Goal: Task Accomplishment & Management: Manage account settings

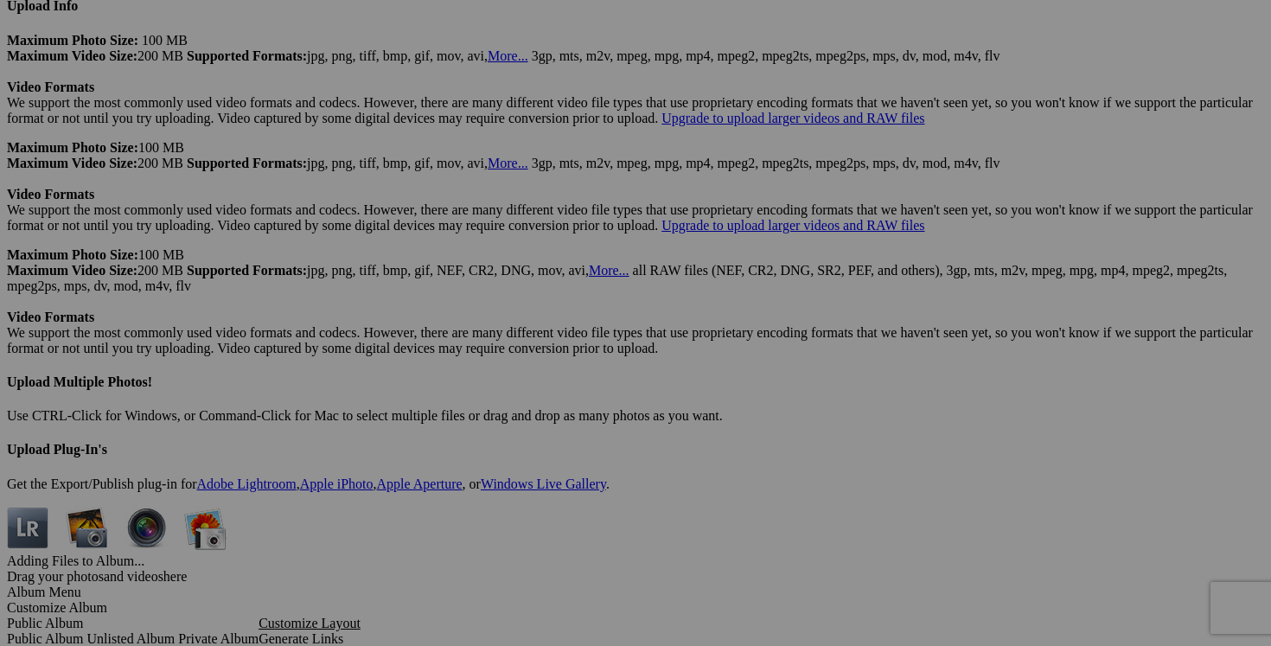
scroll to position [4725, 0]
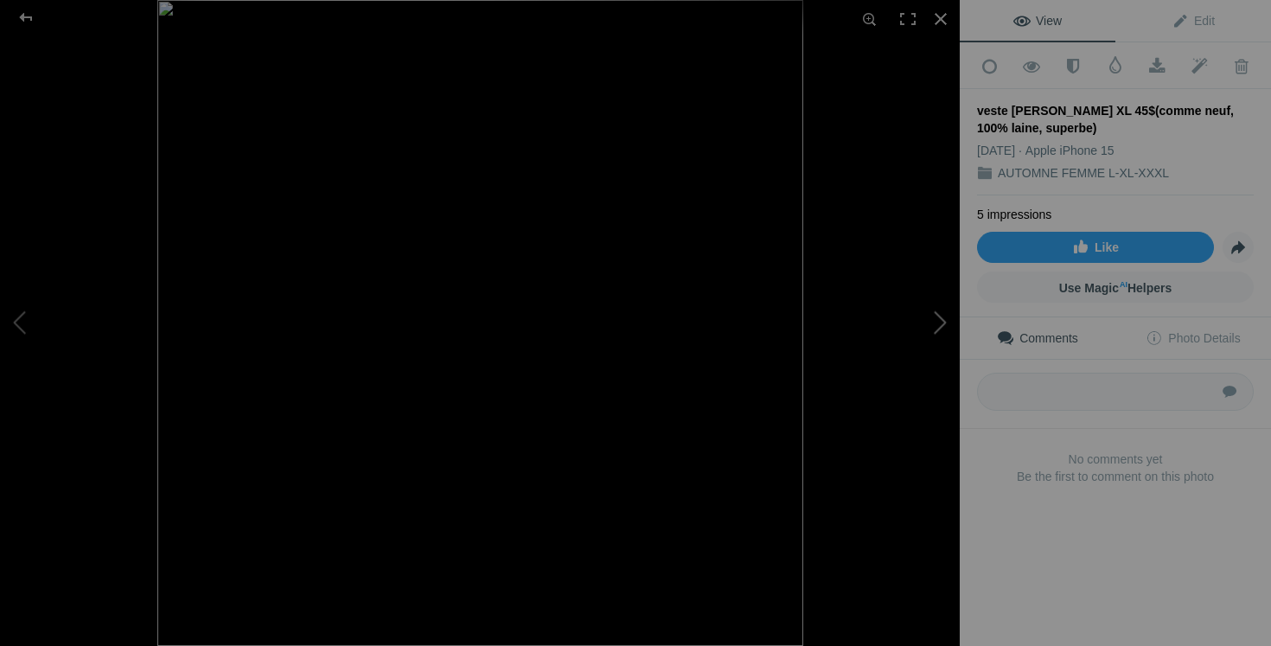
click at [937, 315] on button at bounding box center [895, 323] width 130 height 233
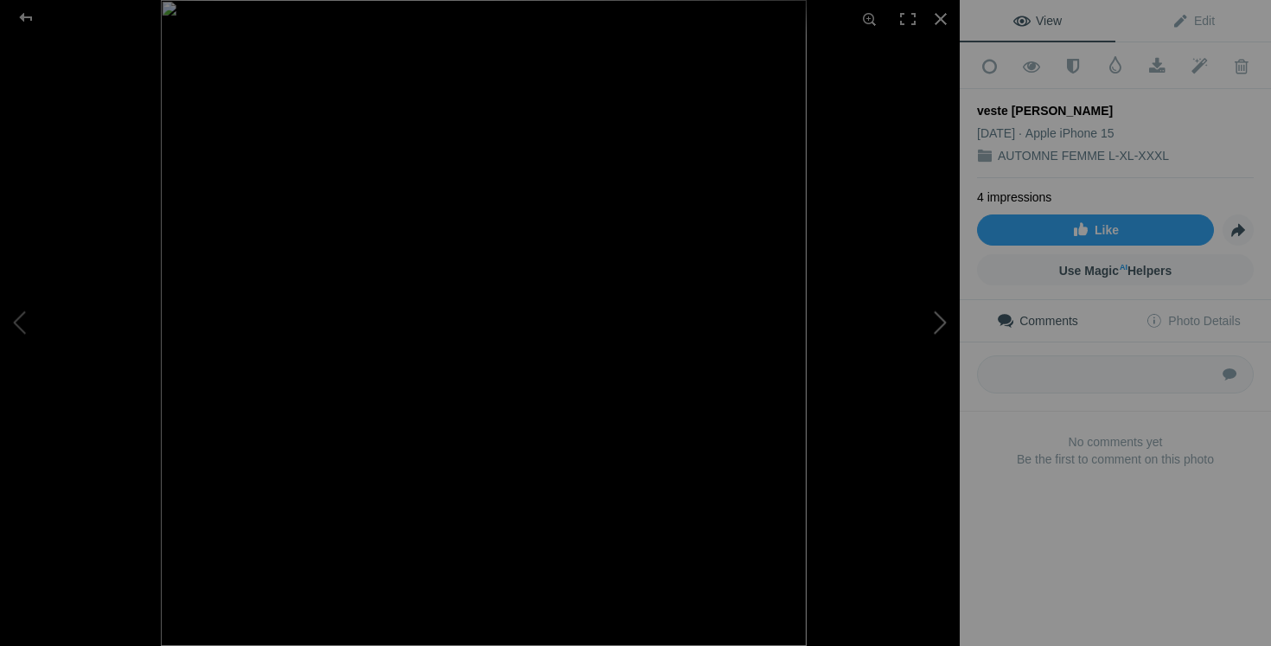
click at [930, 312] on button at bounding box center [895, 323] width 130 height 233
click at [924, 328] on button at bounding box center [895, 323] width 130 height 233
click at [936, 329] on button at bounding box center [895, 323] width 130 height 233
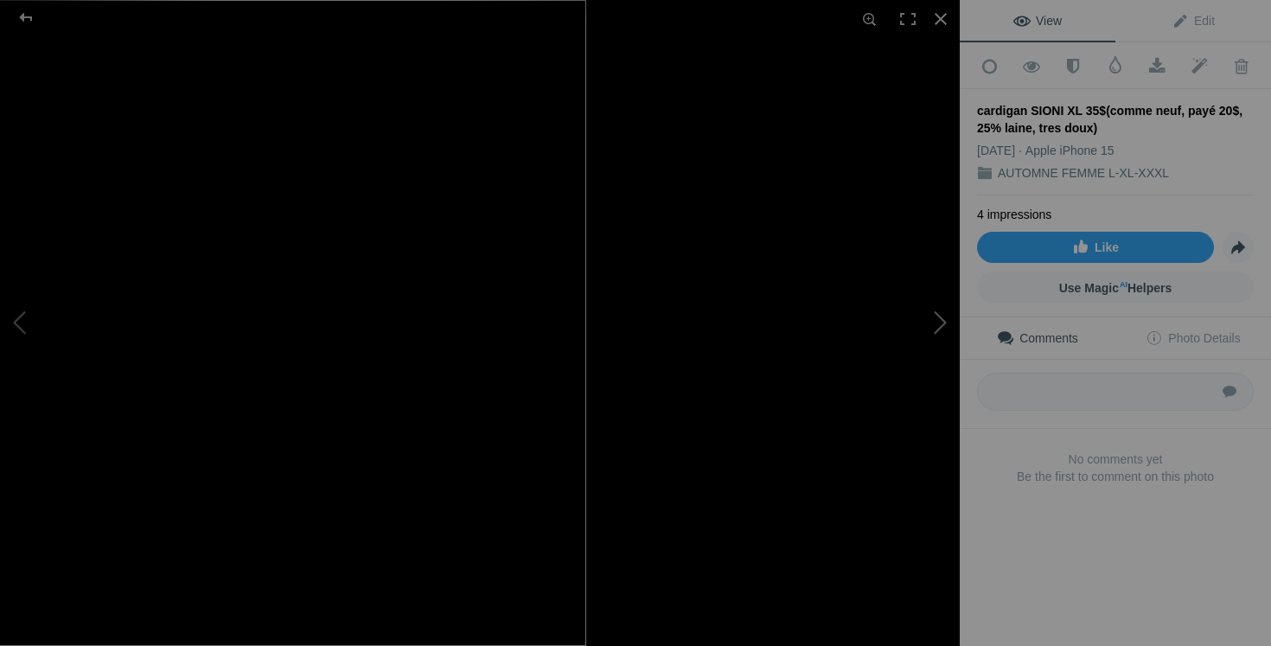
click at [908, 316] on button at bounding box center [895, 323] width 130 height 233
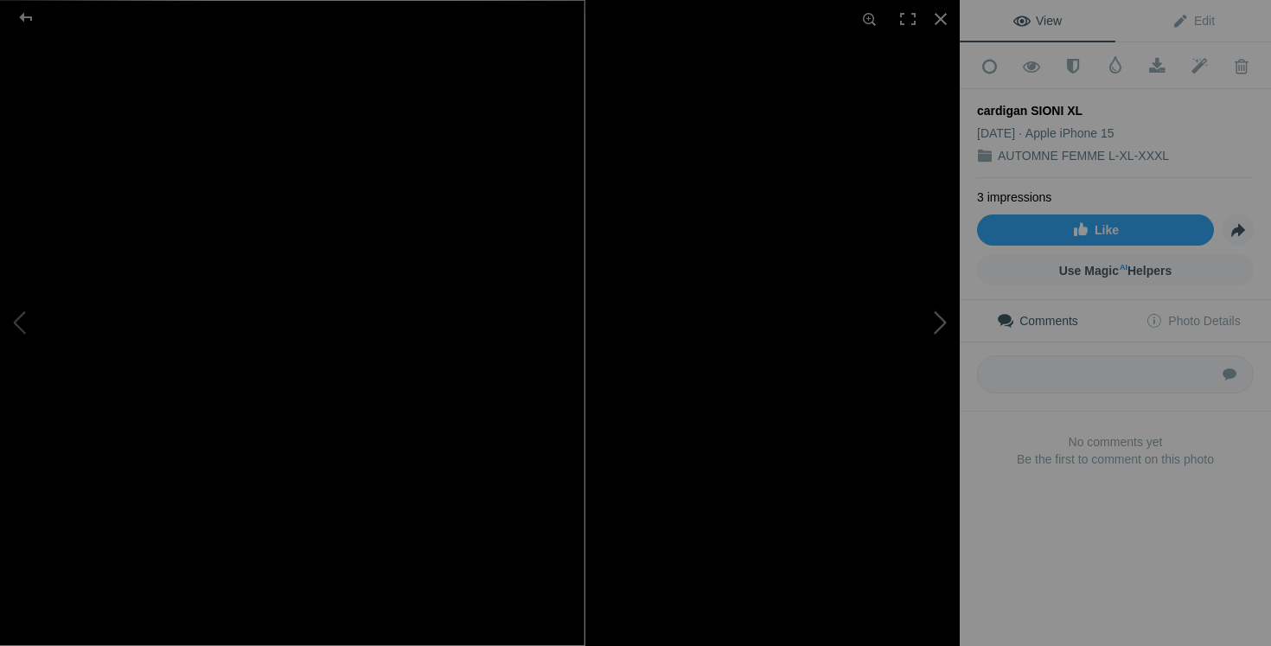
click at [933, 351] on button at bounding box center [895, 323] width 130 height 233
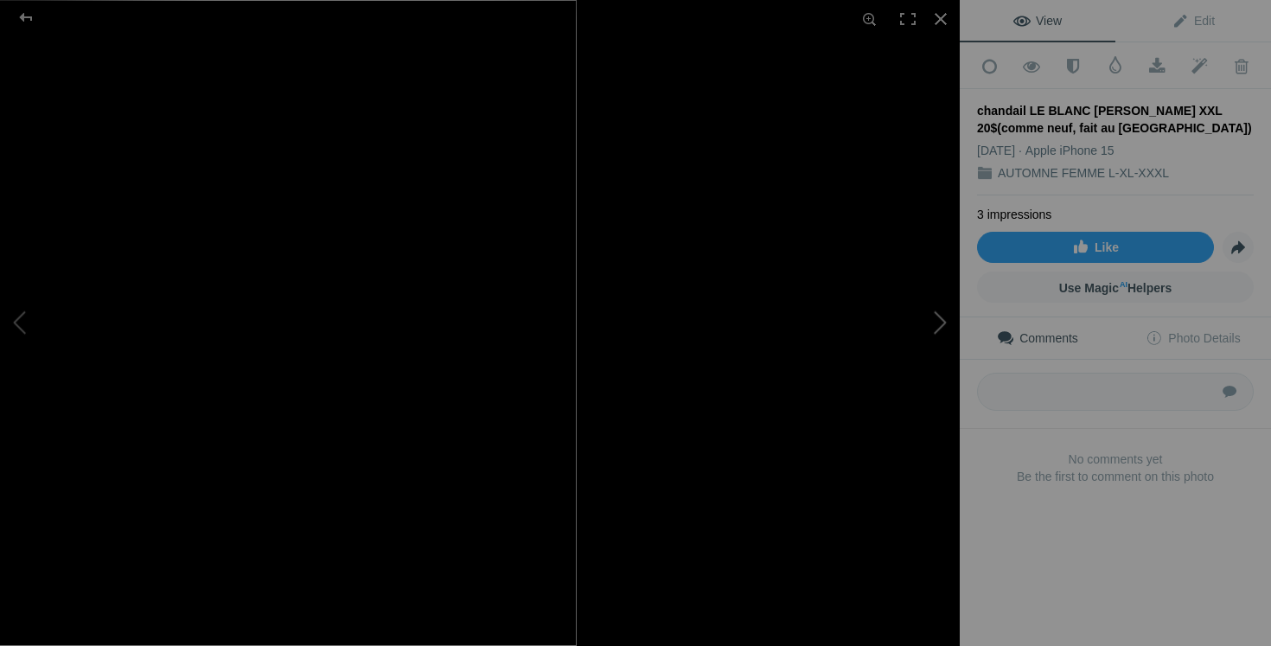
click at [919, 348] on button at bounding box center [895, 323] width 130 height 233
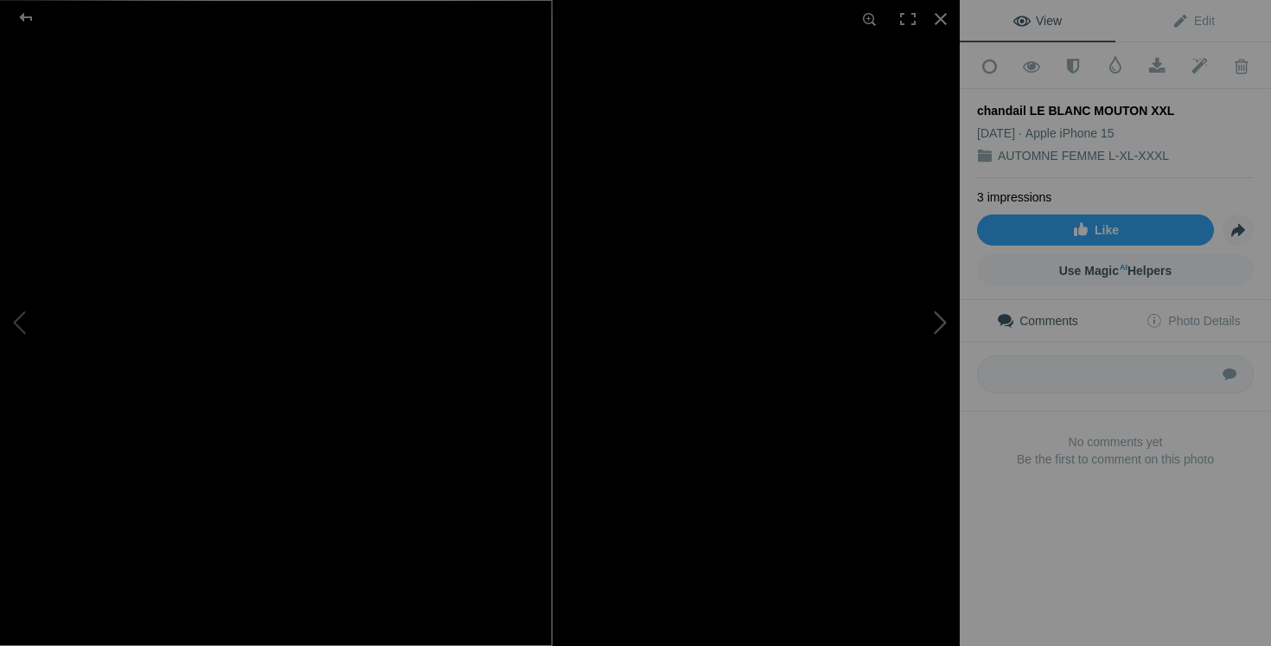
click at [913, 313] on button at bounding box center [895, 323] width 130 height 233
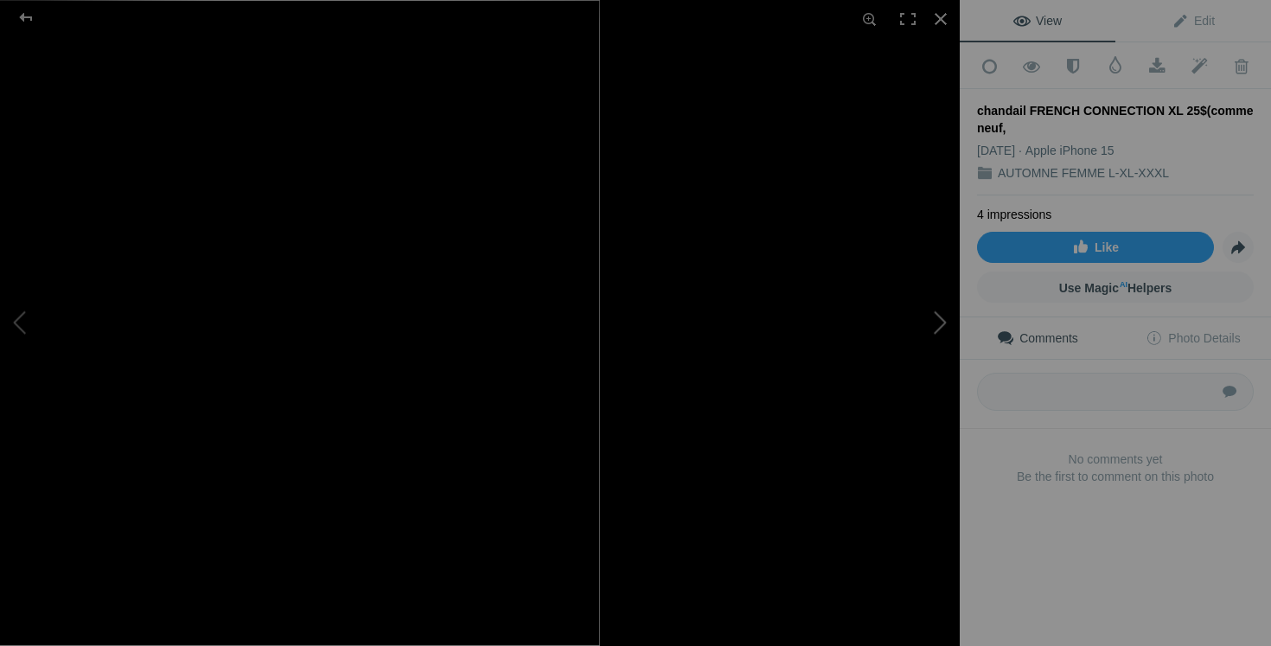
click at [926, 367] on button at bounding box center [895, 323] width 130 height 233
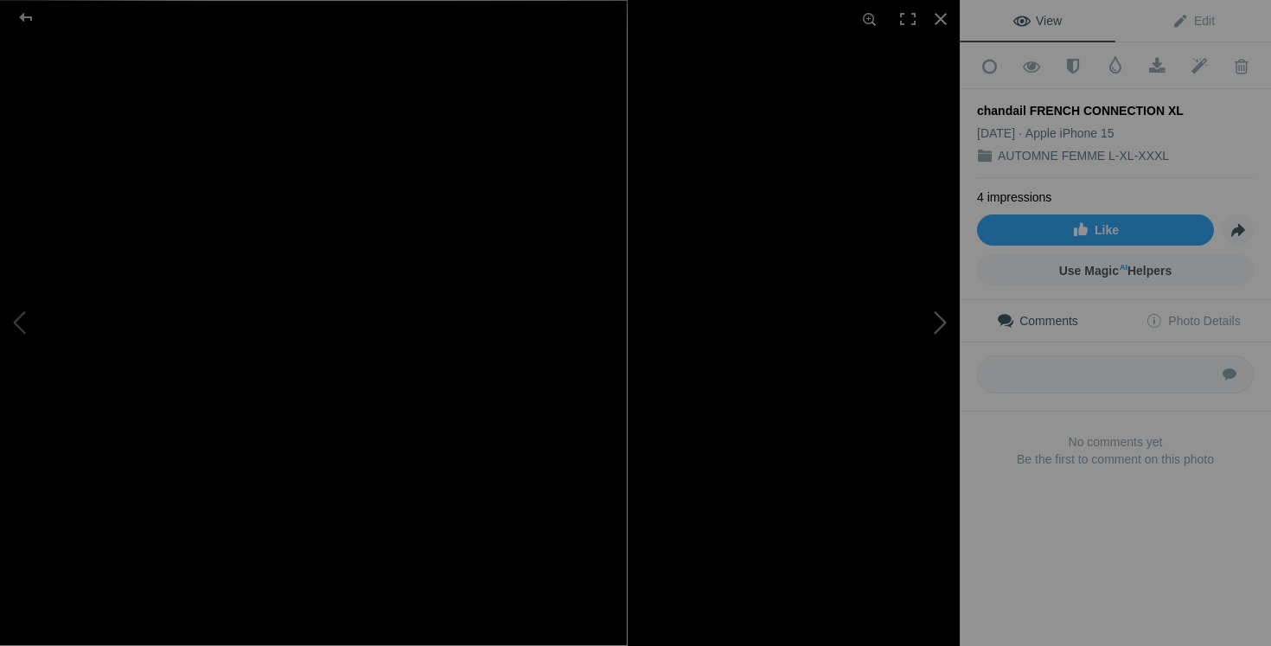
click at [942, 355] on button at bounding box center [895, 323] width 130 height 233
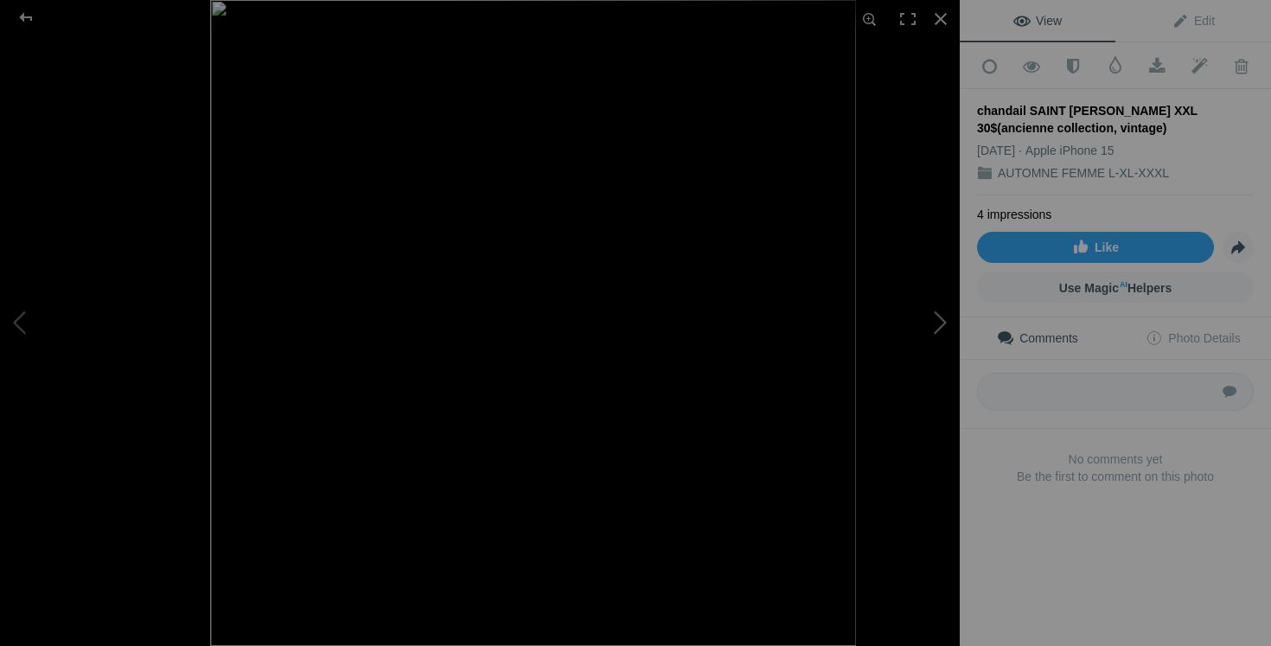
click at [944, 326] on button at bounding box center [895, 323] width 130 height 233
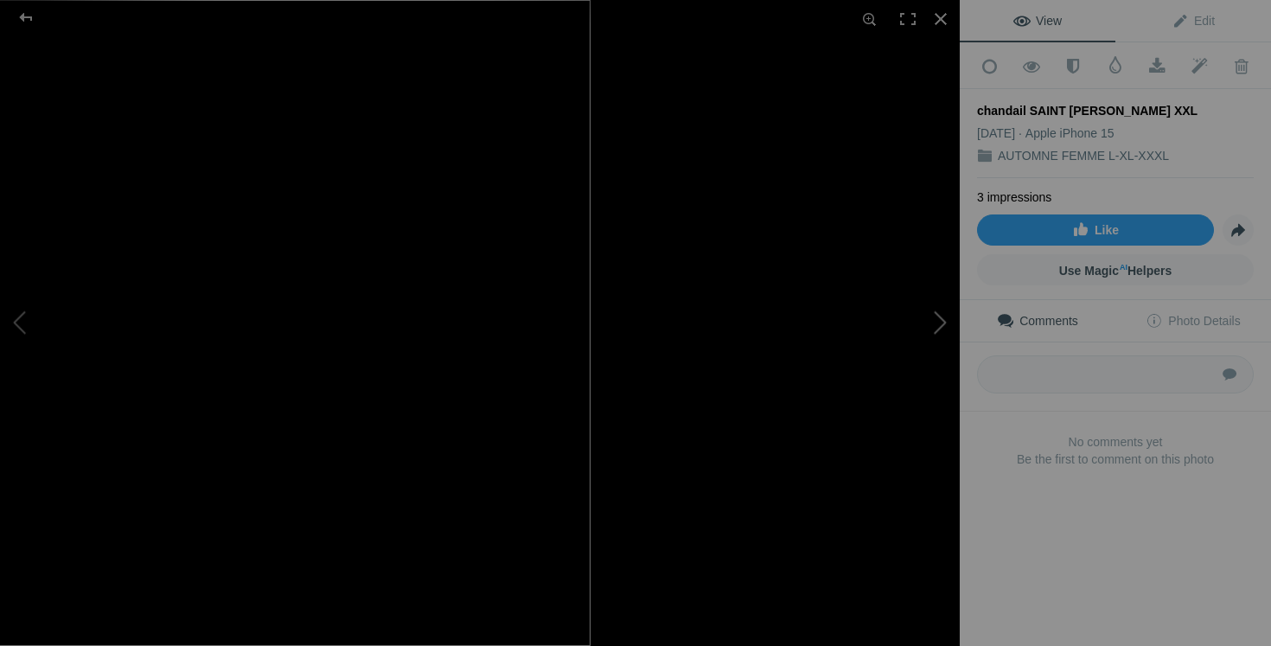
click at [868, 338] on button at bounding box center [895, 323] width 130 height 233
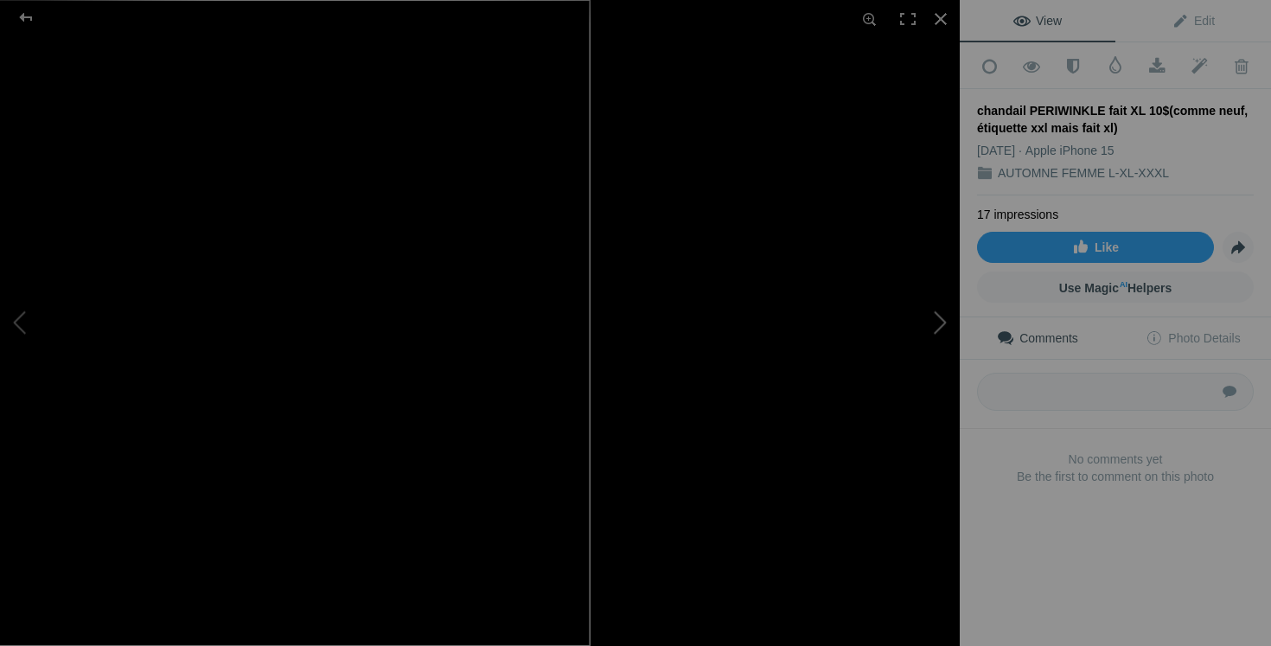
click at [912, 324] on button at bounding box center [895, 323] width 130 height 233
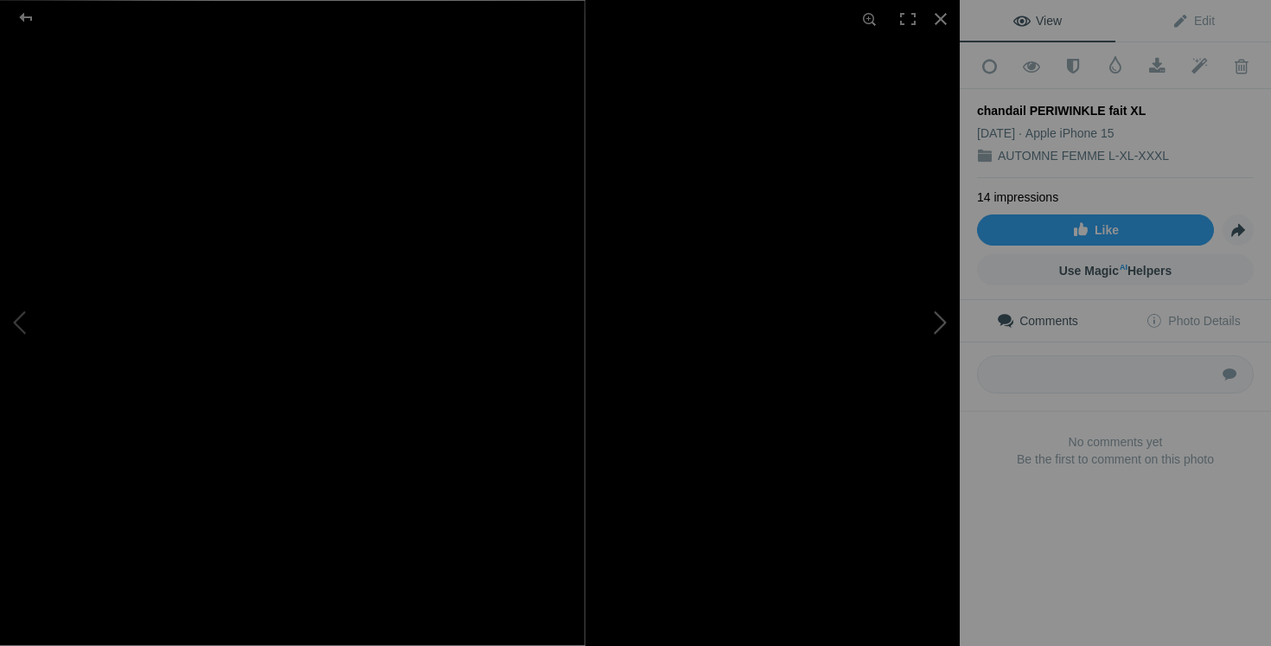
click at [927, 333] on button at bounding box center [895, 323] width 130 height 233
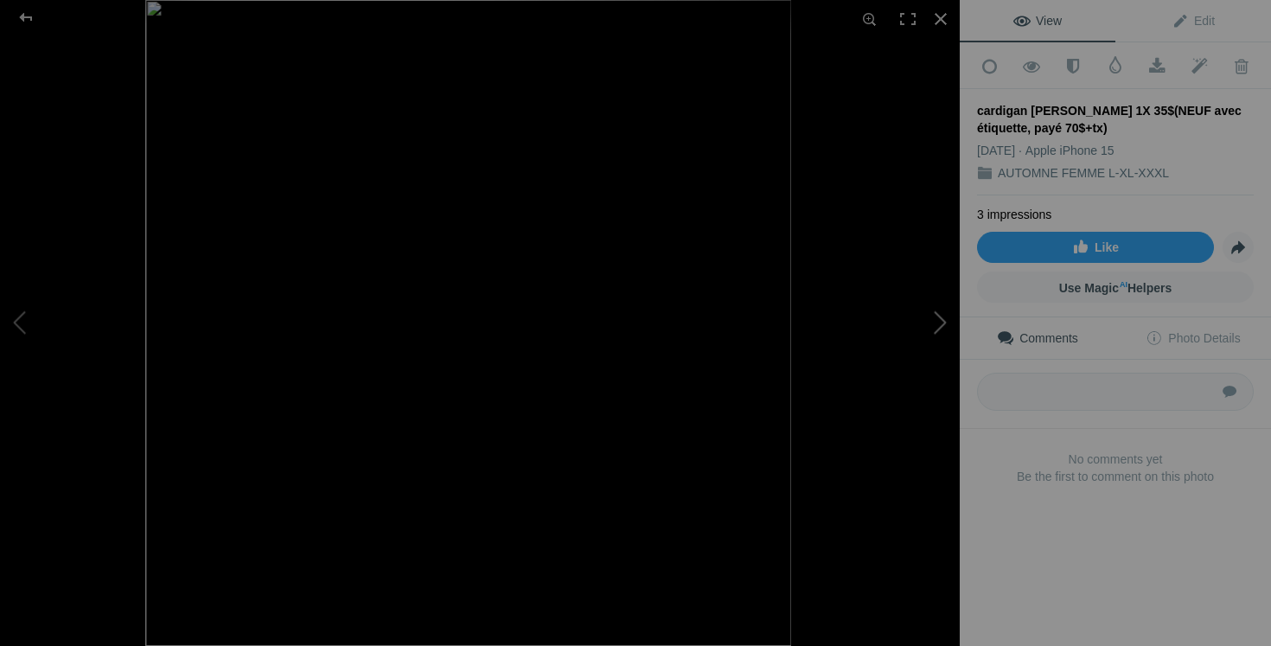
click at [911, 333] on button at bounding box center [895, 323] width 130 height 233
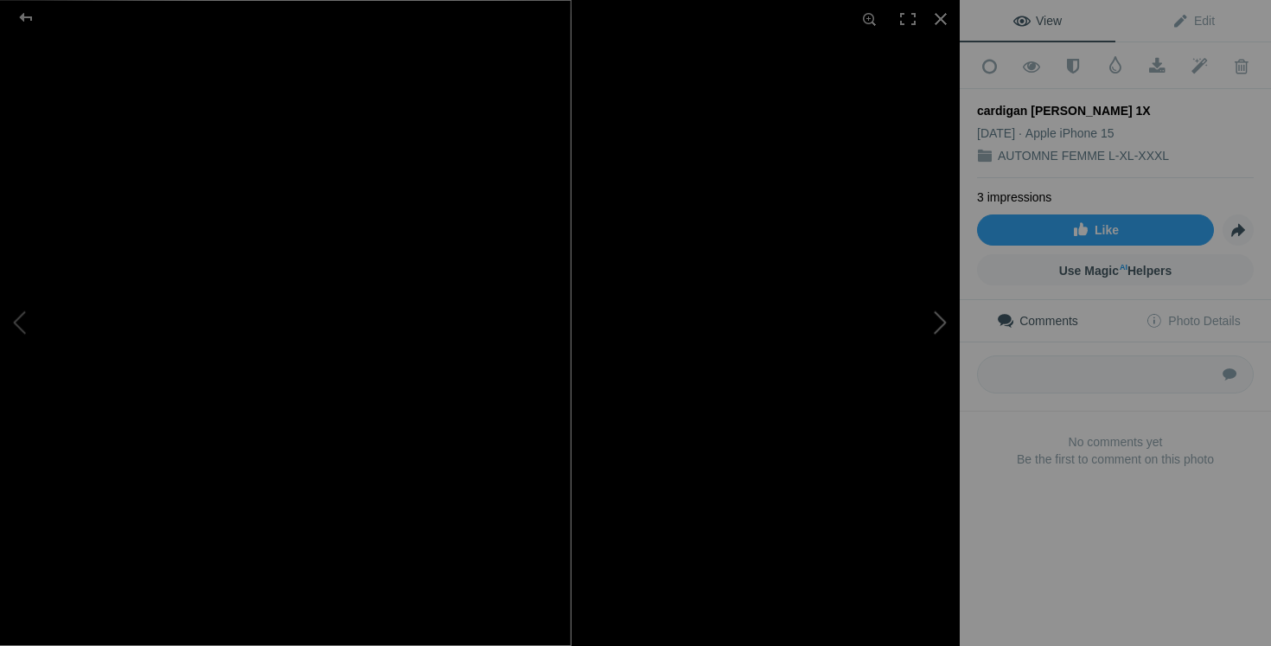
click at [858, 324] on button at bounding box center [895, 323] width 130 height 233
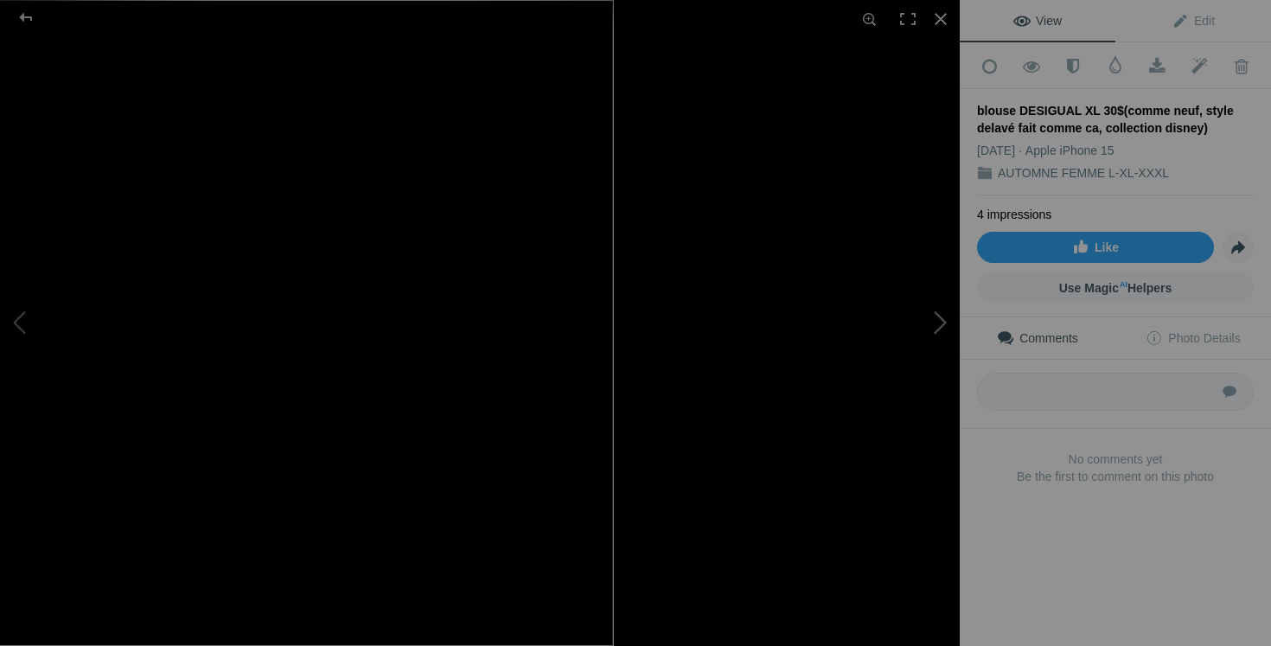
click at [943, 319] on button at bounding box center [895, 323] width 130 height 233
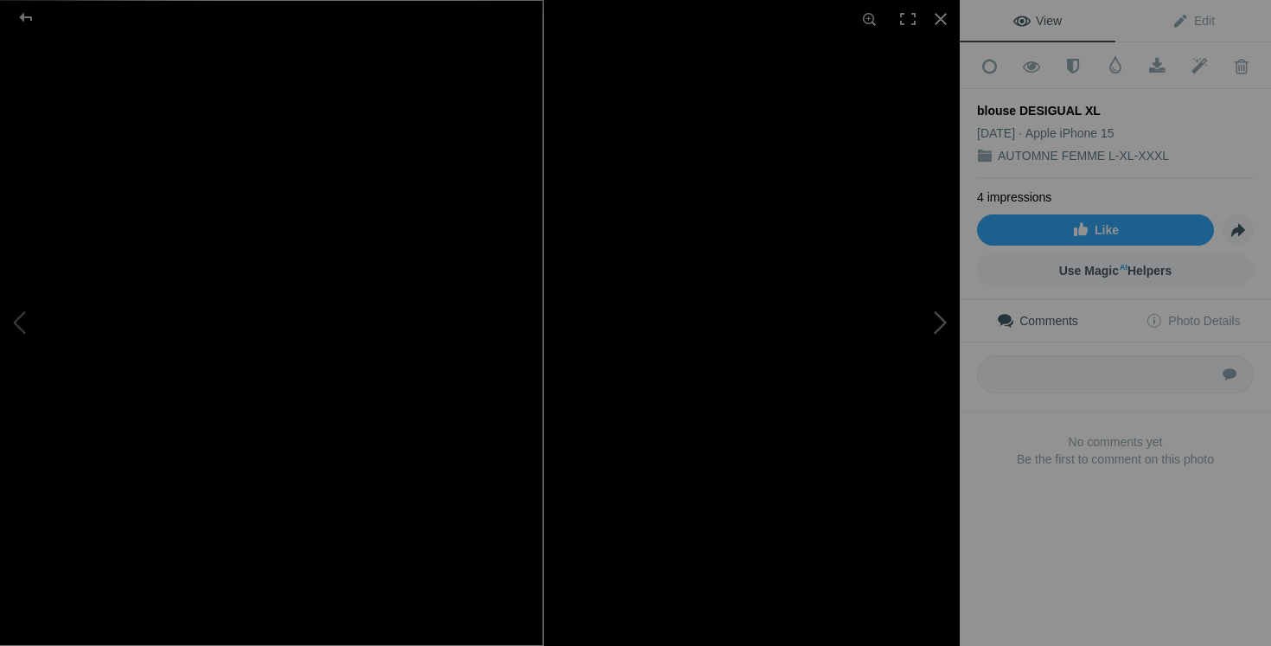
click at [898, 329] on button at bounding box center [895, 323] width 130 height 233
click at [916, 357] on button at bounding box center [895, 323] width 130 height 233
click at [903, 368] on button at bounding box center [895, 323] width 130 height 233
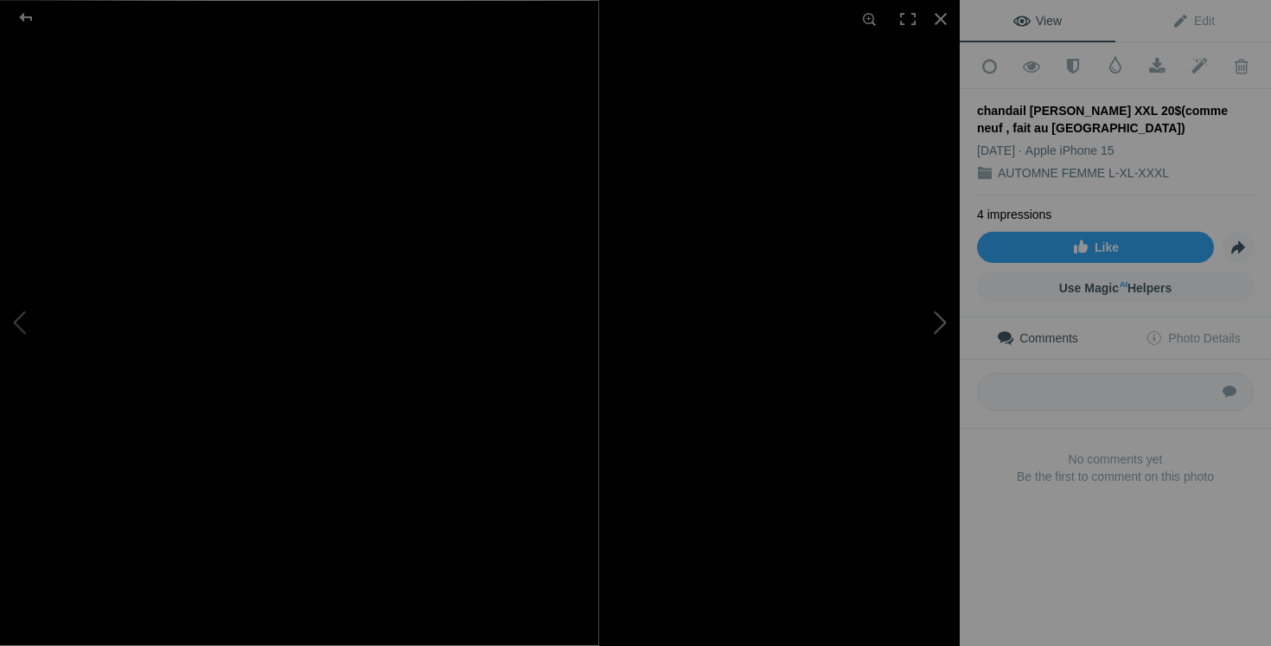
click at [944, 343] on button at bounding box center [895, 323] width 130 height 233
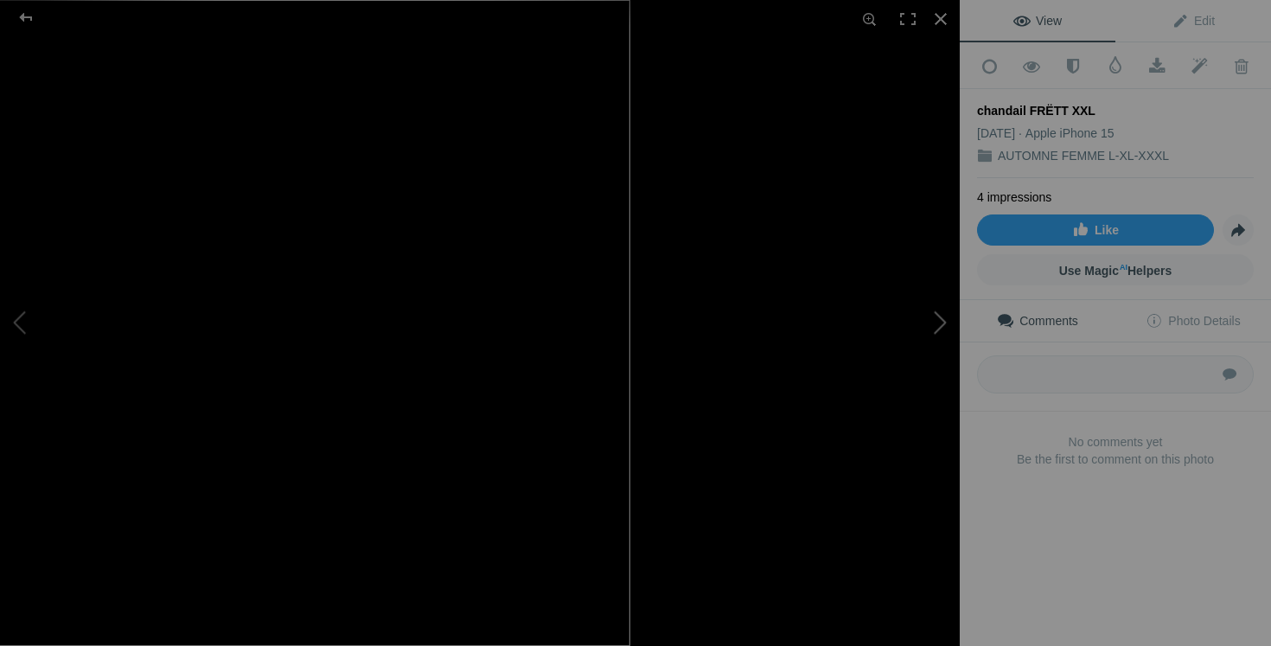
click at [927, 325] on button at bounding box center [895, 323] width 130 height 233
click at [911, 341] on button at bounding box center [895, 323] width 130 height 233
click at [885, 344] on button at bounding box center [895, 323] width 130 height 233
click at [905, 355] on button at bounding box center [895, 323] width 130 height 233
click at [928, 312] on button at bounding box center [895, 323] width 130 height 233
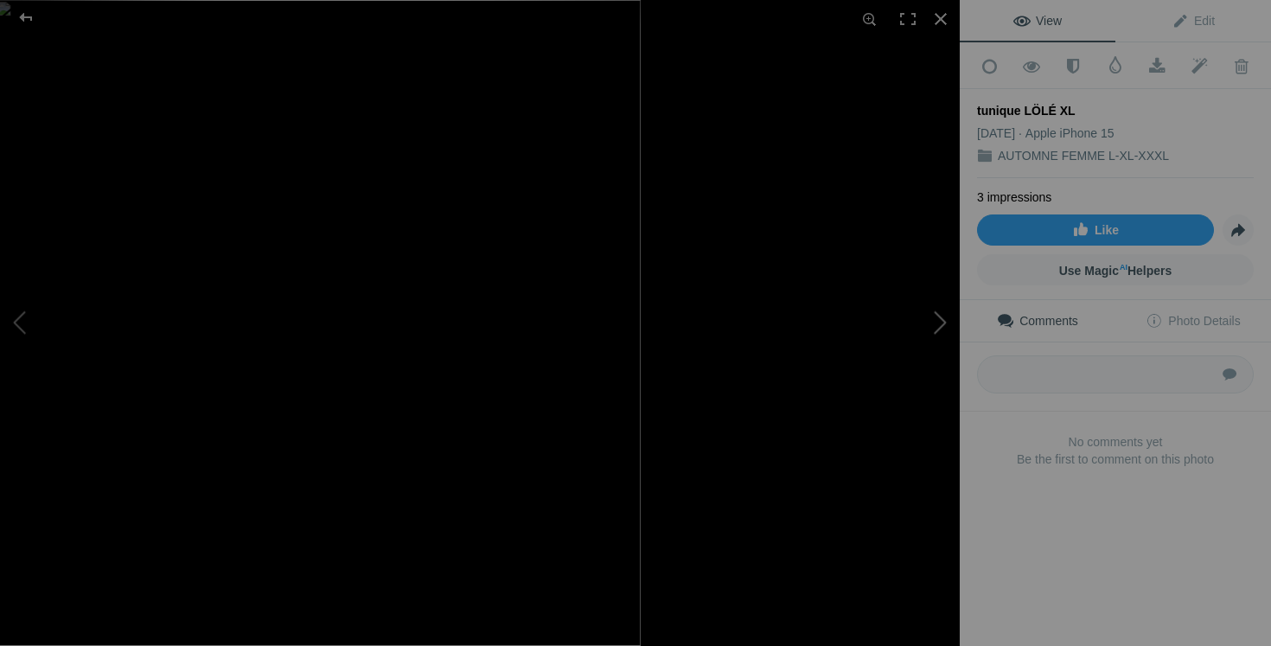
click at [935, 334] on button at bounding box center [895, 323] width 130 height 233
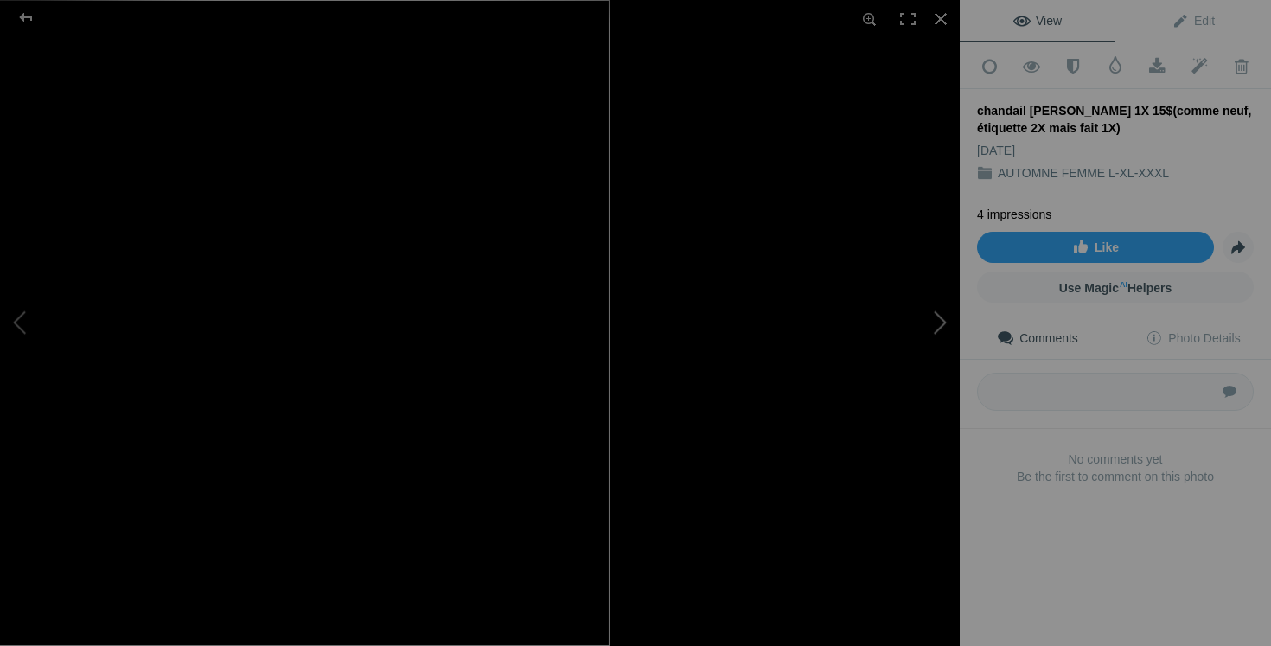
click at [906, 383] on button at bounding box center [895, 323] width 130 height 233
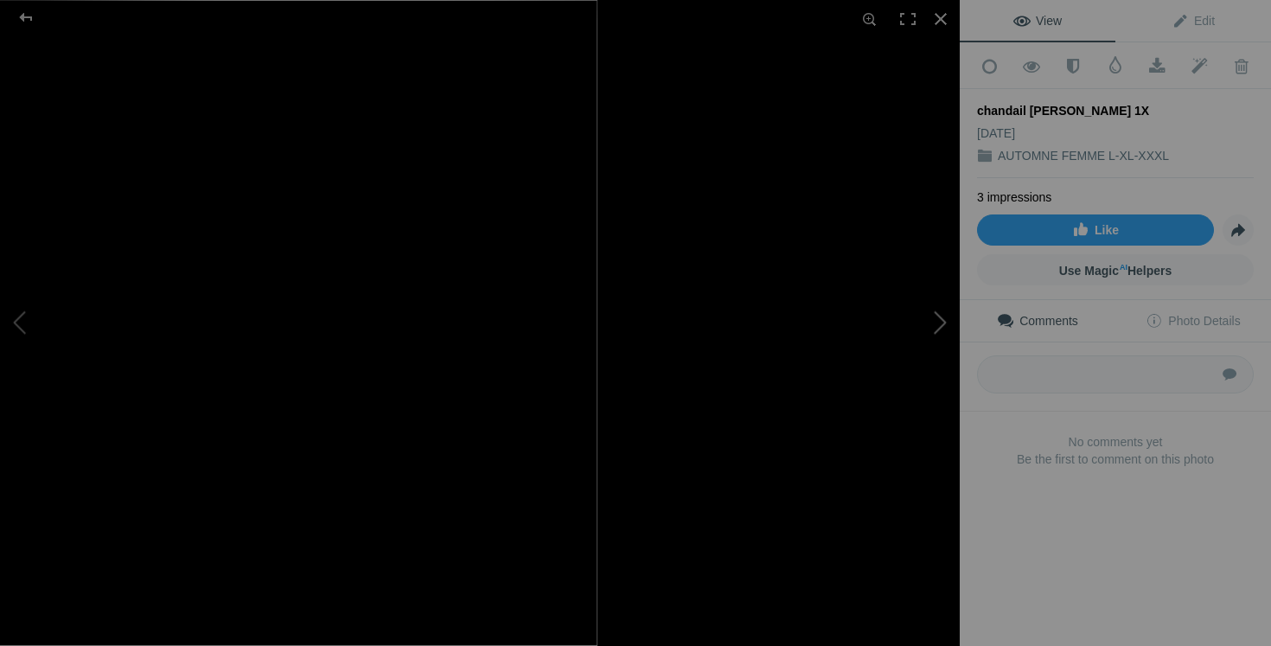
click at [929, 314] on button at bounding box center [895, 323] width 130 height 233
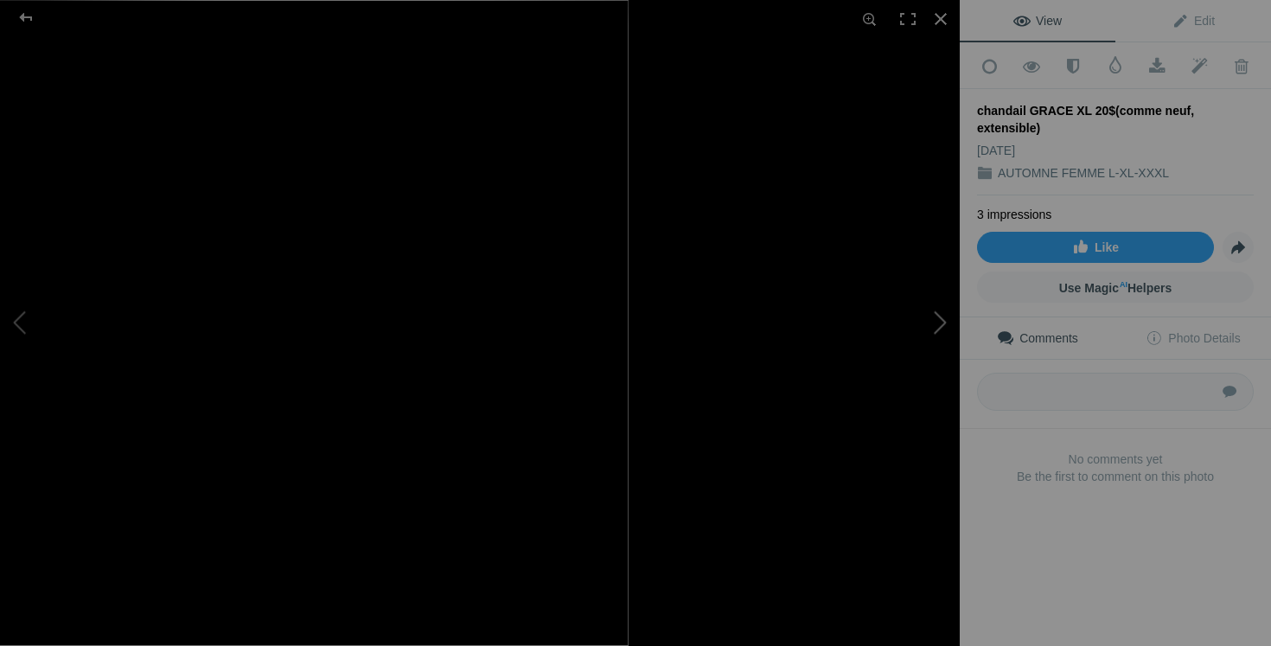
click at [937, 344] on button at bounding box center [895, 323] width 130 height 233
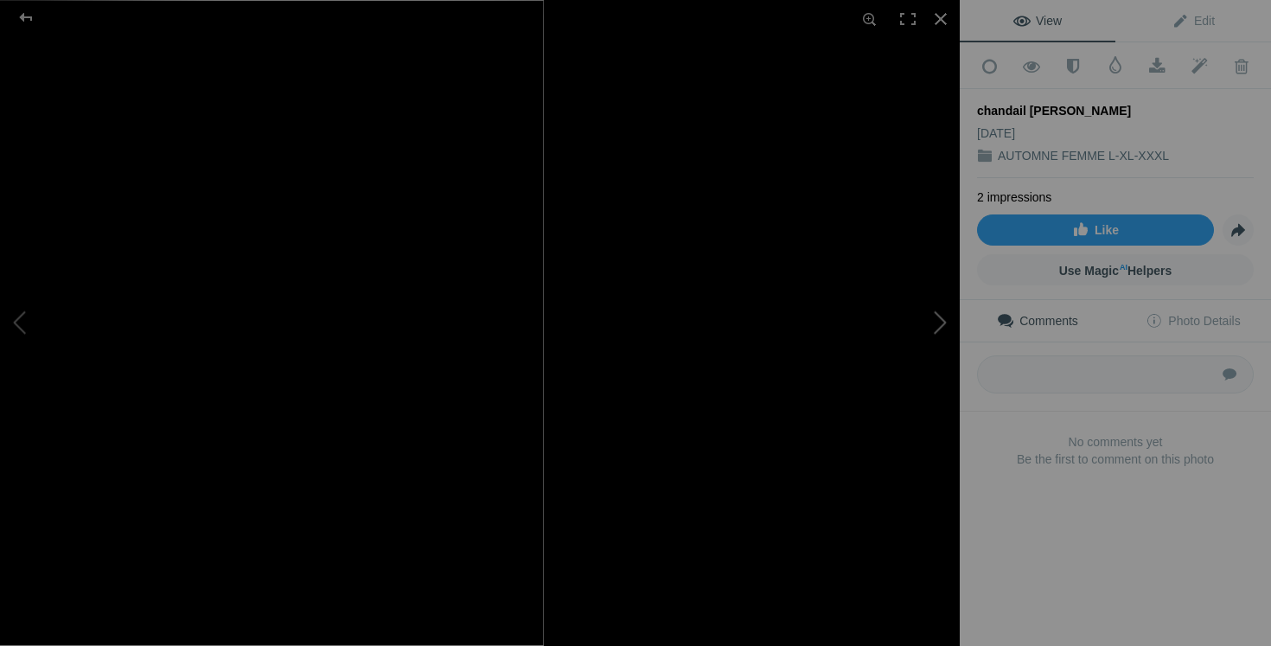
click at [931, 342] on button at bounding box center [895, 323] width 130 height 233
click at [908, 373] on button at bounding box center [895, 323] width 130 height 233
click at [926, 340] on button at bounding box center [895, 323] width 130 height 233
click at [926, 331] on button at bounding box center [895, 323] width 130 height 233
click at [886, 330] on button at bounding box center [895, 323] width 130 height 233
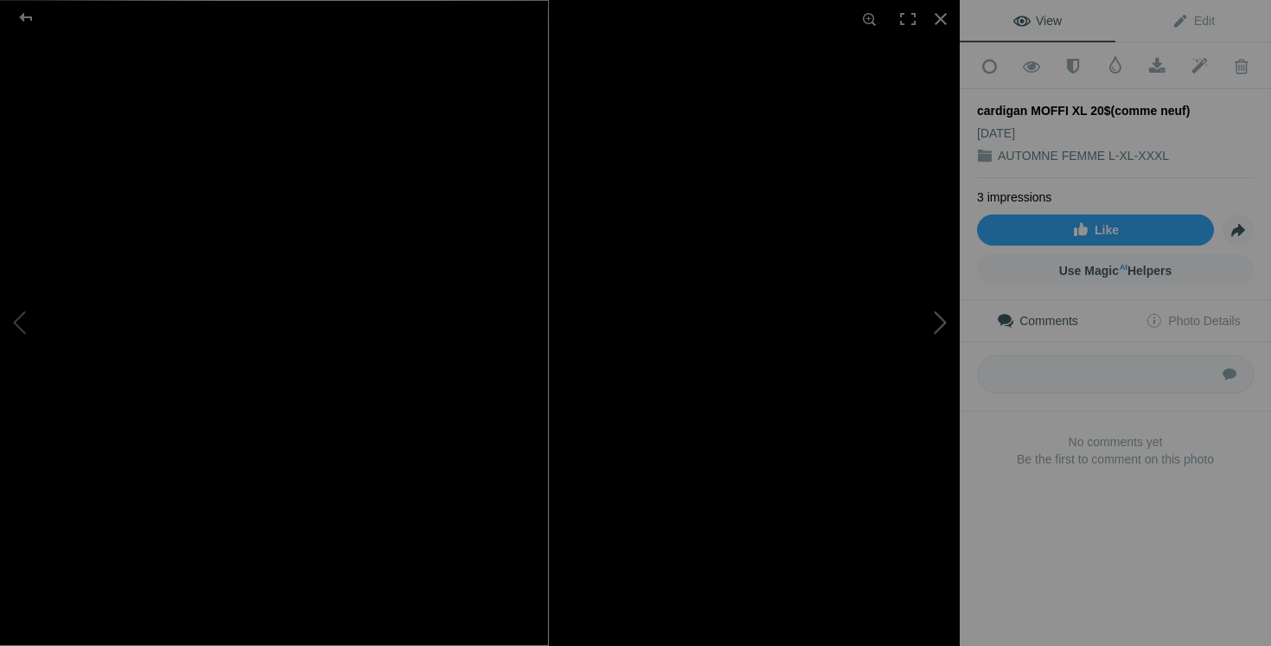
click at [889, 364] on button at bounding box center [895, 323] width 130 height 233
click at [938, 347] on button at bounding box center [895, 323] width 130 height 233
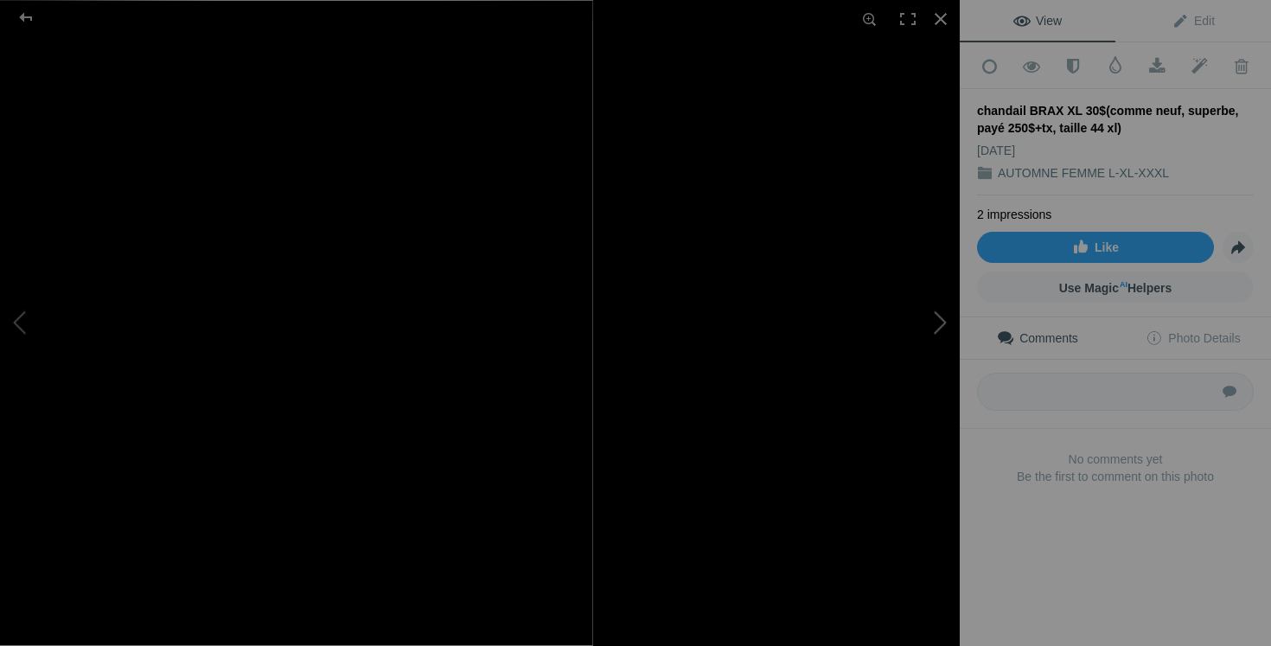
click at [921, 370] on button at bounding box center [895, 323] width 130 height 233
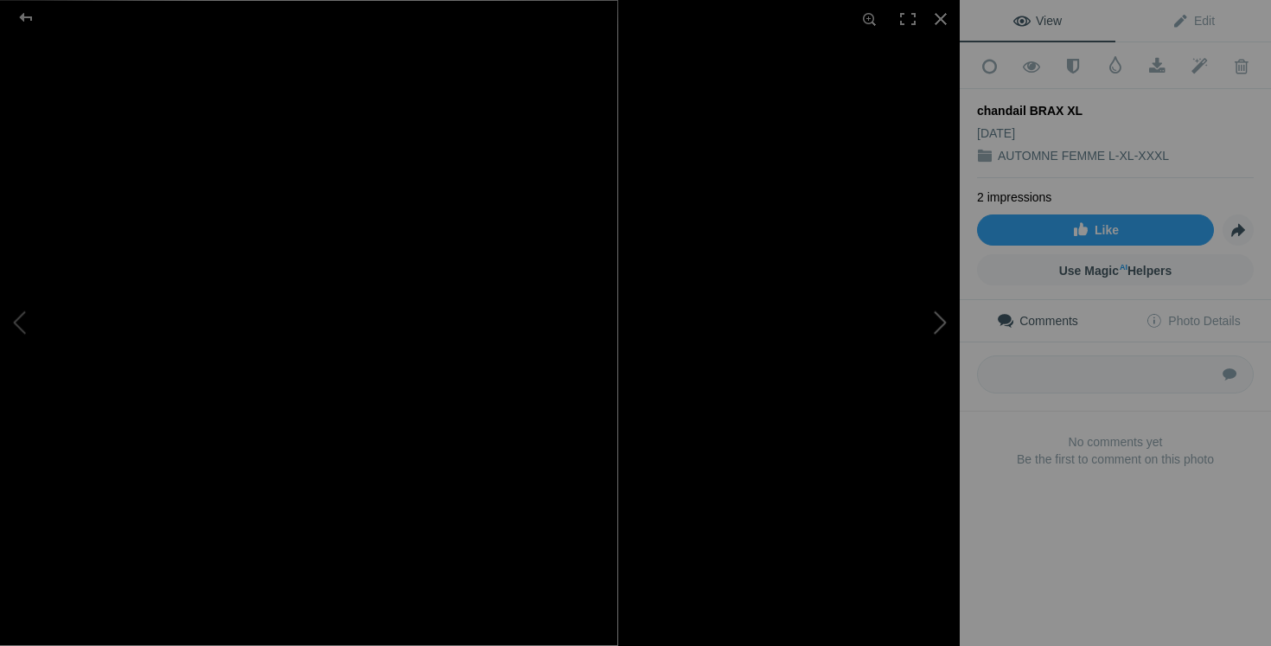
click at [950, 358] on button at bounding box center [895, 323] width 130 height 233
click at [909, 333] on button at bounding box center [895, 323] width 130 height 233
click at [906, 341] on button at bounding box center [895, 323] width 130 height 233
click at [926, 299] on button at bounding box center [895, 323] width 130 height 233
click at [947, 329] on button at bounding box center [895, 323] width 130 height 233
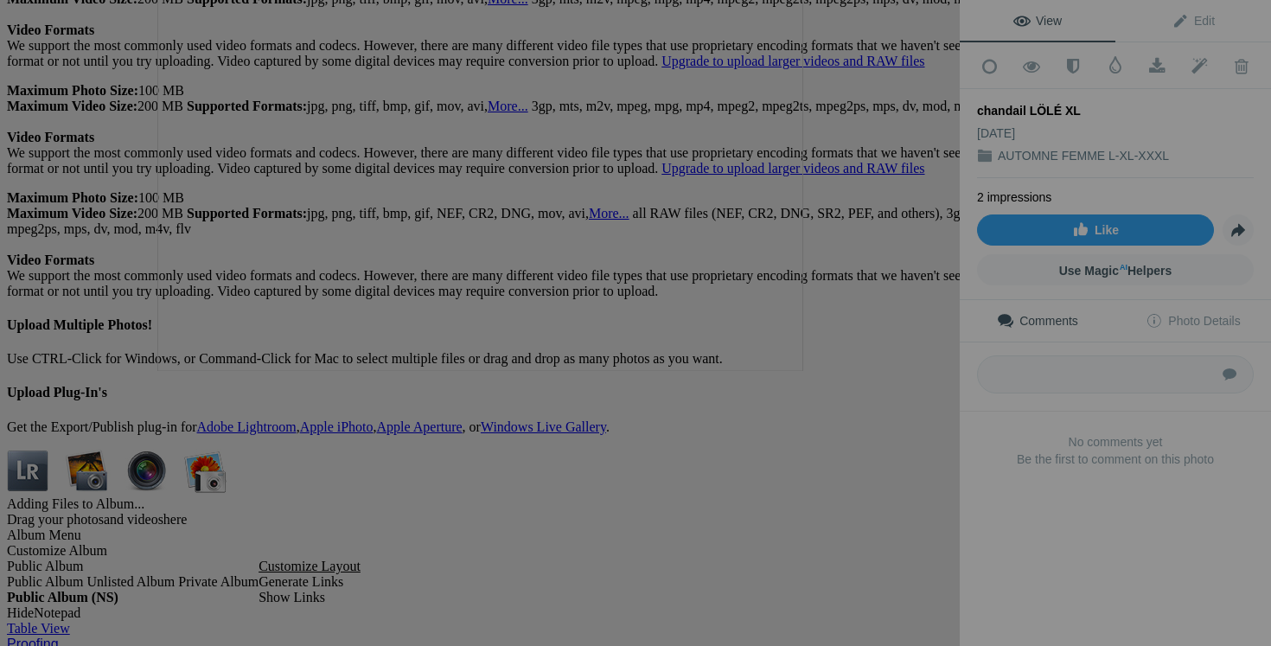
click at [888, 366] on button at bounding box center [895, 323] width 130 height 233
click at [912, 381] on button at bounding box center [895, 323] width 130 height 233
click at [935, 425] on button at bounding box center [895, 323] width 130 height 233
click at [943, 390] on button at bounding box center [895, 323] width 130 height 233
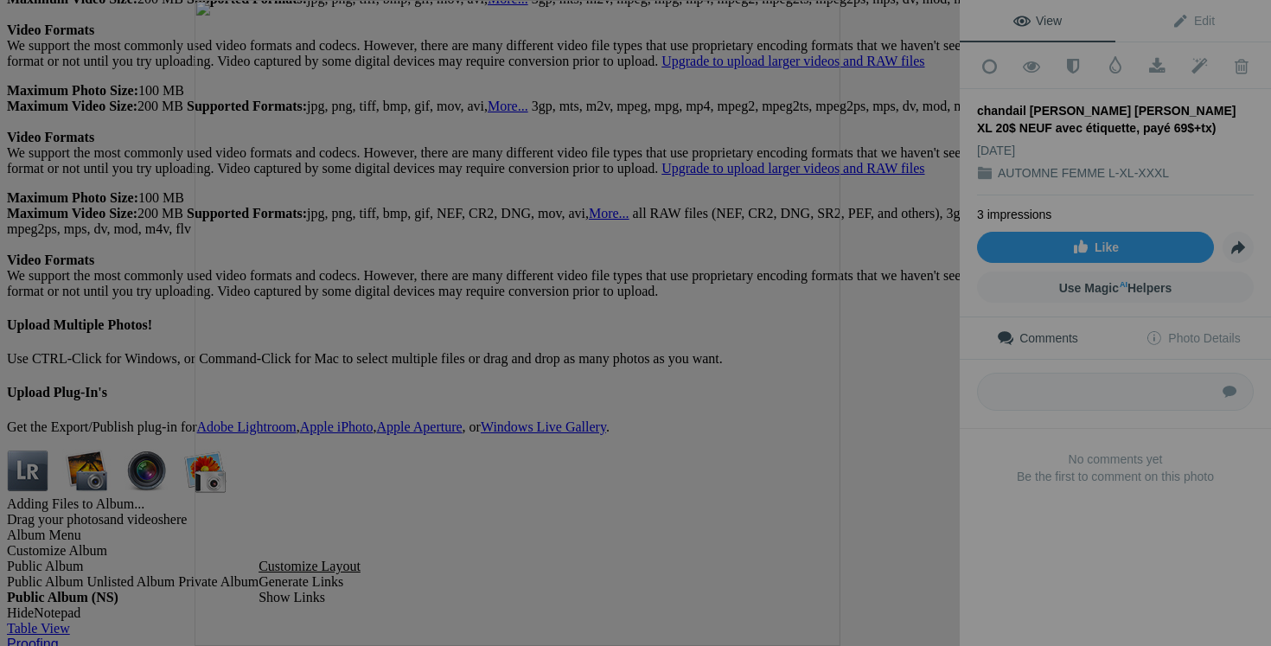
click at [177, 337] on div at bounding box center [517, 323] width 960 height 646
click at [198, 333] on img at bounding box center [518, 323] width 646 height 646
click at [240, 324] on img at bounding box center [518, 323] width 646 height 646
click at [104, 309] on button at bounding box center [65, 323] width 130 height 233
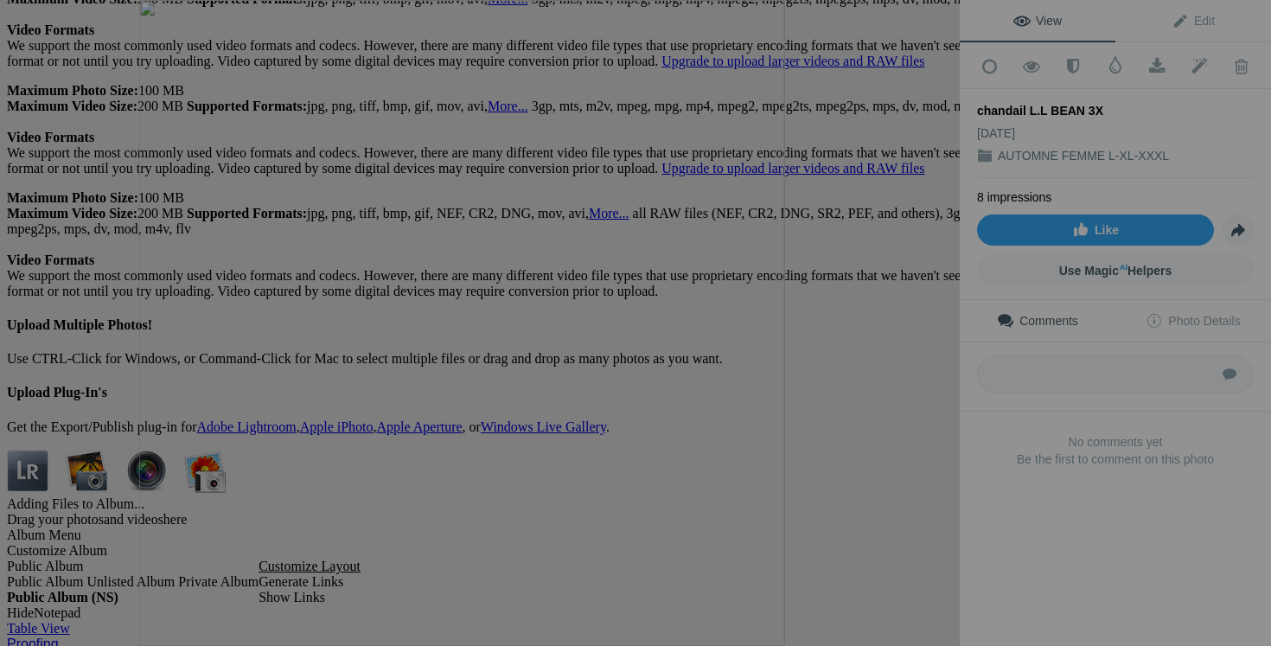
click at [918, 374] on button at bounding box center [895, 323] width 130 height 233
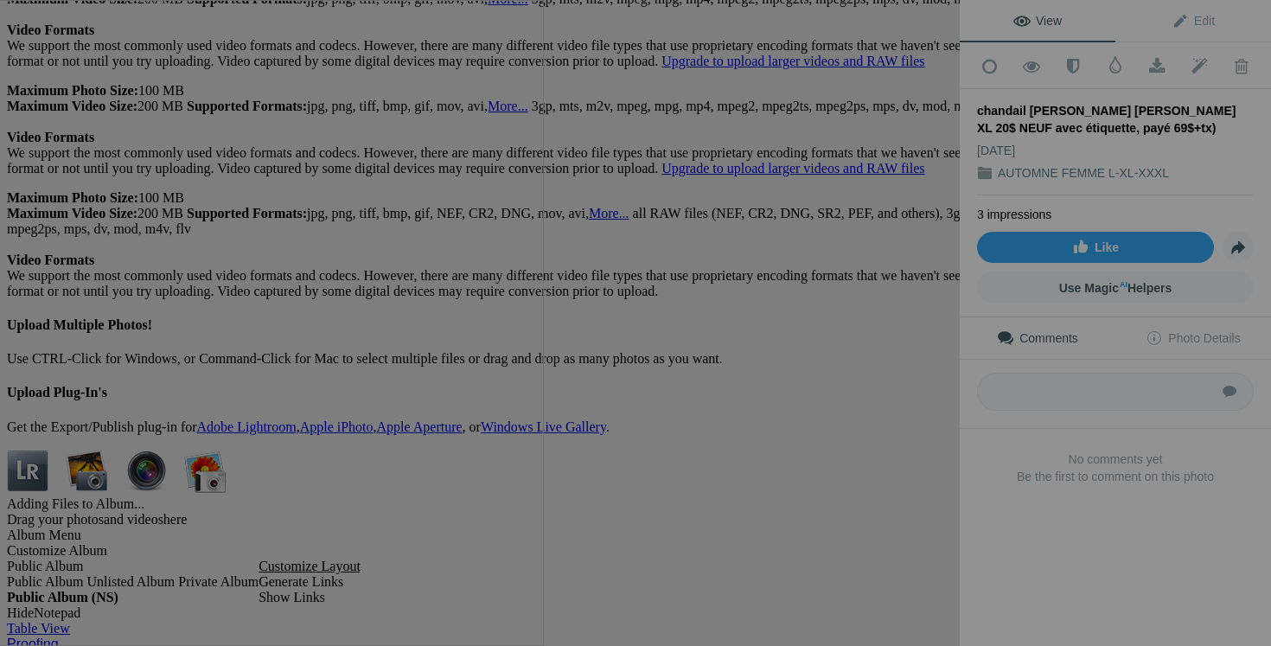
click at [892, 369] on button at bounding box center [895, 323] width 130 height 233
click at [881, 367] on button at bounding box center [895, 323] width 130 height 233
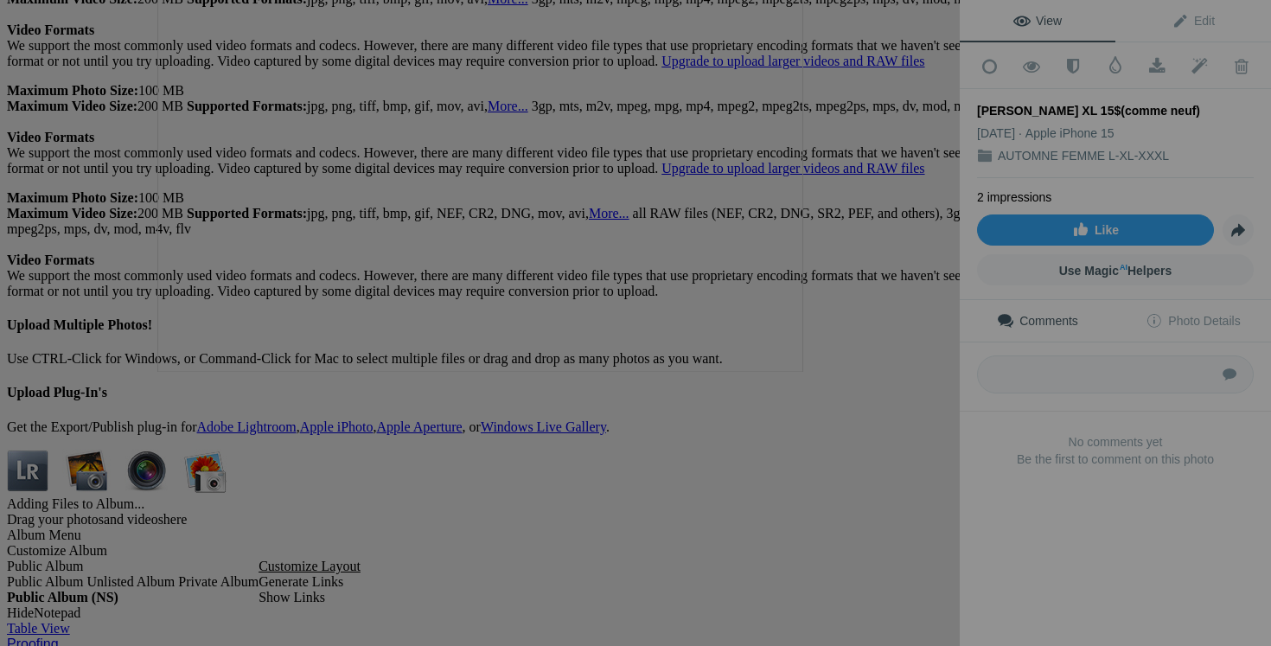
click at [899, 365] on button at bounding box center [895, 323] width 130 height 233
click at [897, 414] on button at bounding box center [895, 323] width 130 height 233
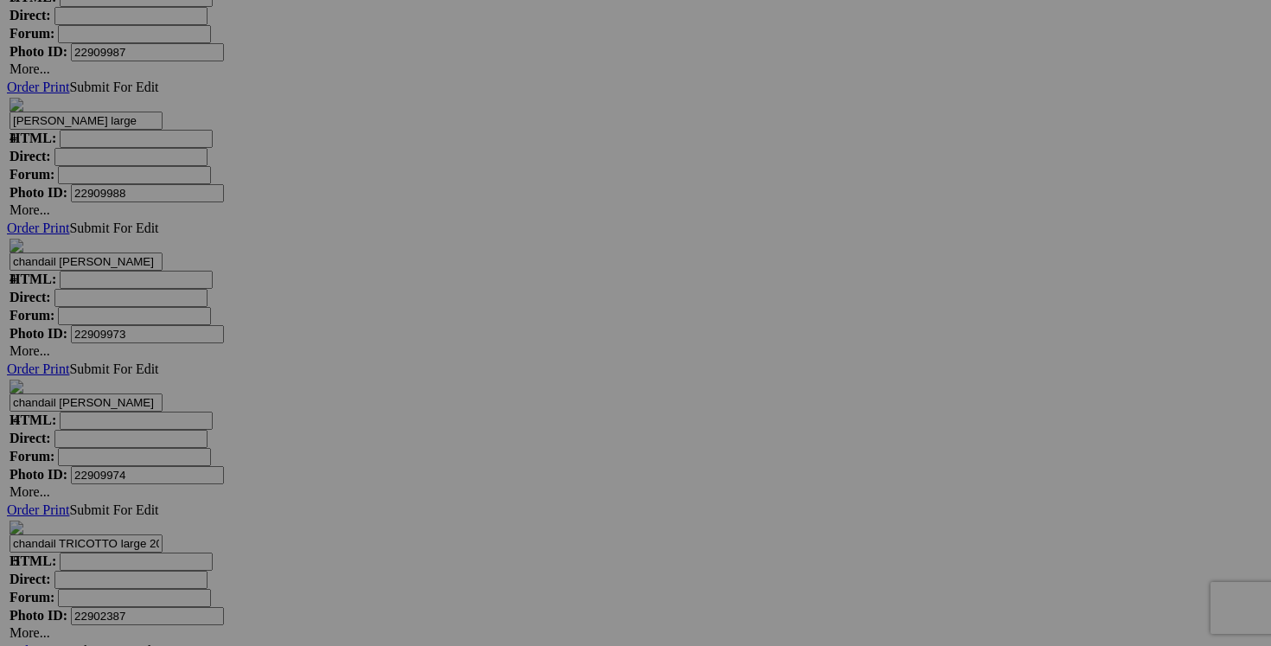
scroll to position [6032, 0]
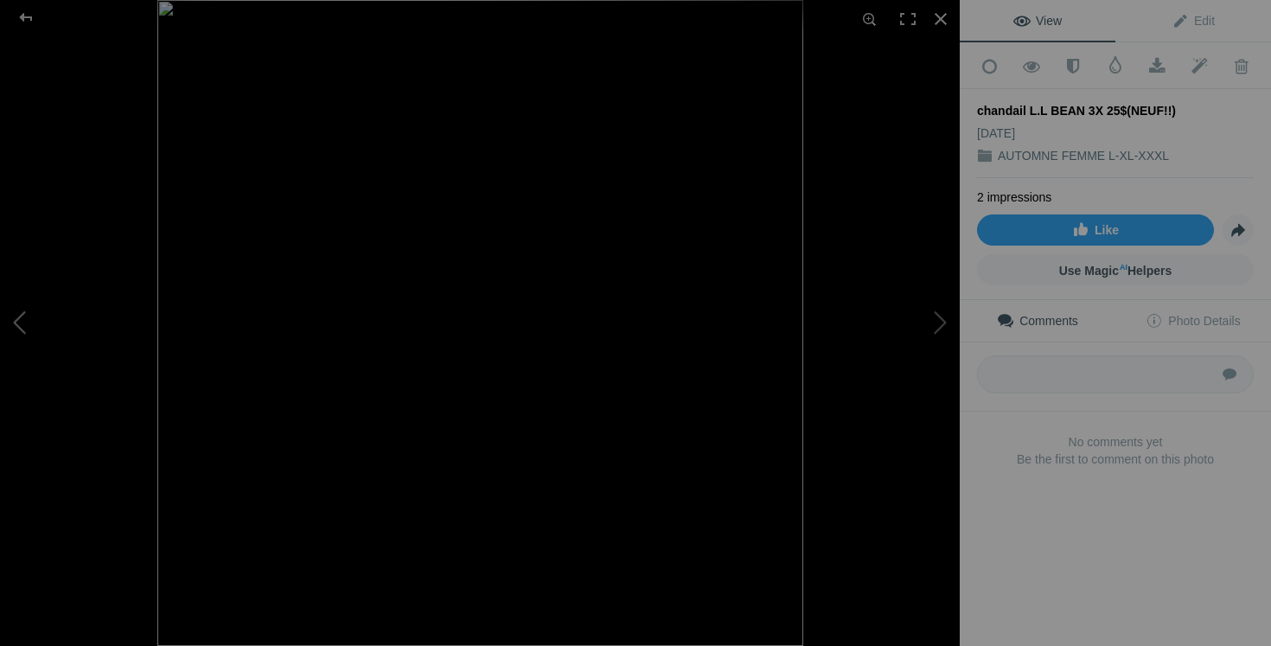
click at [43, 320] on button at bounding box center [65, 323] width 130 height 233
click at [35, 331] on button at bounding box center [65, 323] width 130 height 233
click at [35, 334] on button at bounding box center [65, 323] width 130 height 233
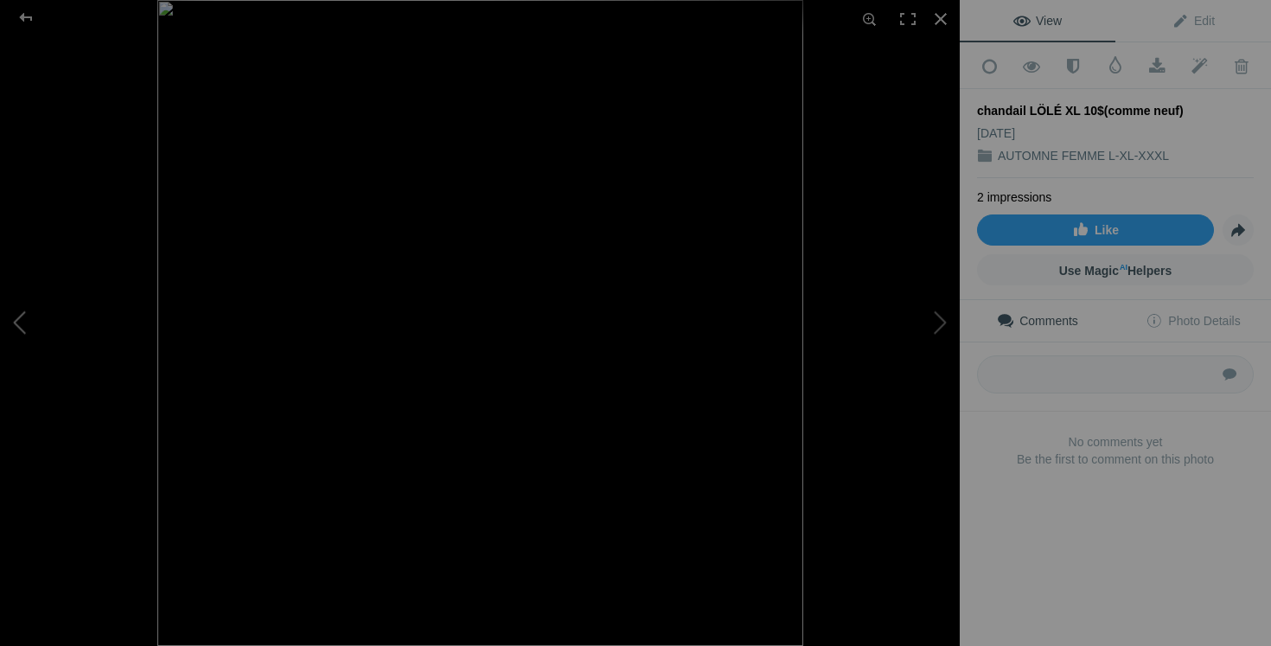
click at [35, 334] on button at bounding box center [65, 323] width 130 height 233
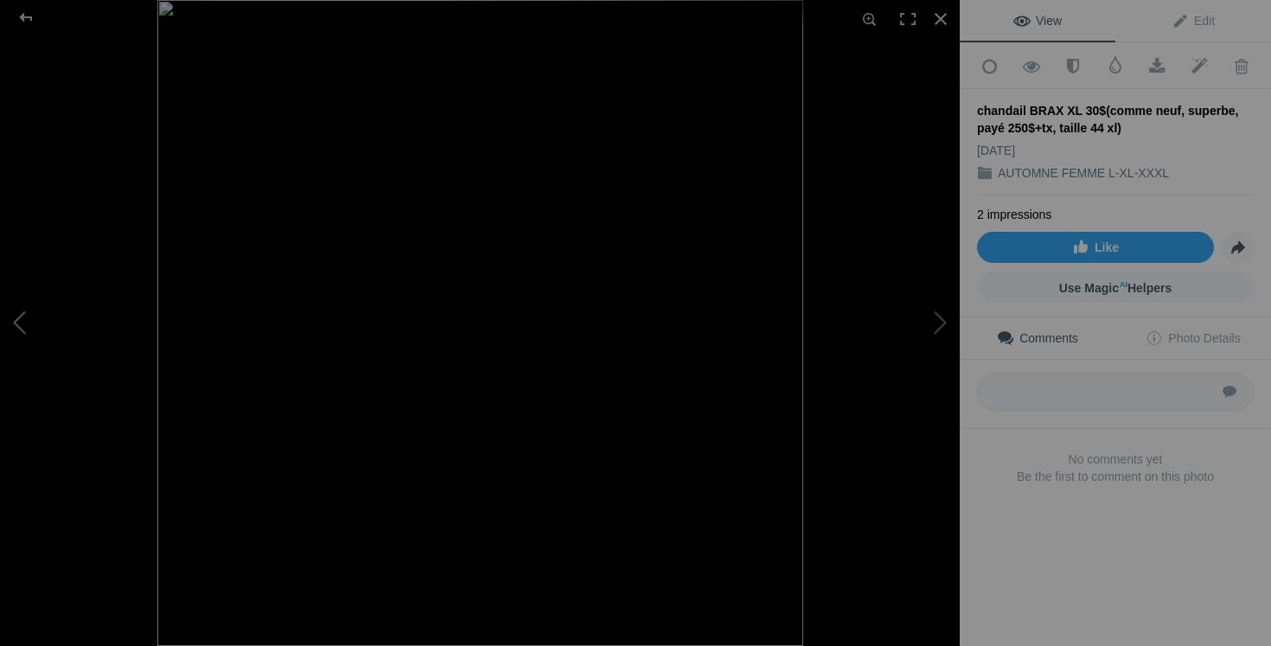
click at [16, 324] on button at bounding box center [65, 323] width 130 height 233
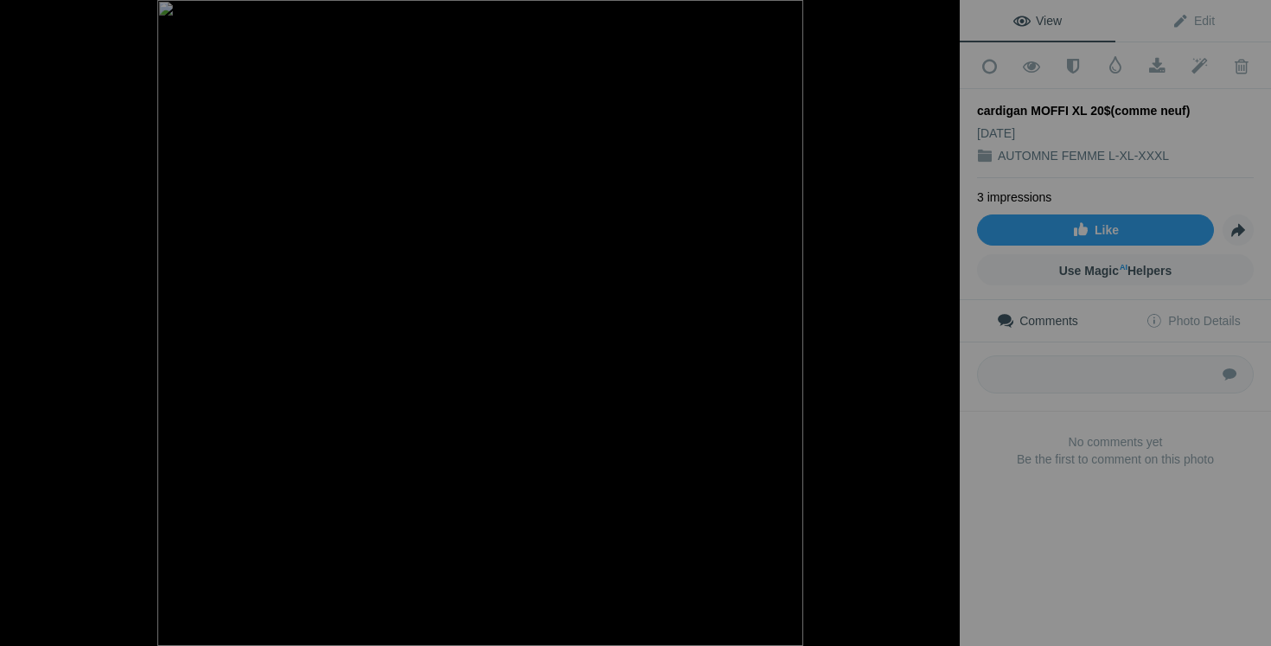
click at [16, 324] on button at bounding box center [65, 323] width 130 height 233
click at [947, 310] on button at bounding box center [895, 323] width 130 height 233
click at [46, 320] on button at bounding box center [65, 323] width 130 height 233
click at [69, 308] on button at bounding box center [65, 323] width 130 height 233
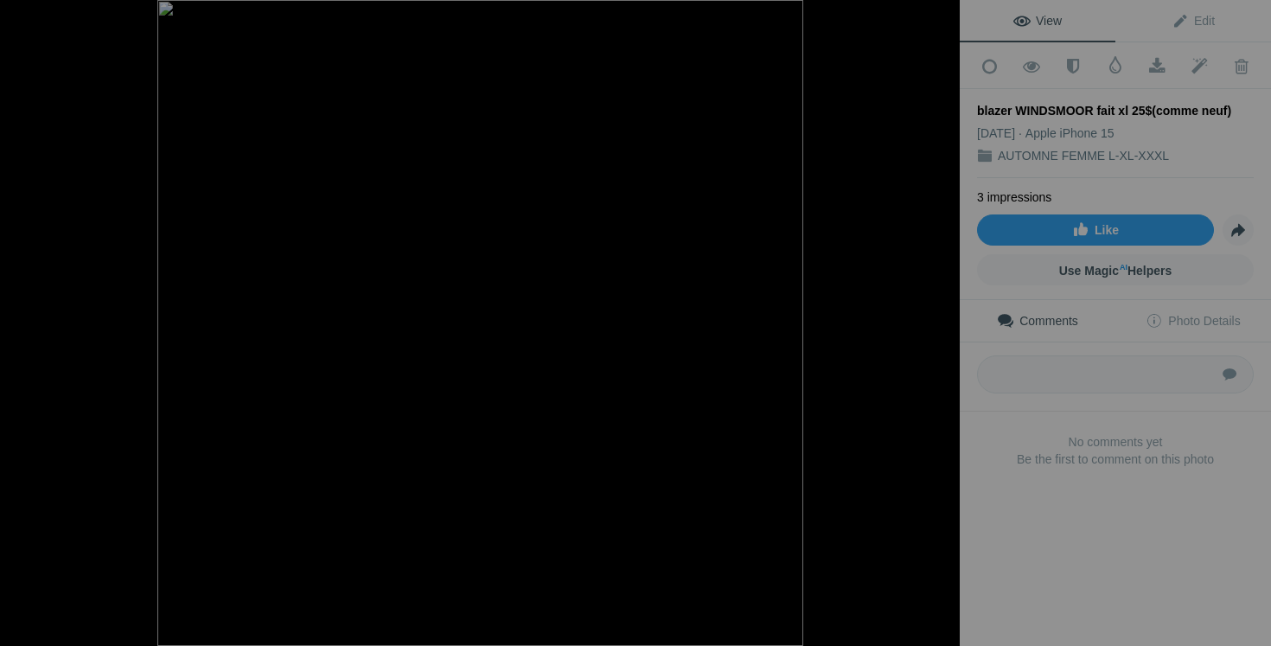
click at [69, 308] on button at bounding box center [65, 323] width 130 height 233
click at [45, 324] on button at bounding box center [65, 323] width 130 height 233
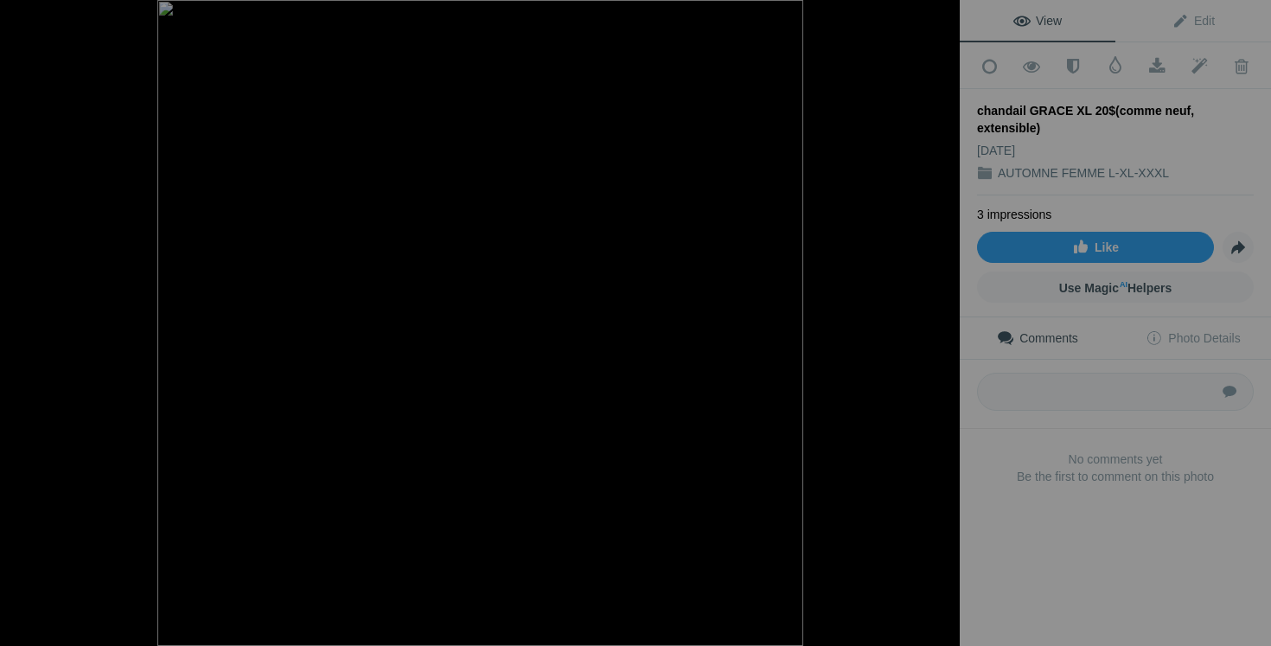
click at [45, 324] on button at bounding box center [65, 323] width 130 height 233
click at [44, 329] on button at bounding box center [65, 323] width 130 height 233
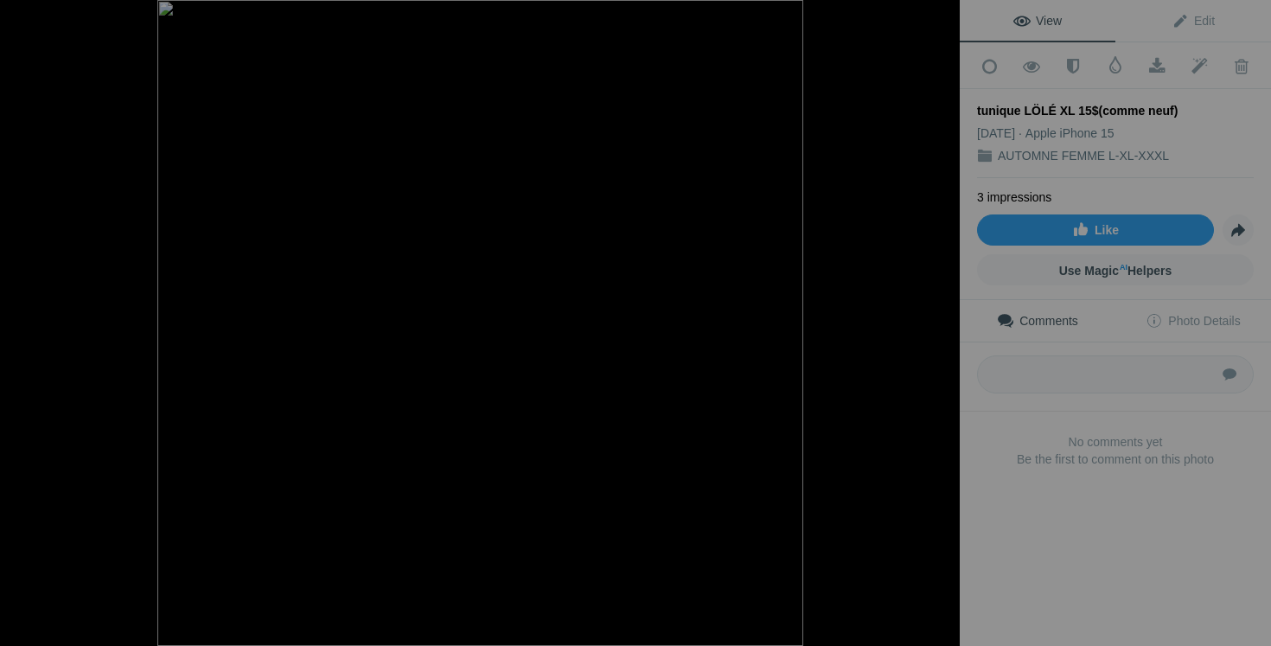
click at [44, 329] on button at bounding box center [65, 323] width 130 height 233
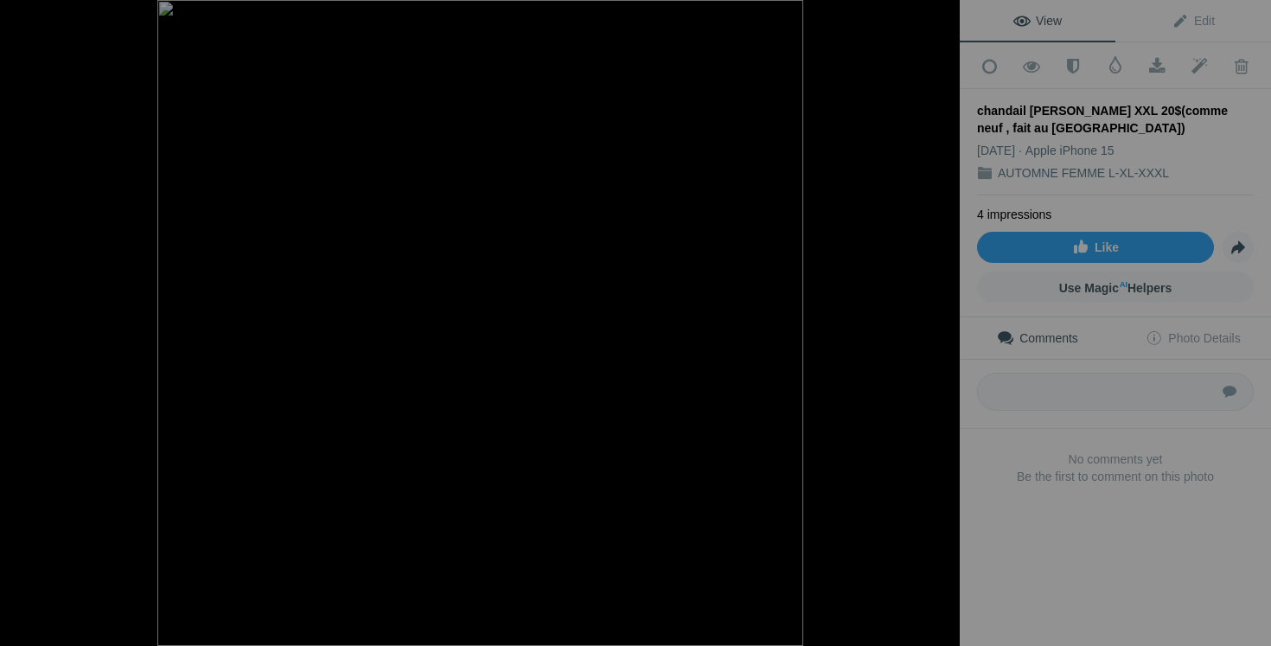
click at [44, 329] on button at bounding box center [65, 323] width 130 height 233
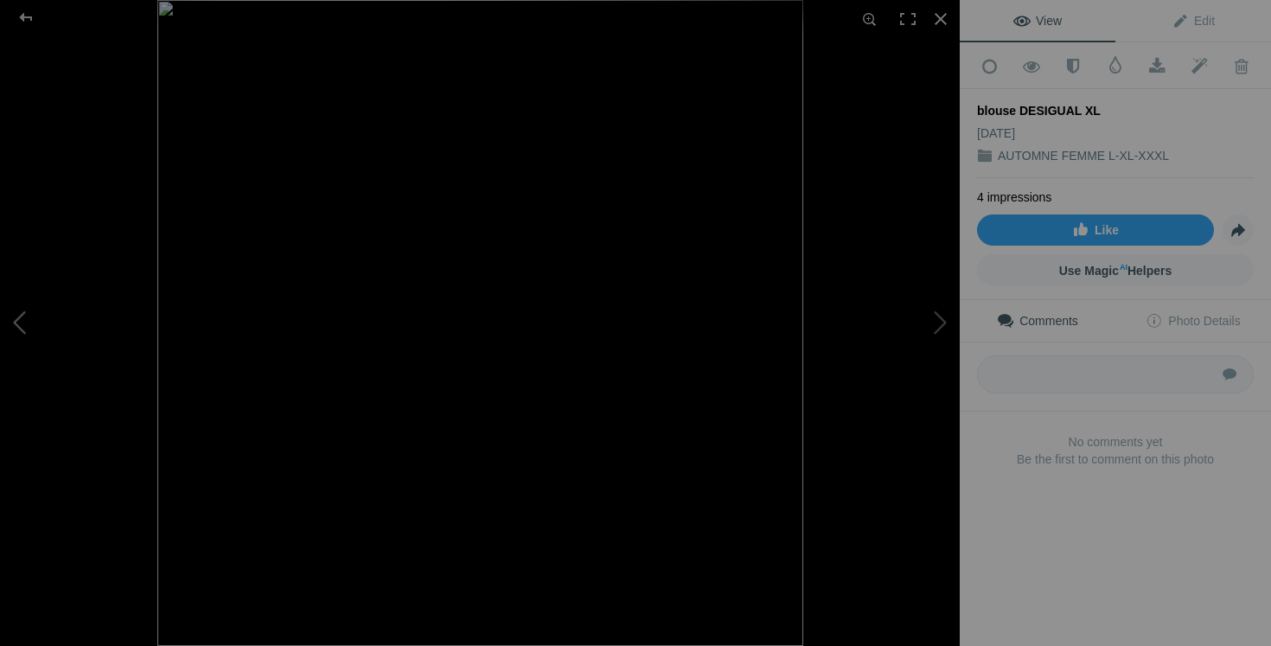
click at [44, 329] on button at bounding box center [65, 323] width 130 height 233
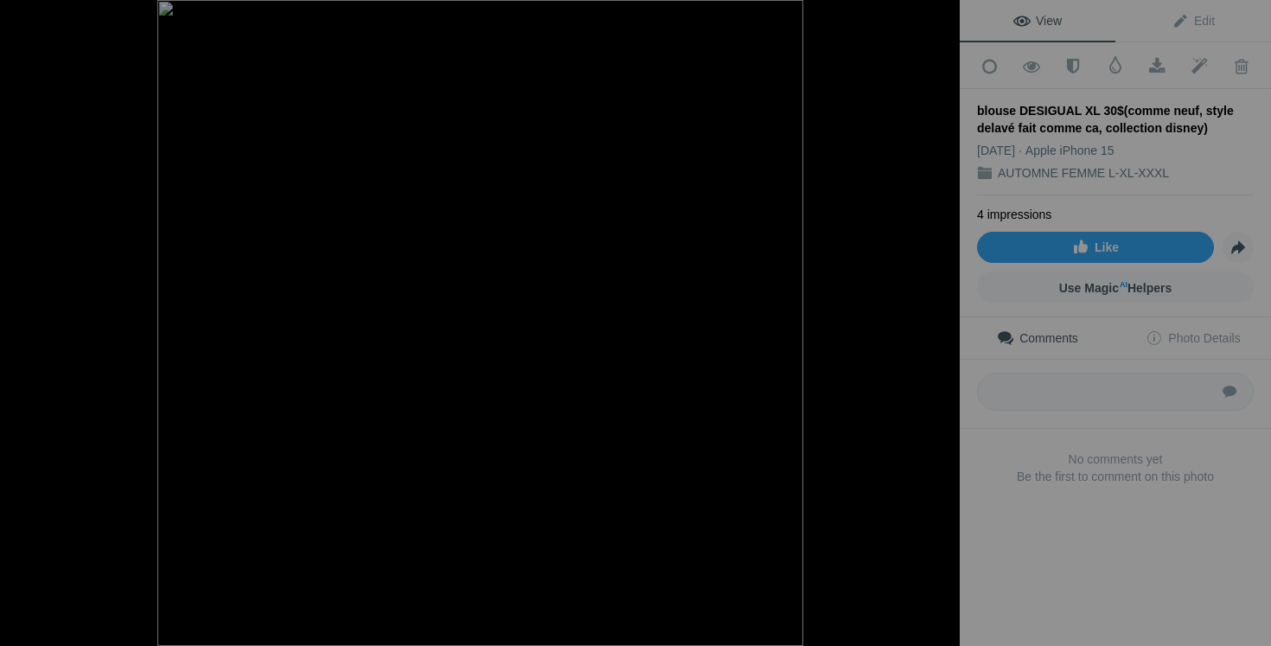
click at [44, 329] on button at bounding box center [65, 323] width 130 height 233
click at [15, 330] on button at bounding box center [65, 323] width 130 height 233
click at [942, 19] on div at bounding box center [941, 19] width 38 height 38
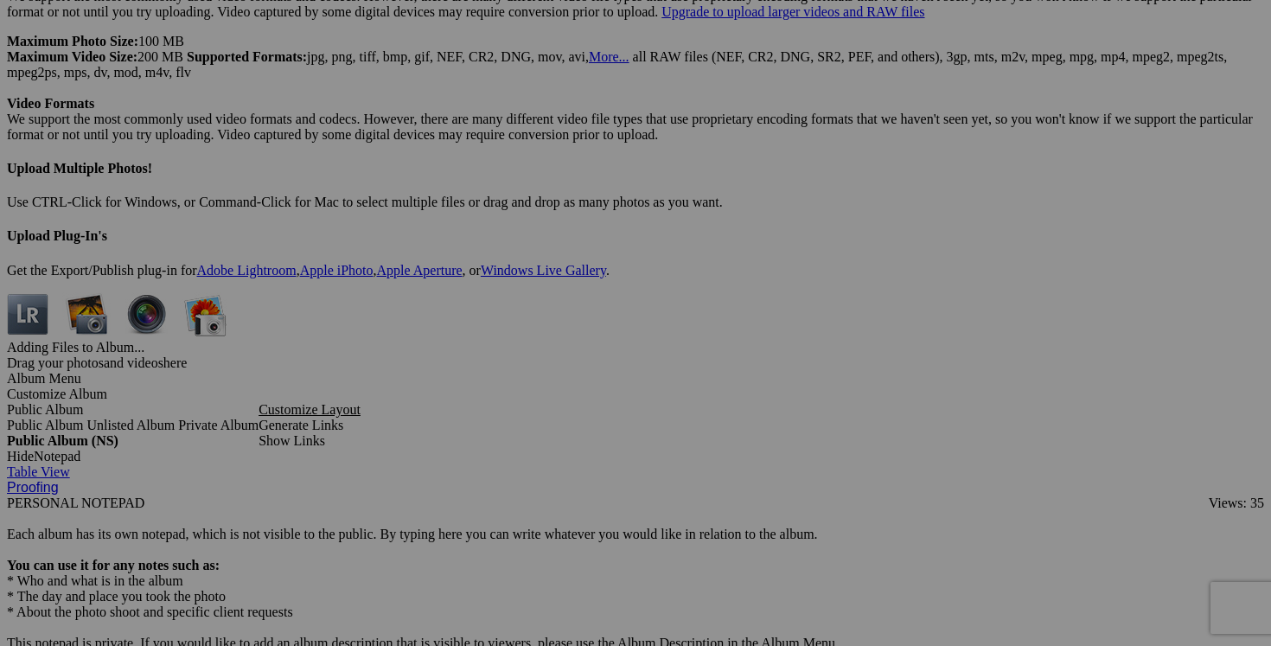
scroll to position [4870, 0]
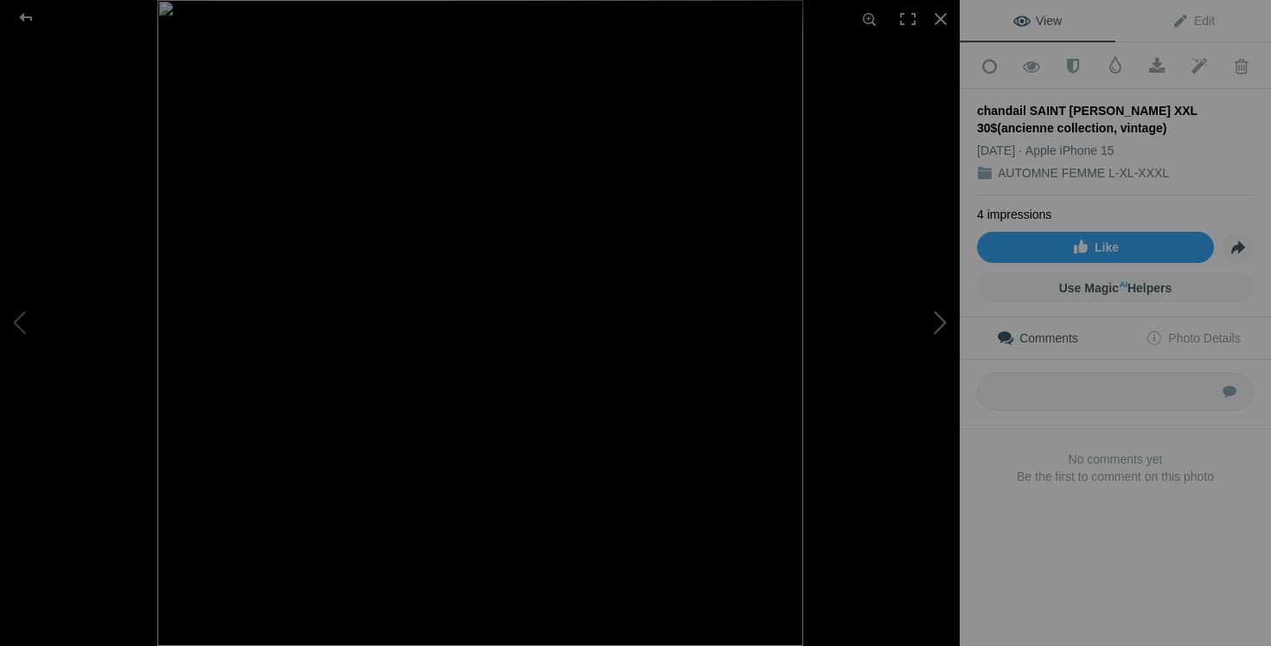
click at [917, 325] on button at bounding box center [895, 323] width 130 height 233
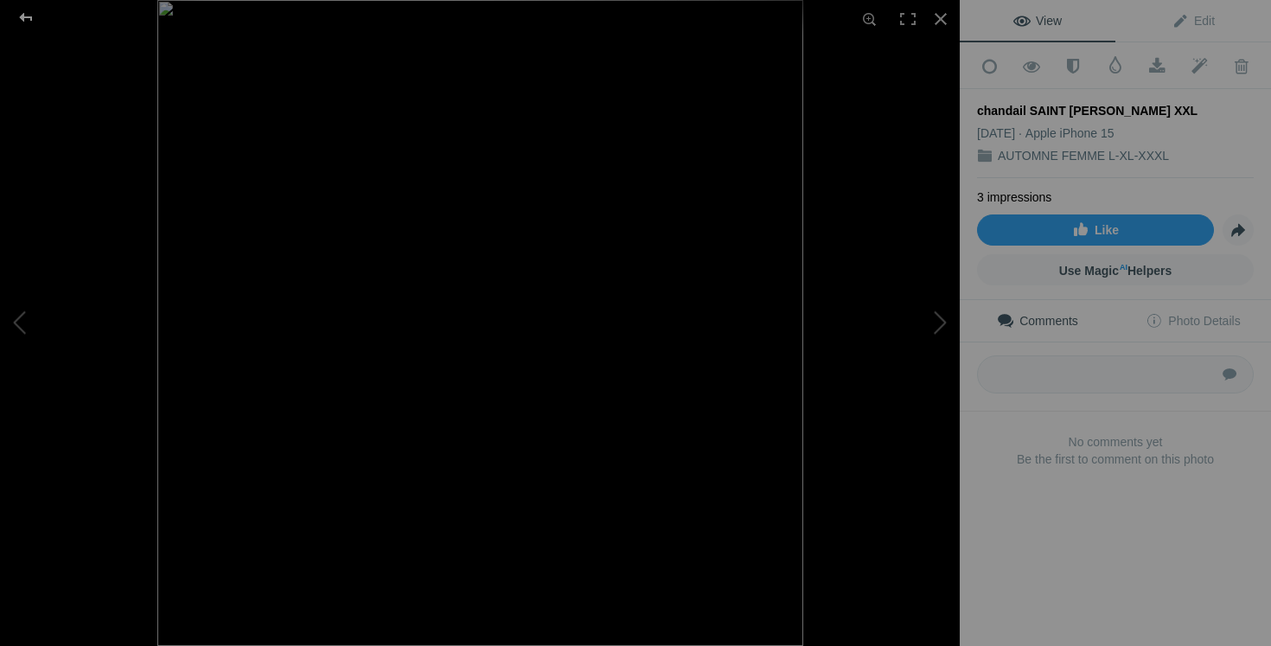
click at [29, 14] on div at bounding box center [26, 17] width 62 height 35
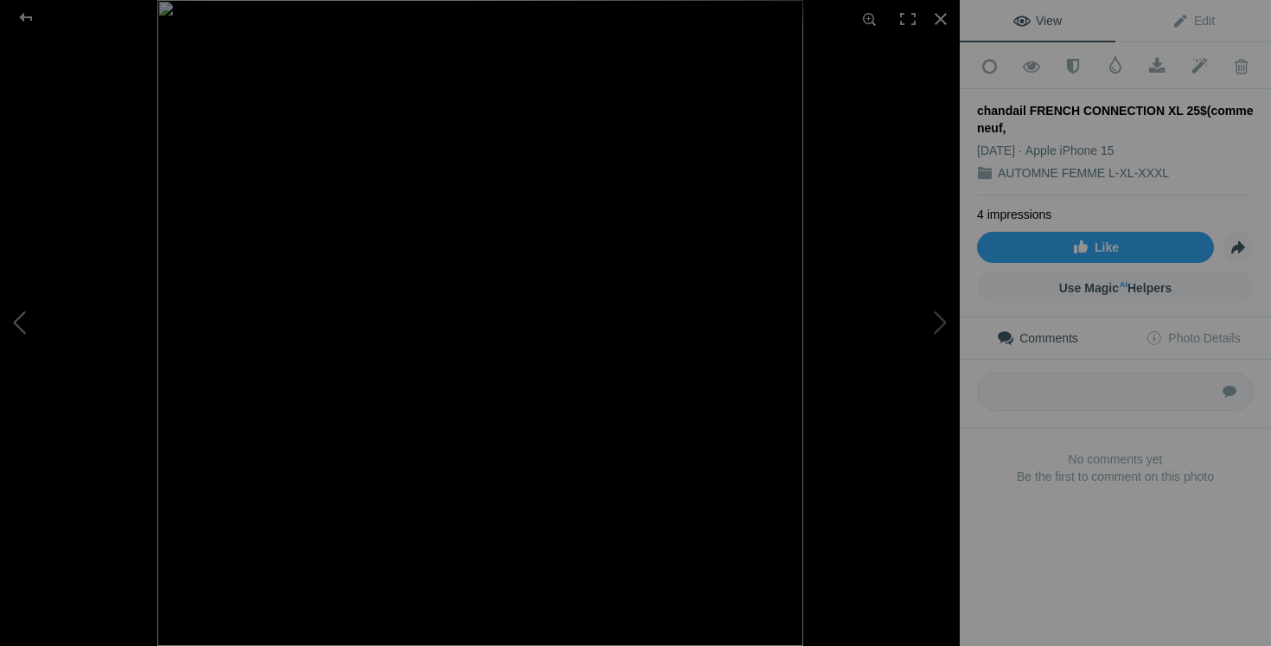
click at [62, 311] on button at bounding box center [65, 323] width 130 height 233
click at [22, 338] on button at bounding box center [65, 323] width 130 height 233
click at [948, 16] on div at bounding box center [941, 19] width 38 height 38
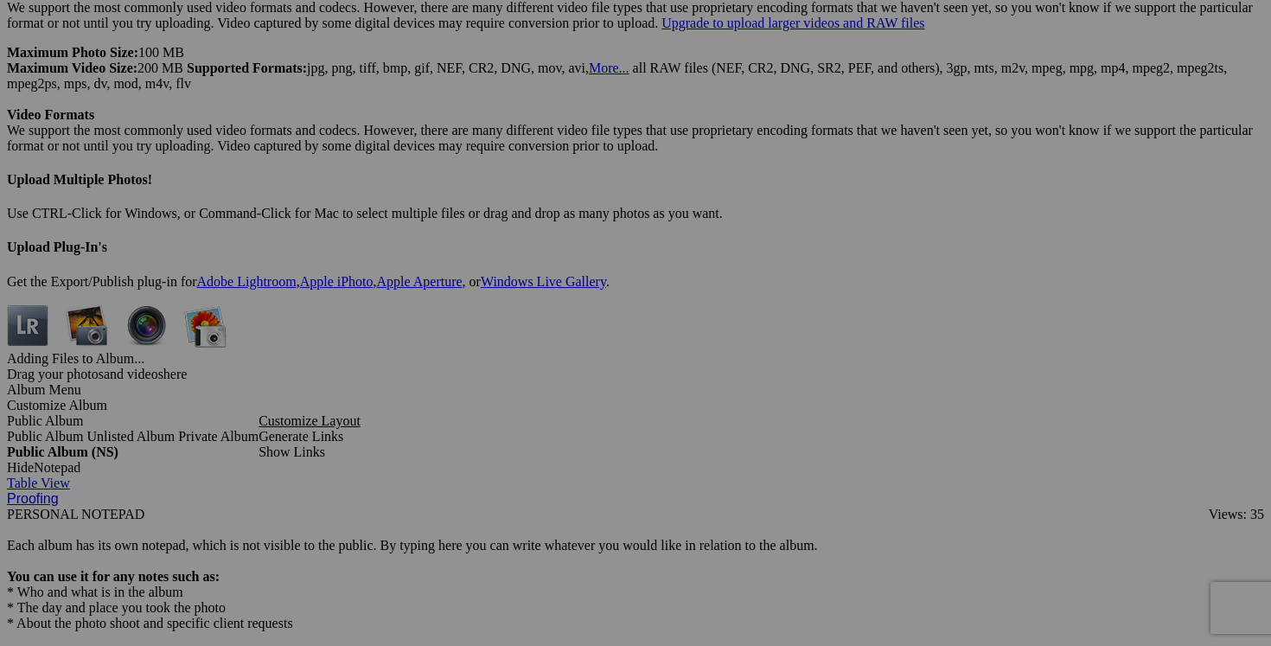
drag, startPoint x: 355, startPoint y: 326, endPoint x: 390, endPoint y: 326, distance: 34.6
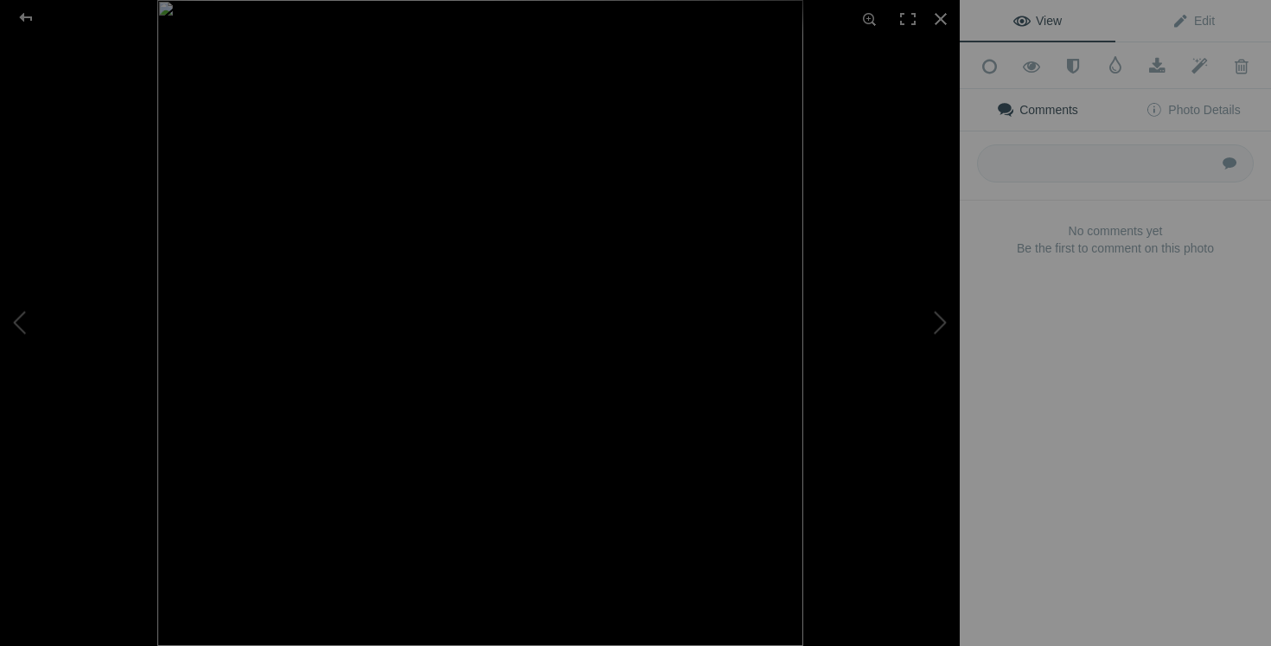
type input "cardigan SIONI XL 35$(comme neuf, payé 200$, 25% laine, tres doux)"
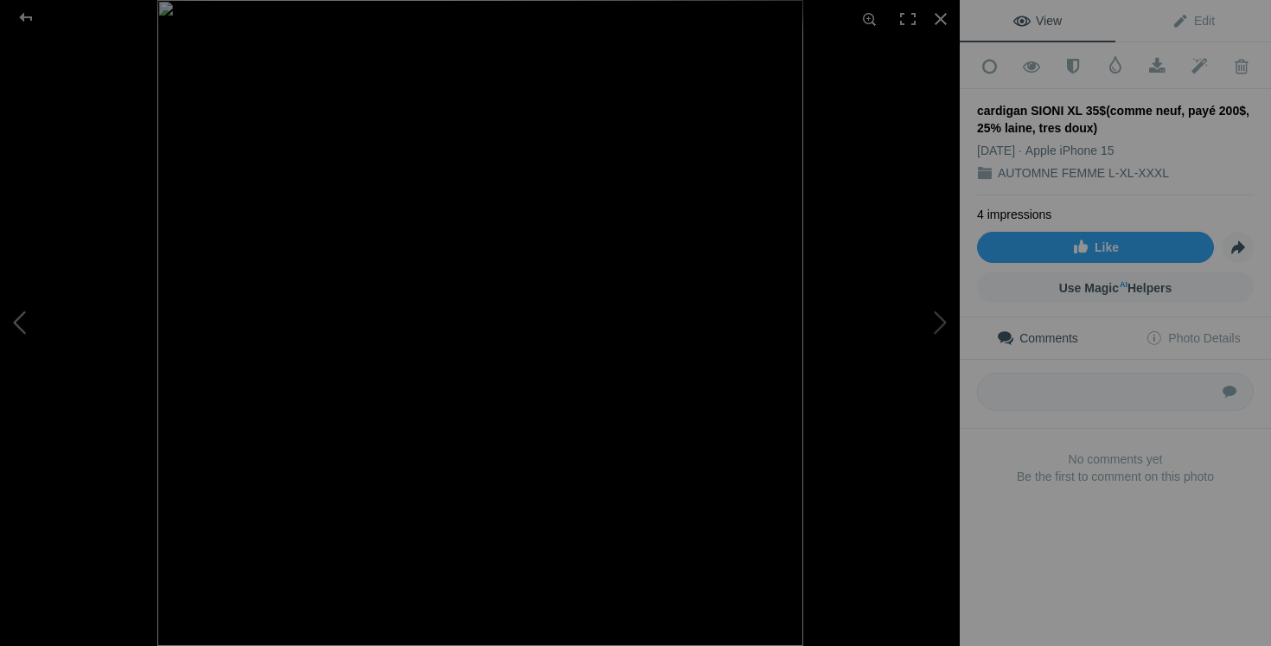
click at [17, 332] on button at bounding box center [65, 323] width 130 height 233
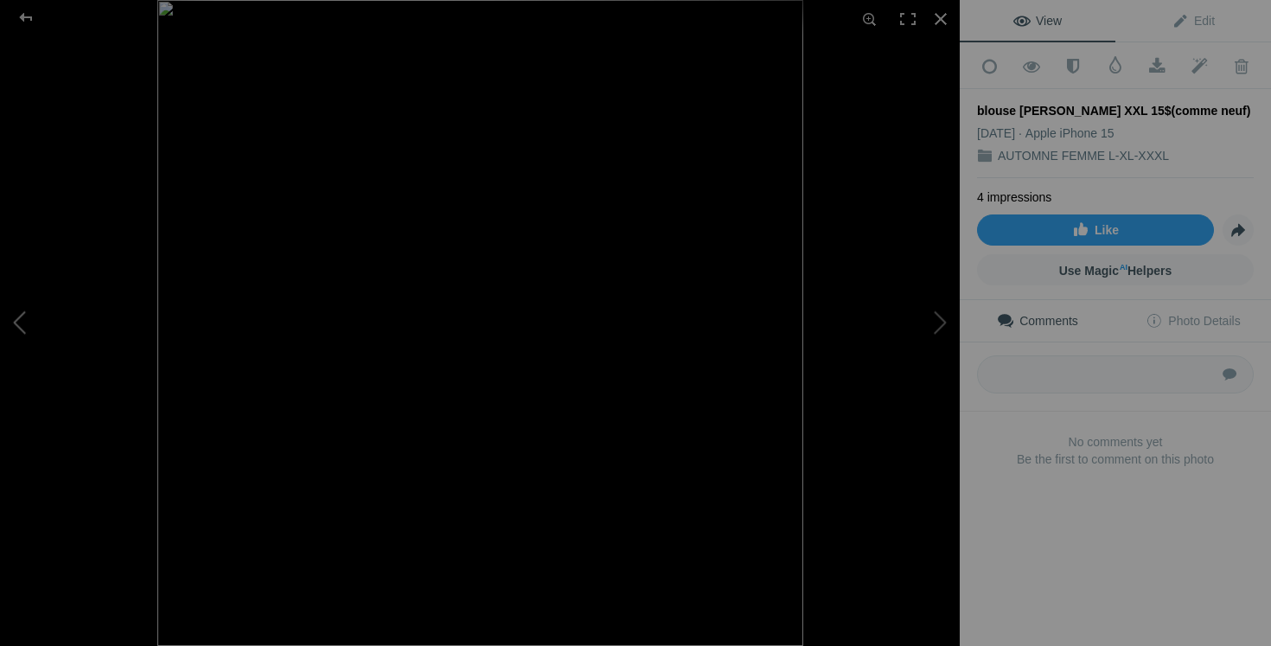
click at [7, 327] on button at bounding box center [65, 323] width 130 height 233
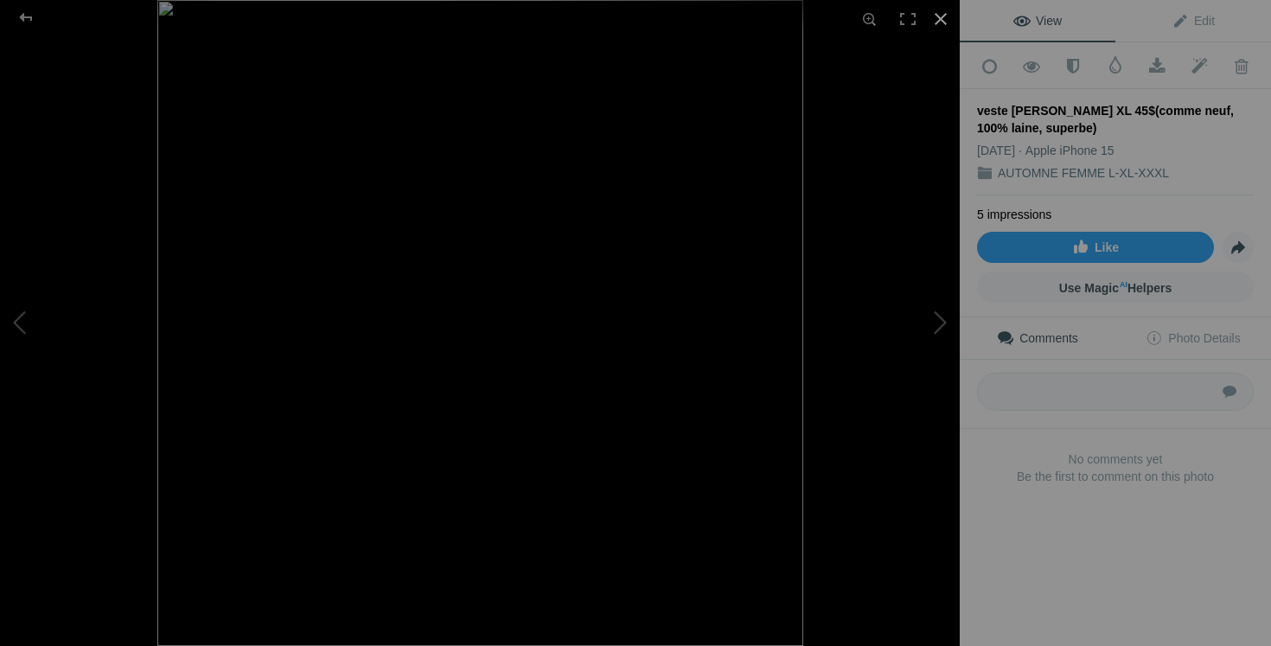
click at [939, 18] on div at bounding box center [941, 19] width 38 height 38
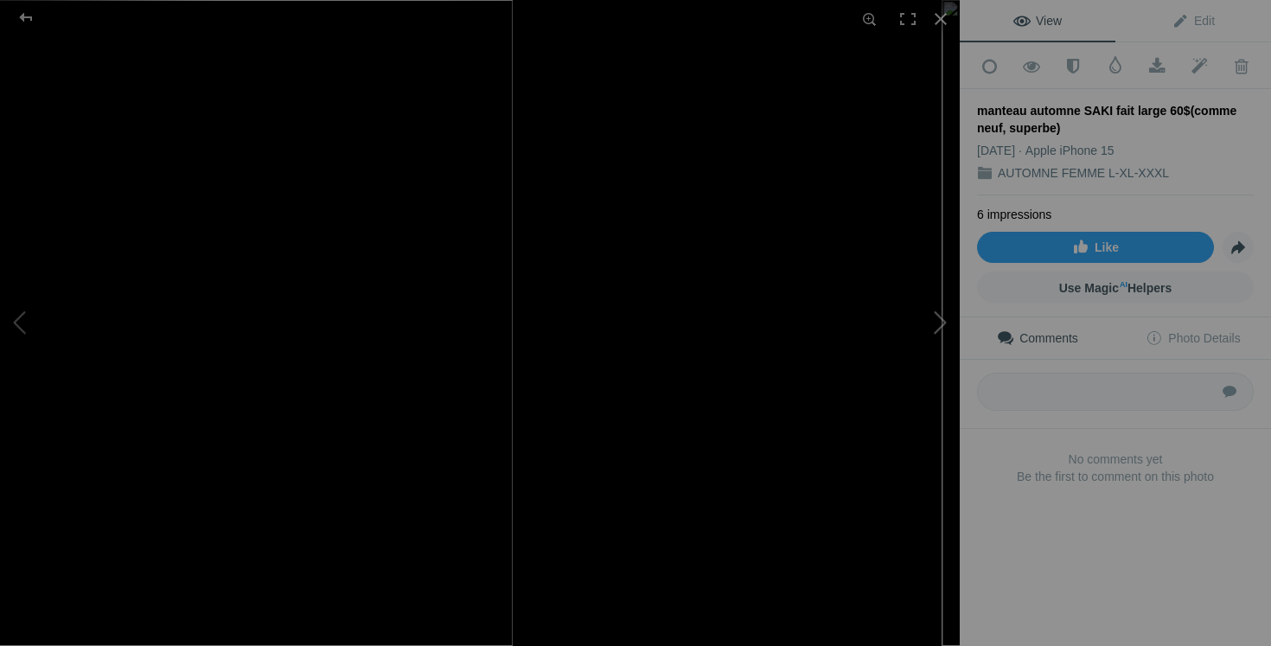
click at [855, 339] on button at bounding box center [895, 323] width 130 height 233
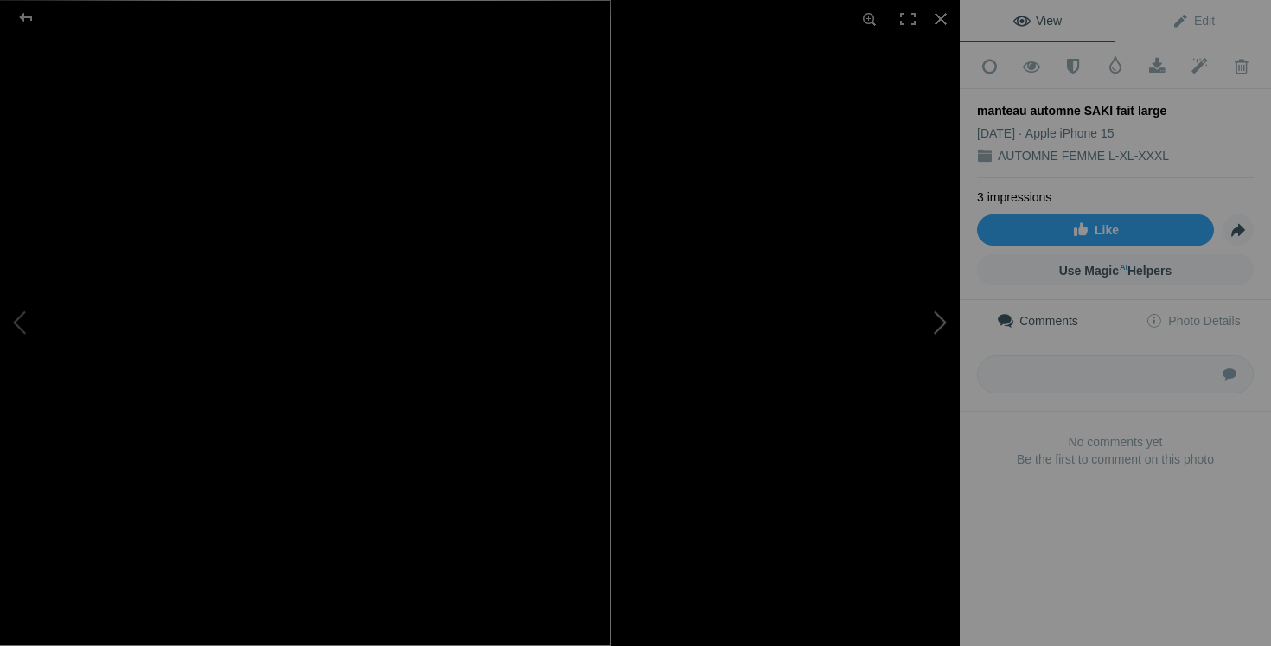
click at [928, 329] on button at bounding box center [895, 323] width 130 height 233
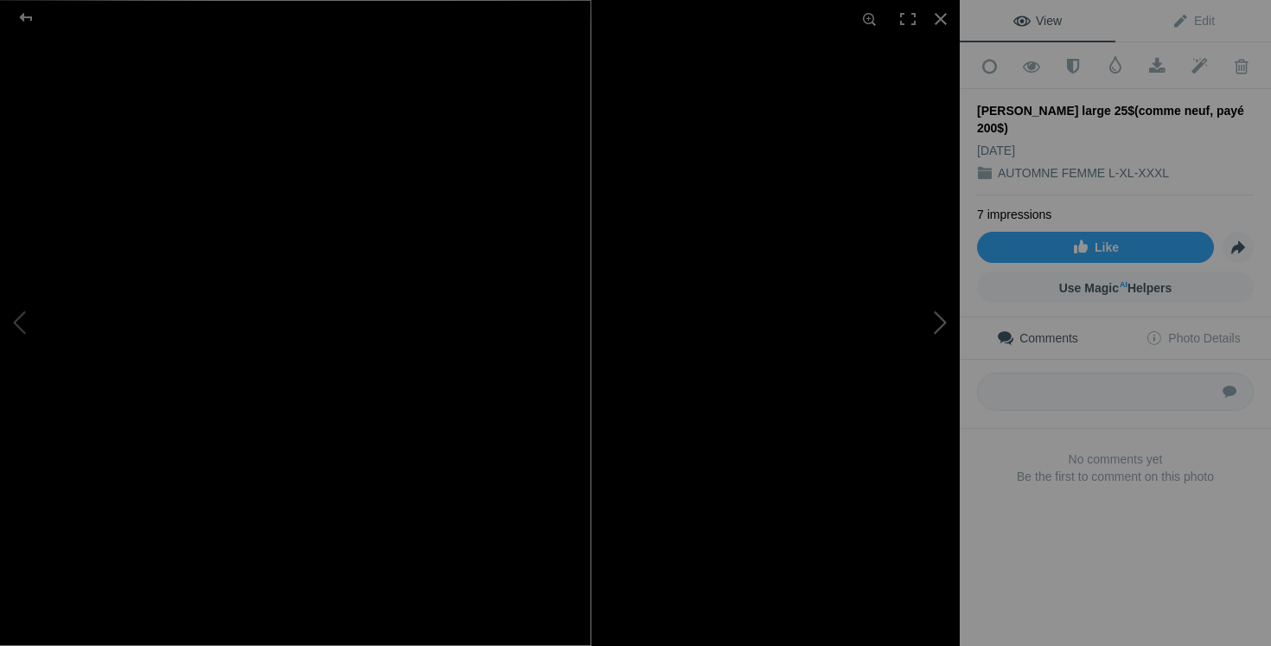
click at [914, 312] on button at bounding box center [895, 323] width 130 height 233
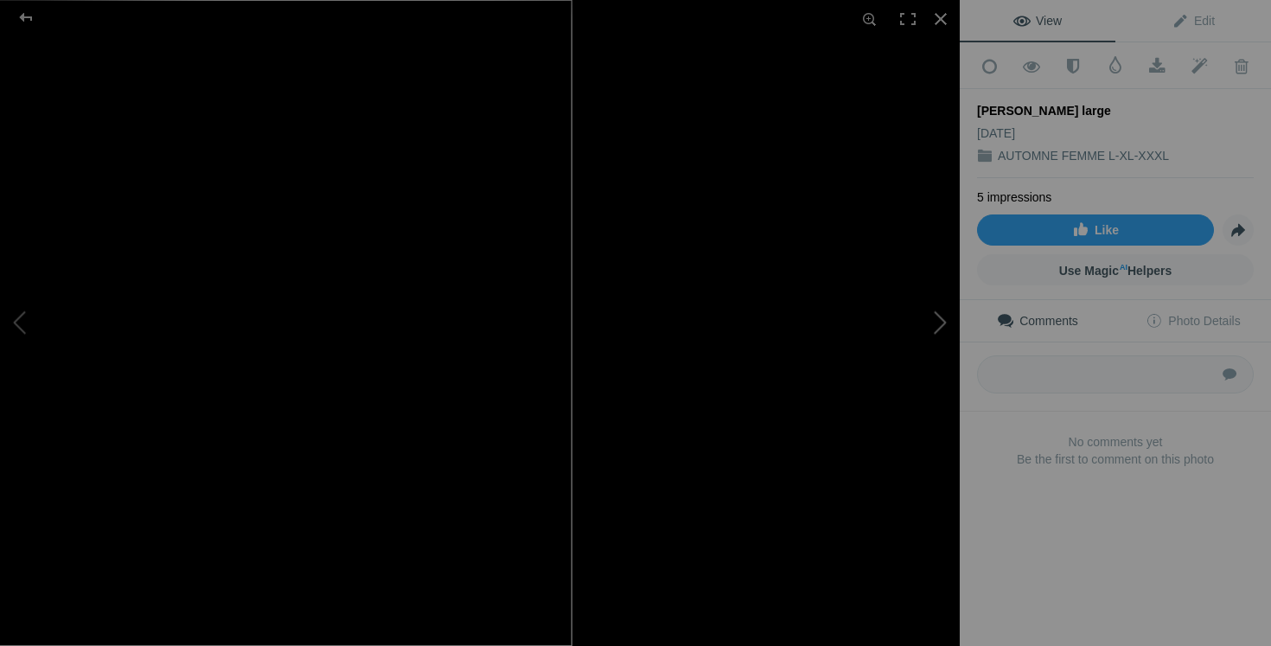
click at [863, 361] on button at bounding box center [895, 323] width 130 height 233
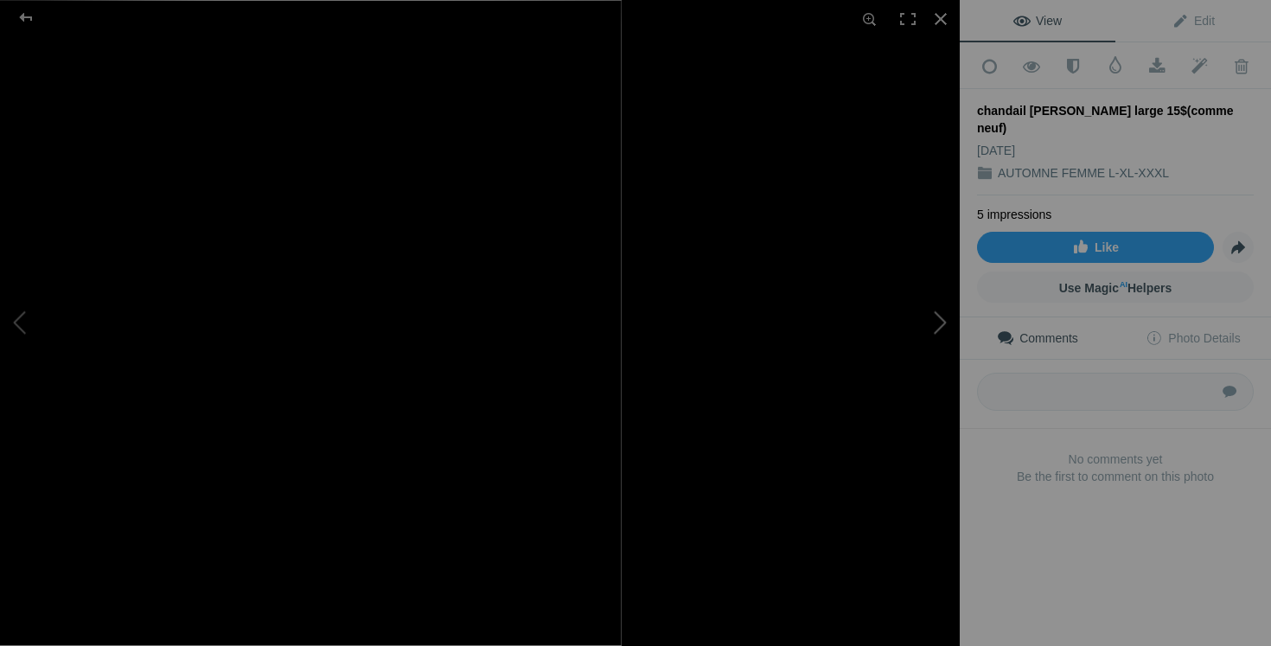
click at [935, 319] on button at bounding box center [895, 323] width 130 height 233
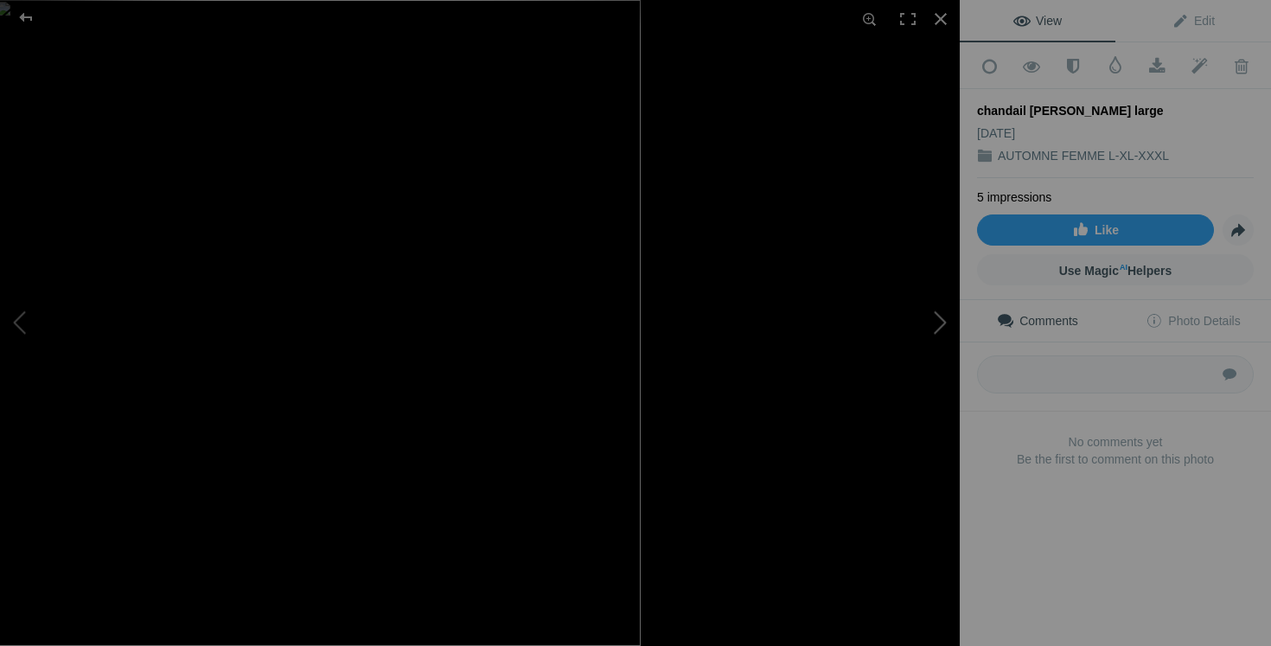
click at [943, 328] on button at bounding box center [895, 323] width 130 height 233
click at [885, 379] on button at bounding box center [895, 323] width 130 height 233
click at [943, 329] on button at bounding box center [895, 323] width 130 height 233
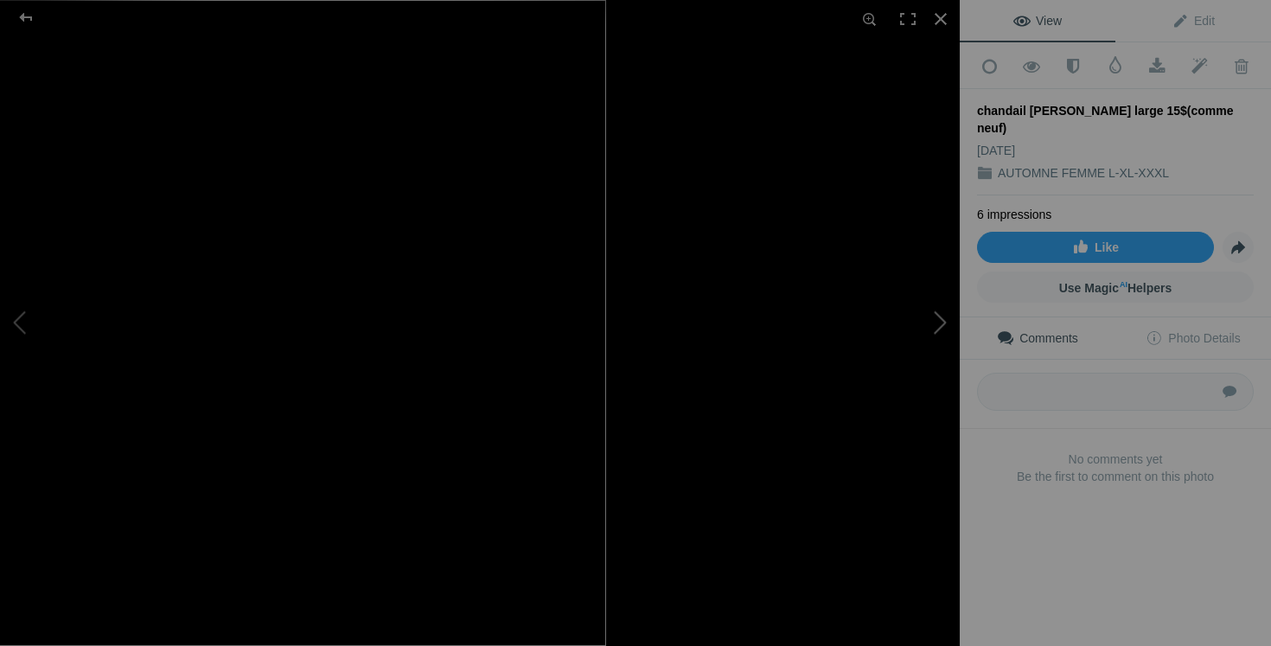
click at [940, 339] on button at bounding box center [895, 323] width 130 height 233
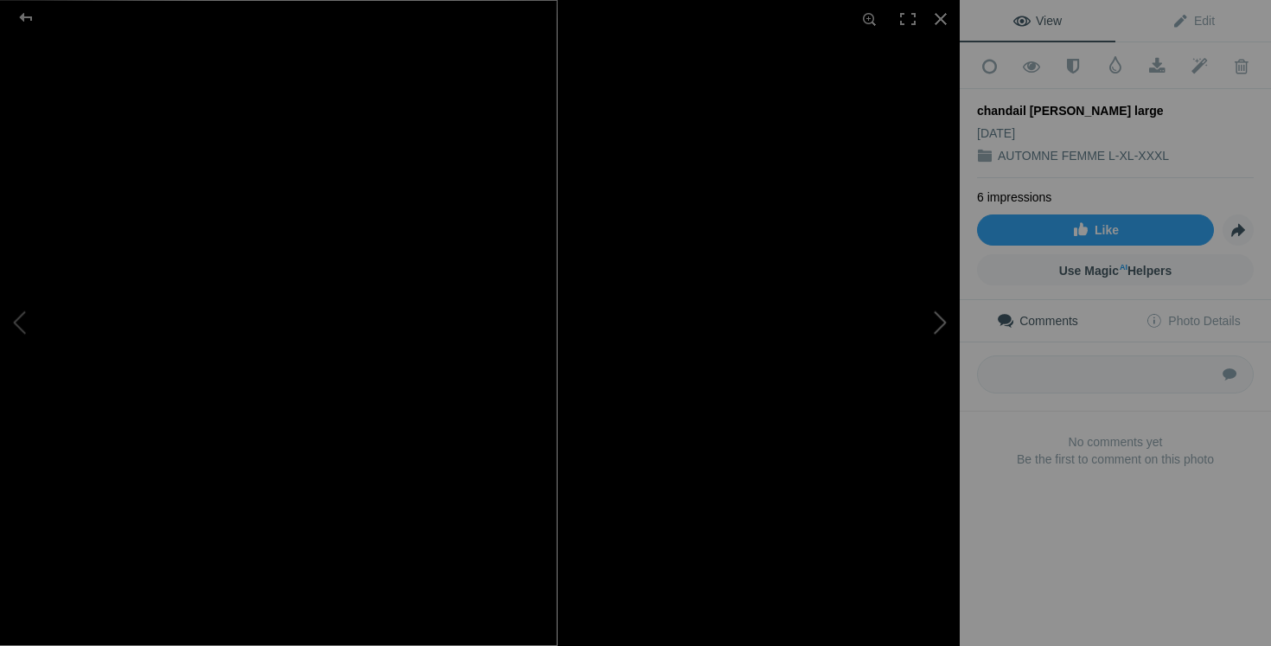
click at [863, 332] on button at bounding box center [895, 323] width 130 height 233
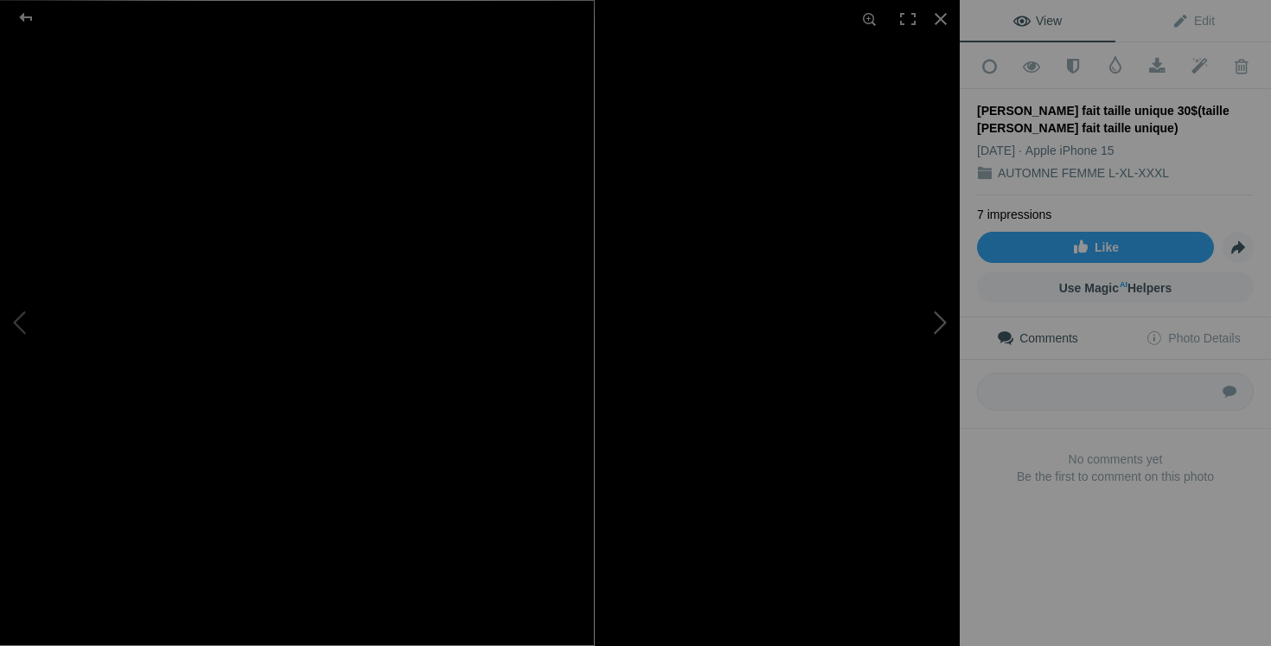
click at [932, 343] on button at bounding box center [895, 323] width 130 height 233
click at [898, 323] on button at bounding box center [895, 323] width 130 height 233
click at [866, 323] on button at bounding box center [895, 323] width 130 height 233
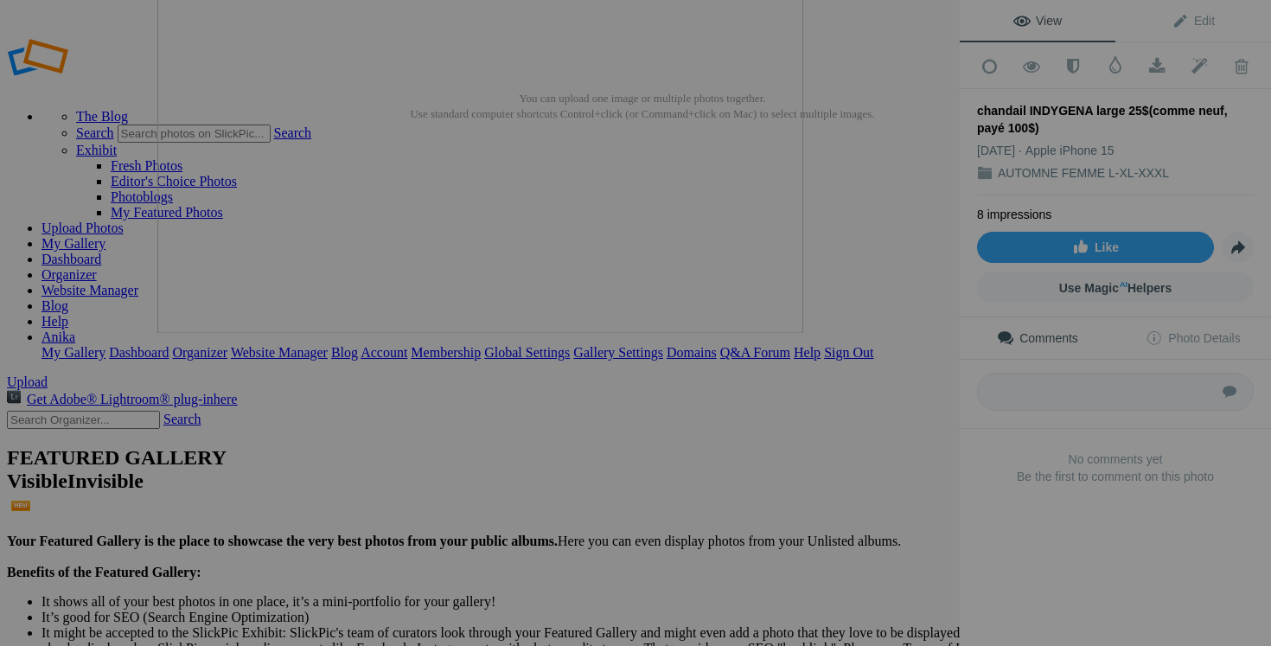
click at [941, 327] on button at bounding box center [895, 323] width 130 height 233
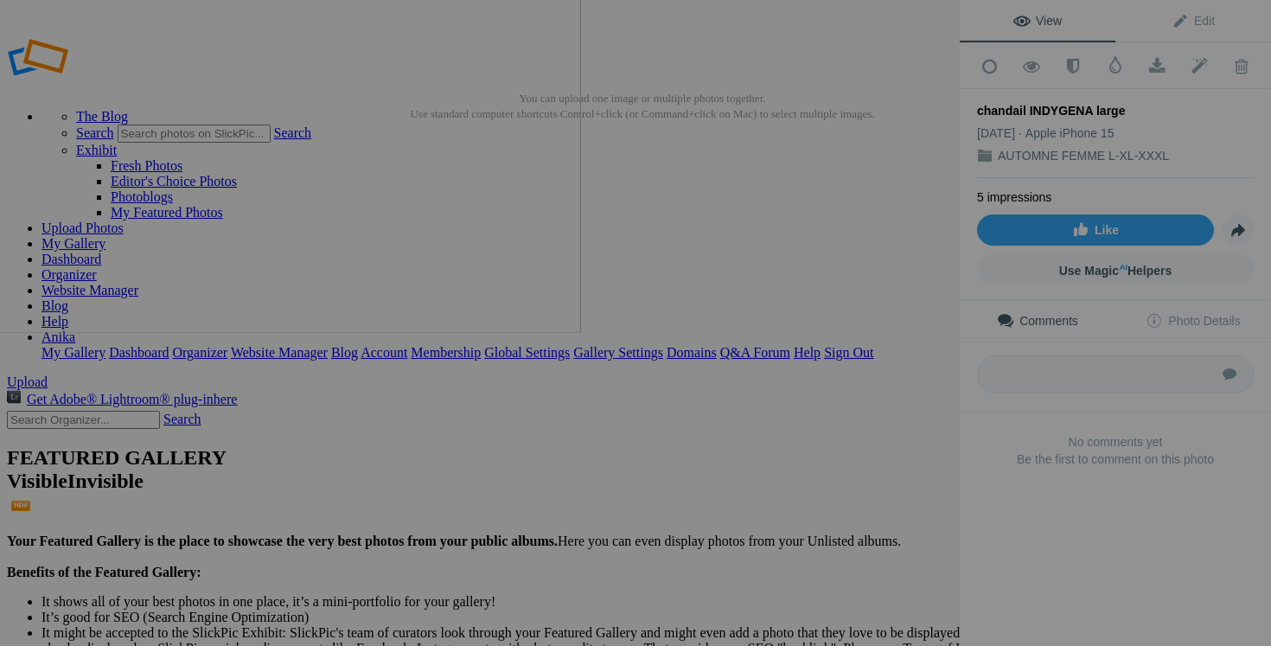
click at [928, 324] on button at bounding box center [895, 323] width 130 height 233
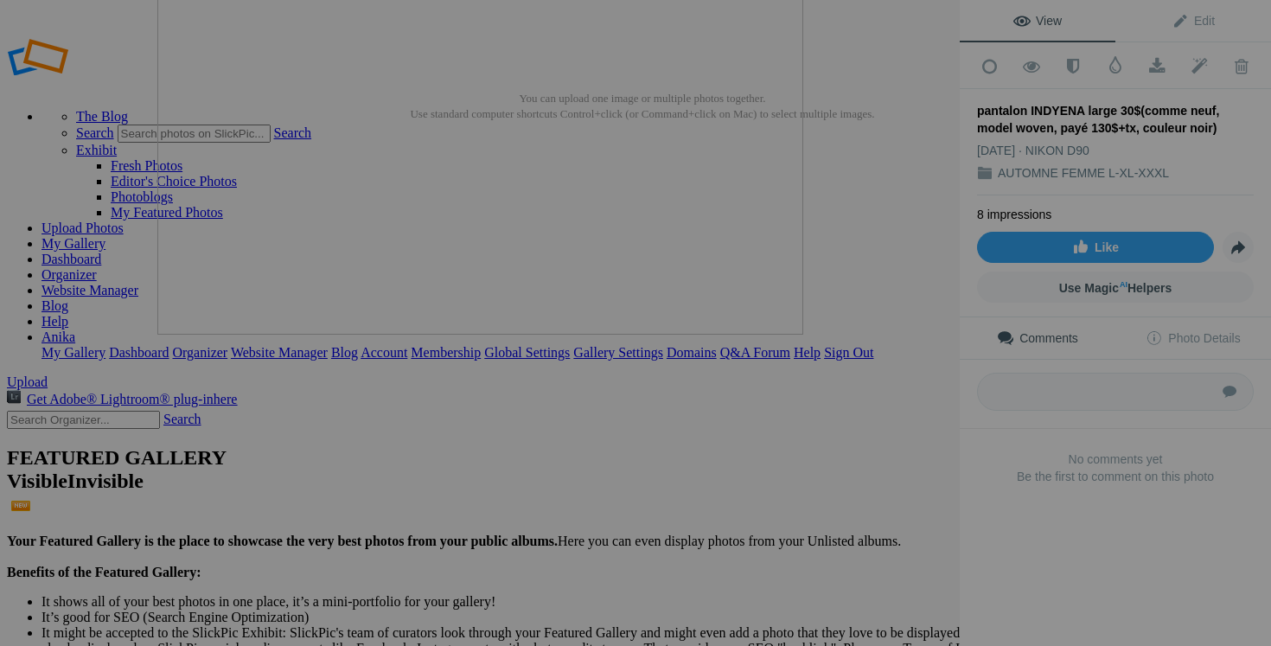
click at [852, 329] on button at bounding box center [895, 323] width 130 height 233
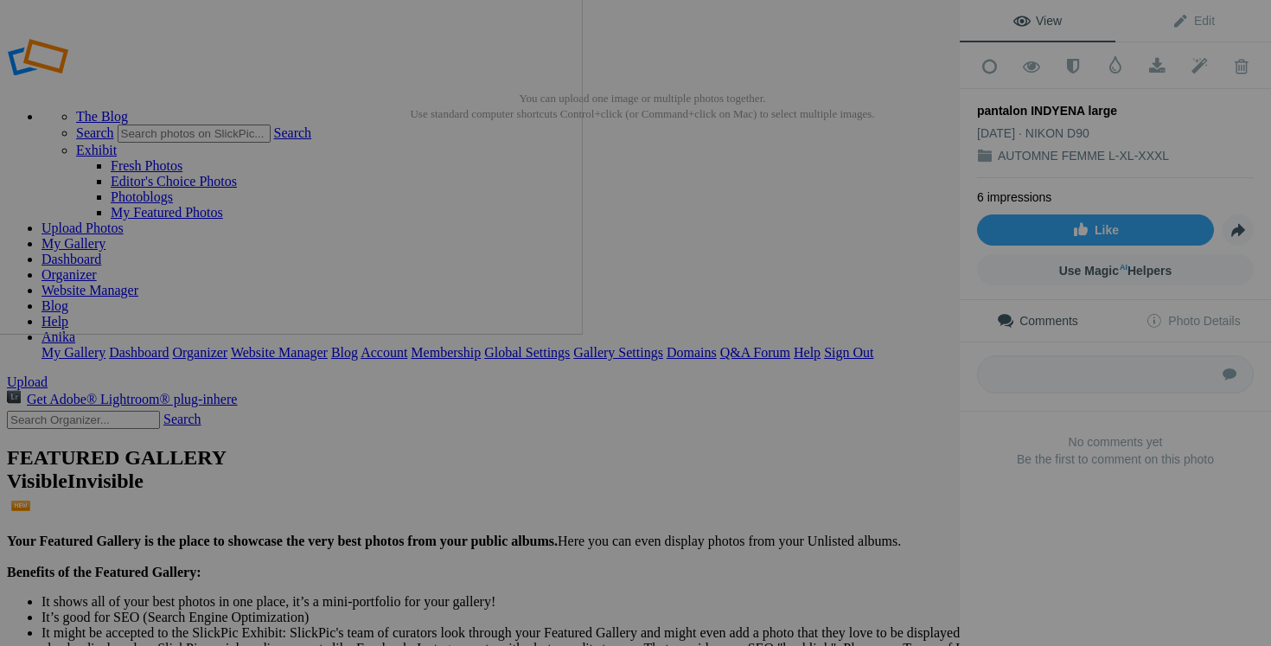
click at [882, 383] on button at bounding box center [895, 323] width 130 height 233
click at [860, 406] on button at bounding box center [895, 323] width 130 height 233
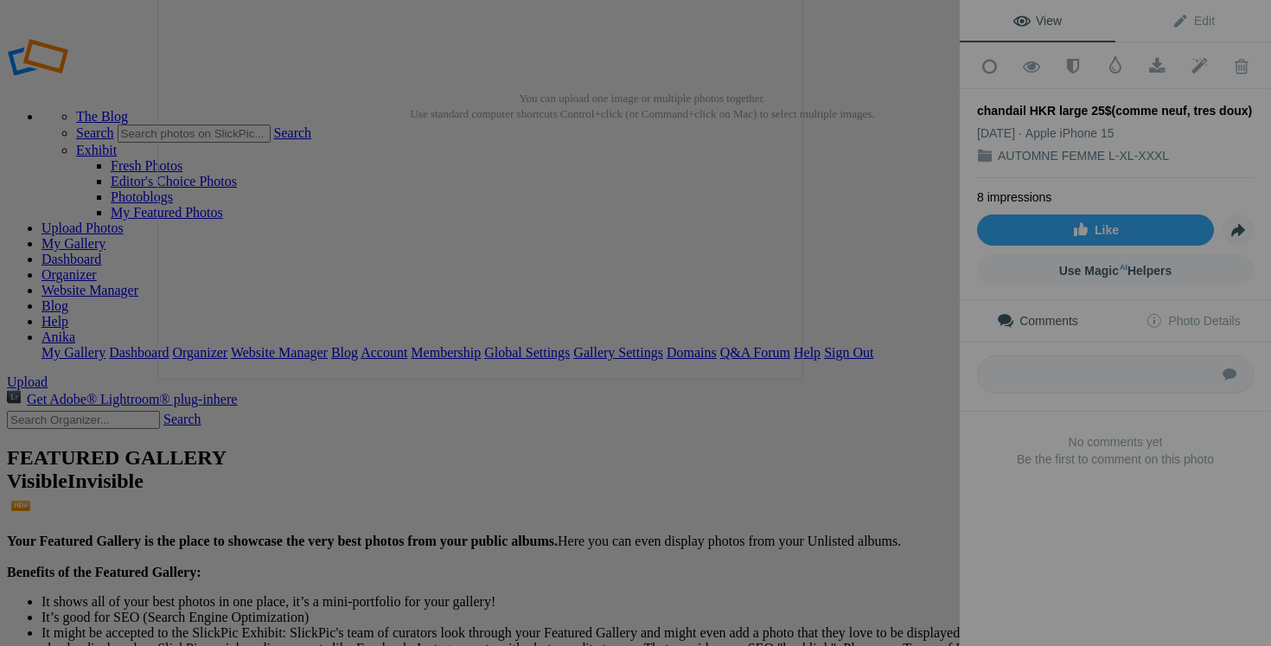
click at [898, 367] on button at bounding box center [895, 323] width 130 height 233
click at [913, 373] on button at bounding box center [895, 323] width 130 height 233
click at [896, 381] on button at bounding box center [895, 323] width 130 height 233
click at [886, 376] on button at bounding box center [895, 323] width 130 height 233
click at [884, 373] on button at bounding box center [895, 323] width 130 height 233
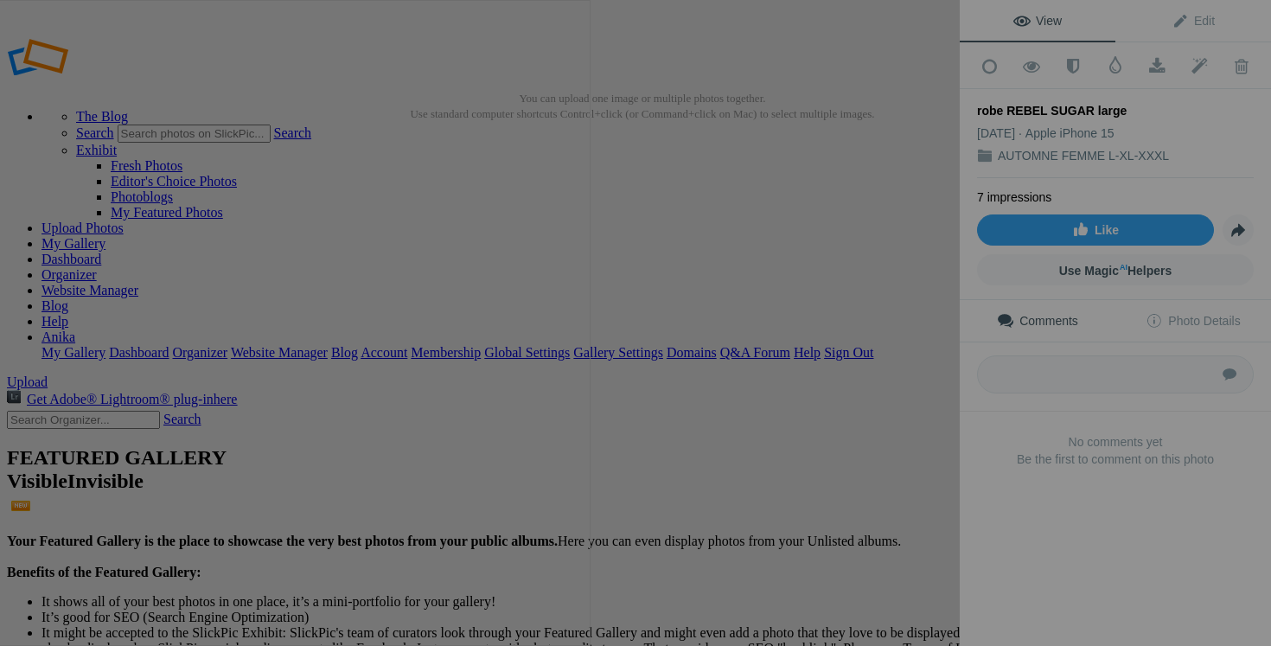
click at [894, 382] on button at bounding box center [895, 323] width 130 height 233
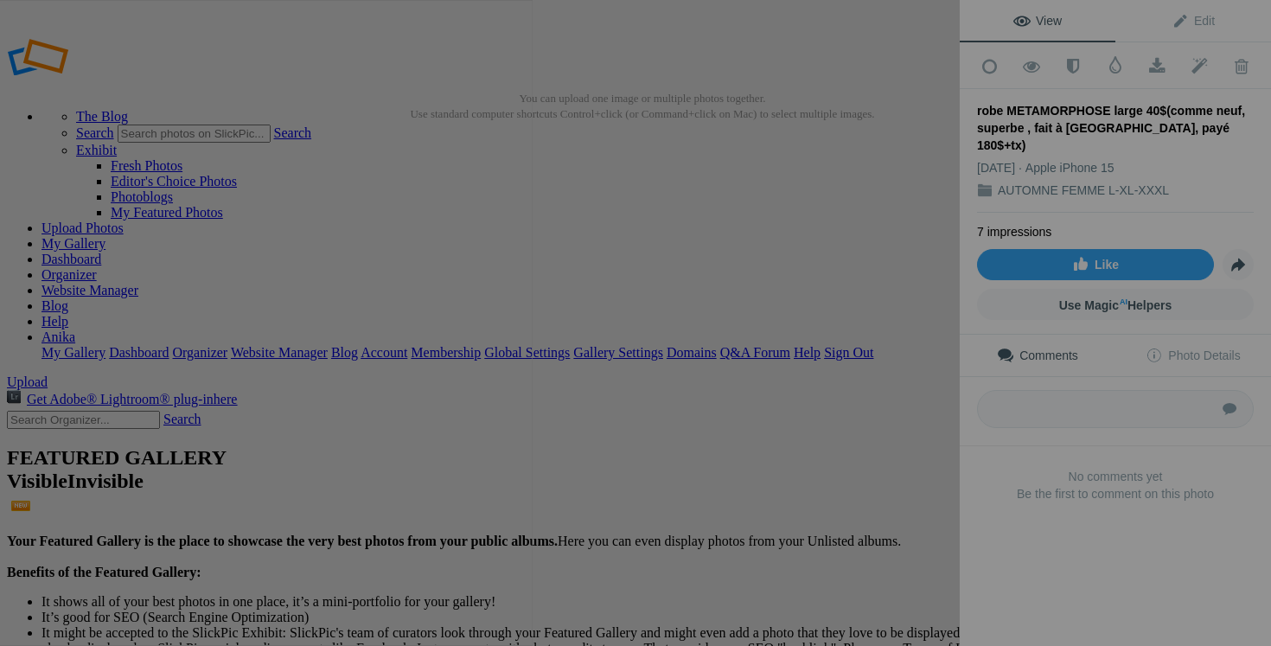
click at [898, 355] on button at bounding box center [895, 323] width 130 height 233
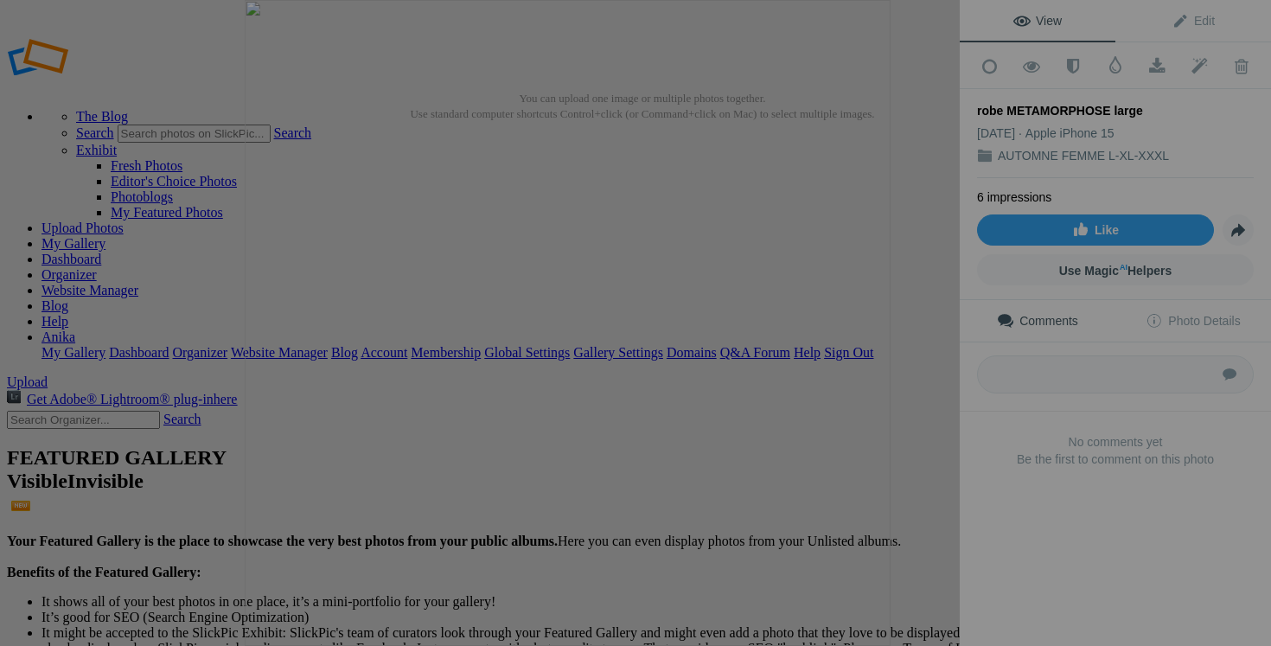
click at [952, 391] on button at bounding box center [895, 323] width 130 height 233
click at [901, 367] on button at bounding box center [895, 323] width 130 height 233
click at [890, 392] on button at bounding box center [895, 323] width 130 height 233
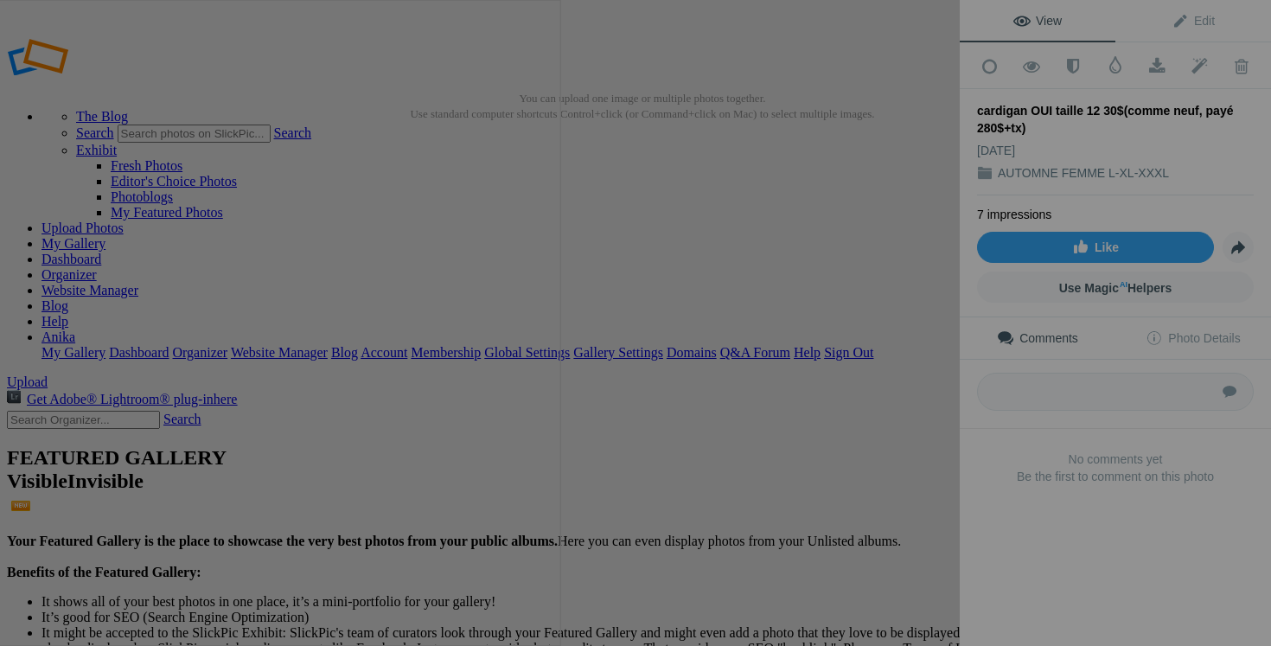
click at [883, 382] on button at bounding box center [895, 323] width 130 height 233
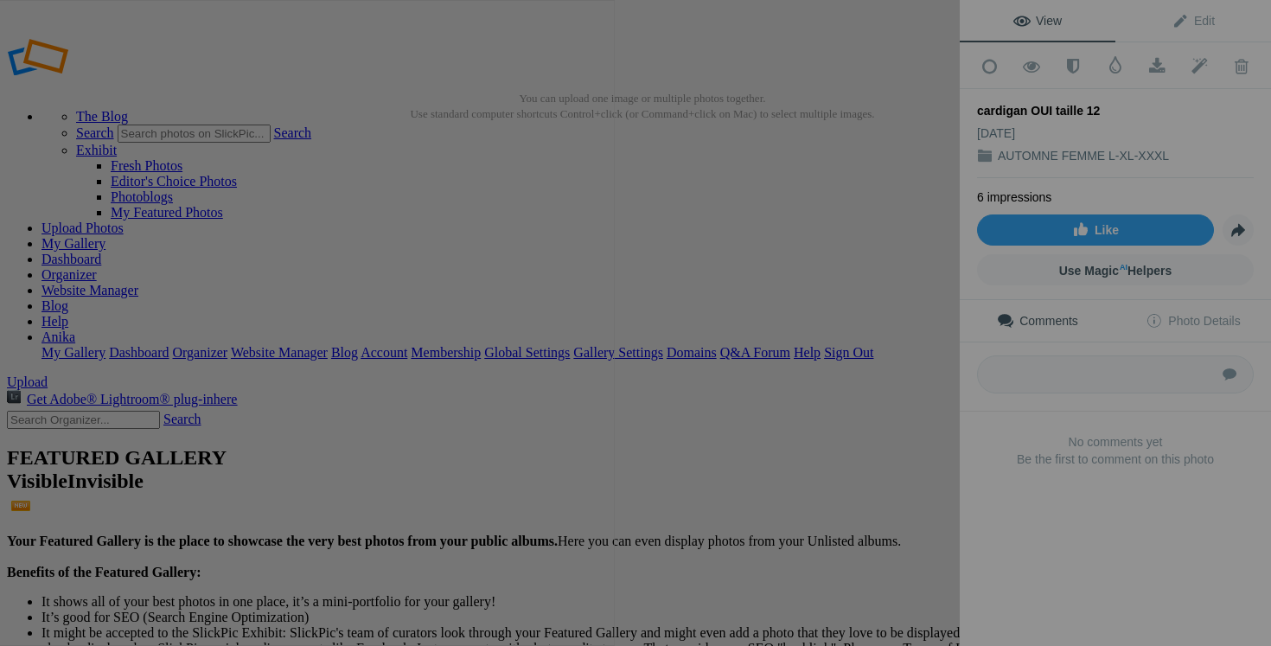
click at [938, 387] on button at bounding box center [895, 323] width 130 height 233
click at [771, 370] on div at bounding box center [1191, 323] width 960 height 646
click at [354, 397] on img at bounding box center [116, 323] width 646 height 646
click at [675, 385] on div "chandail INDYGENA large 25$(comme neuf, payé 100$)" at bounding box center [480, 323] width 960 height 646
click at [932, 357] on button at bounding box center [895, 323] width 130 height 233
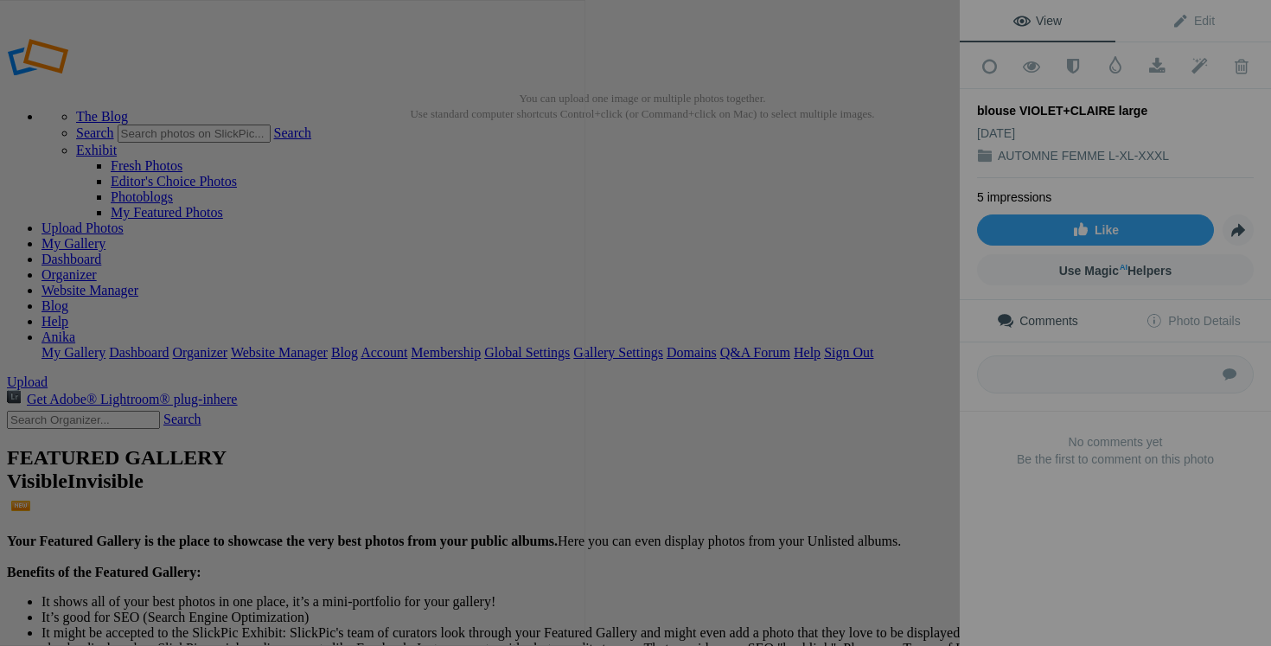
click at [879, 365] on button at bounding box center [895, 323] width 130 height 233
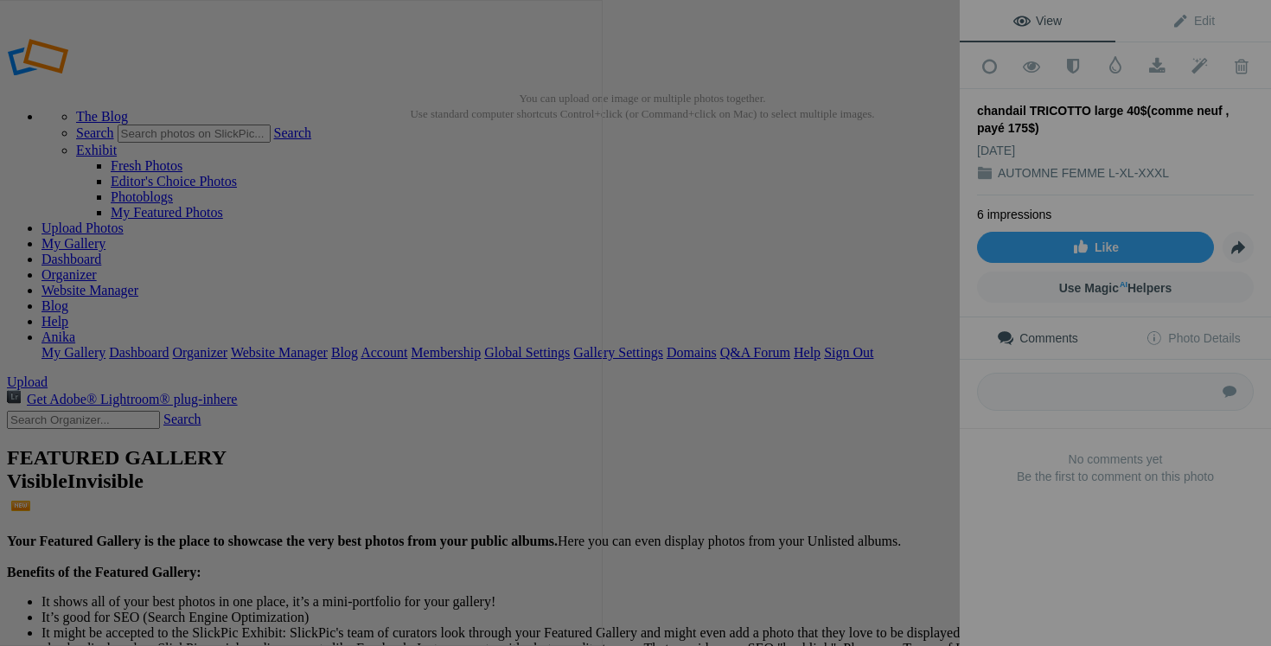
click at [894, 402] on button at bounding box center [895, 323] width 130 height 233
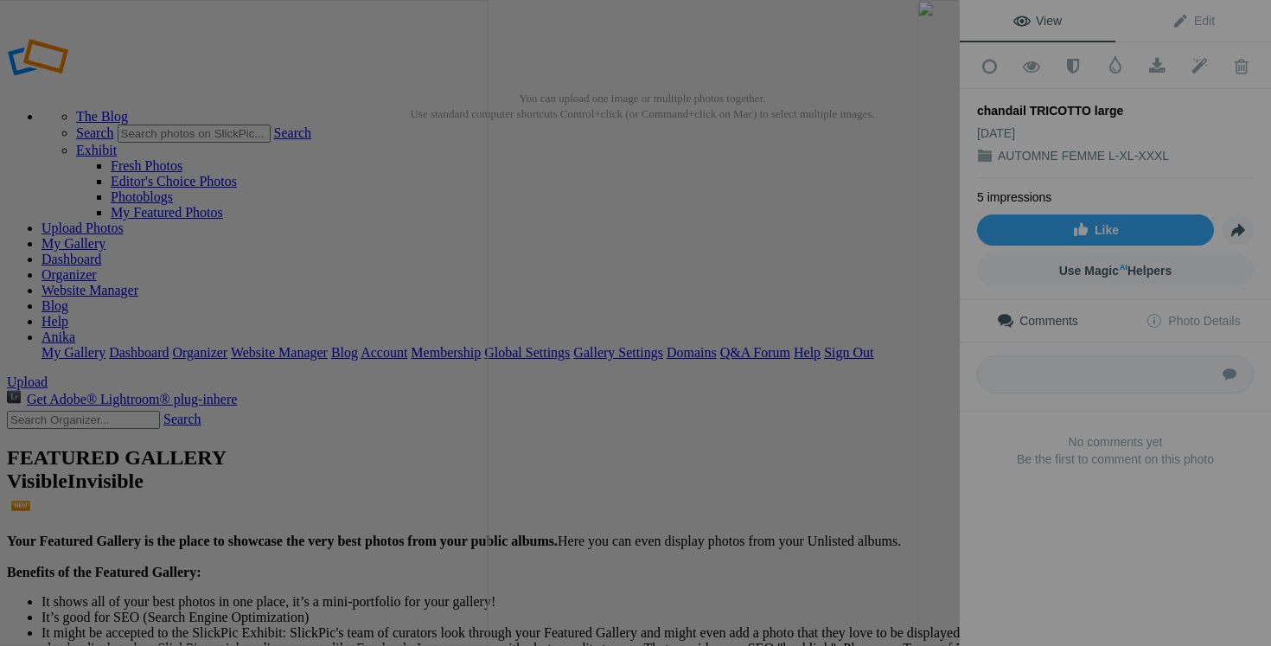
click at [835, 383] on button at bounding box center [895, 323] width 130 height 233
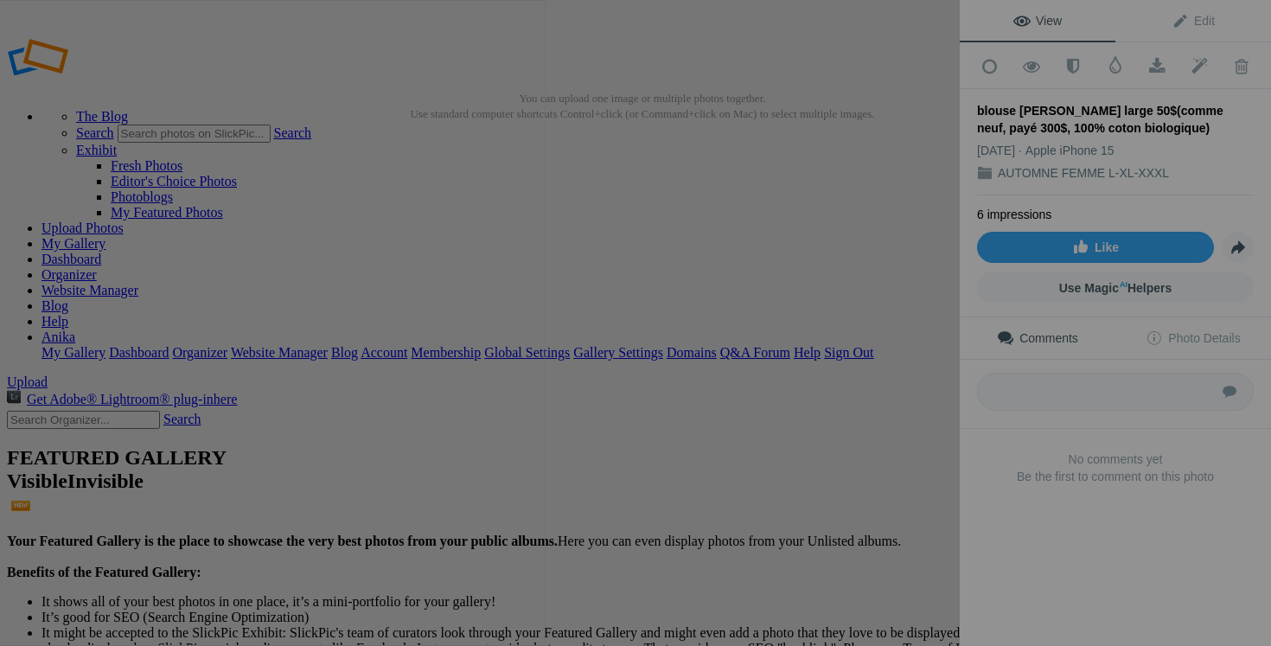
click at [876, 382] on button at bounding box center [895, 323] width 130 height 233
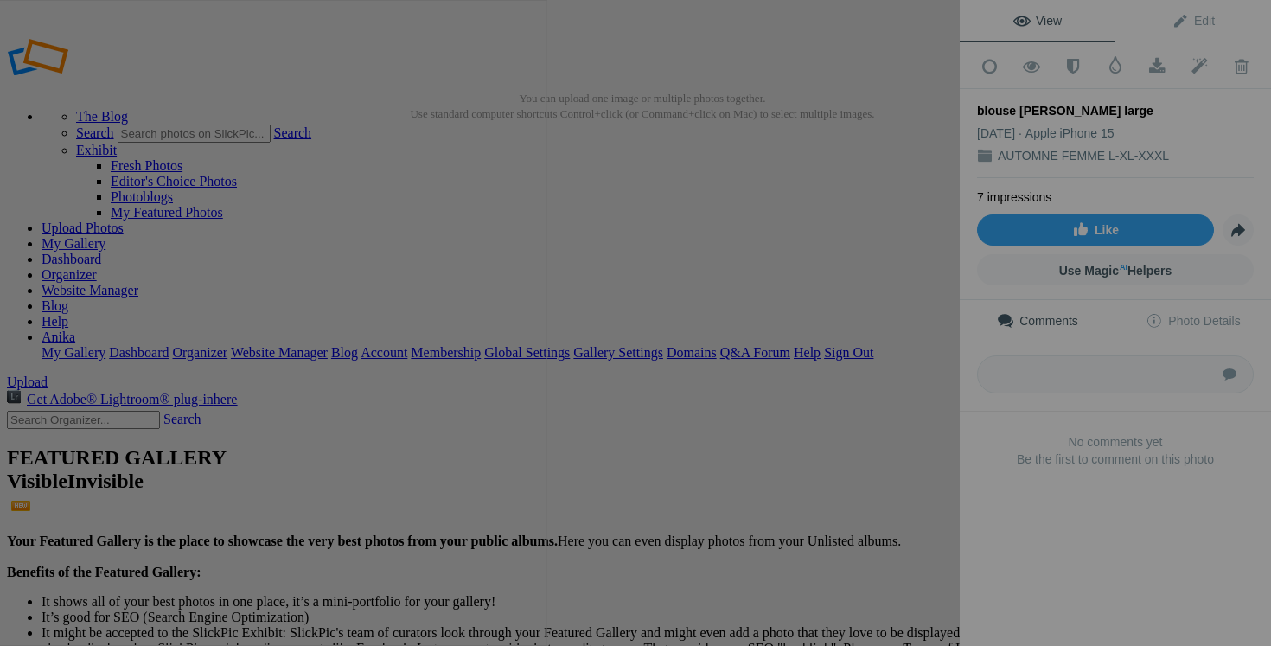
click at [876, 377] on button at bounding box center [895, 323] width 130 height 233
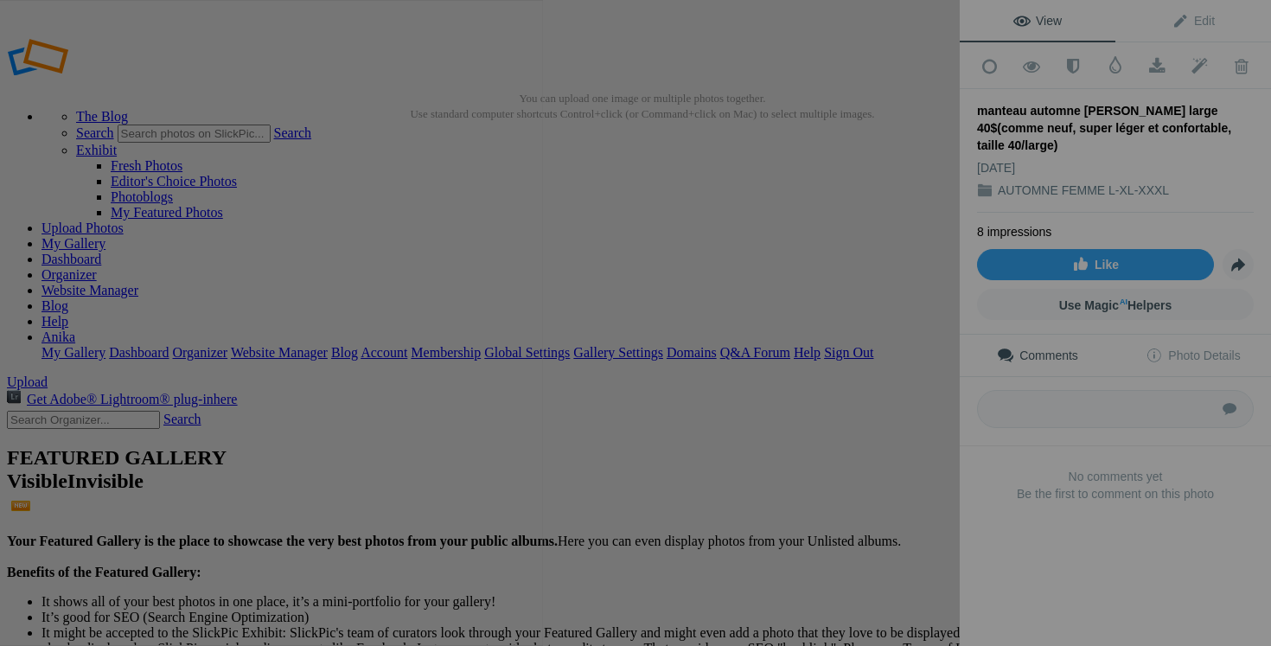
click at [865, 358] on button at bounding box center [895, 323] width 130 height 233
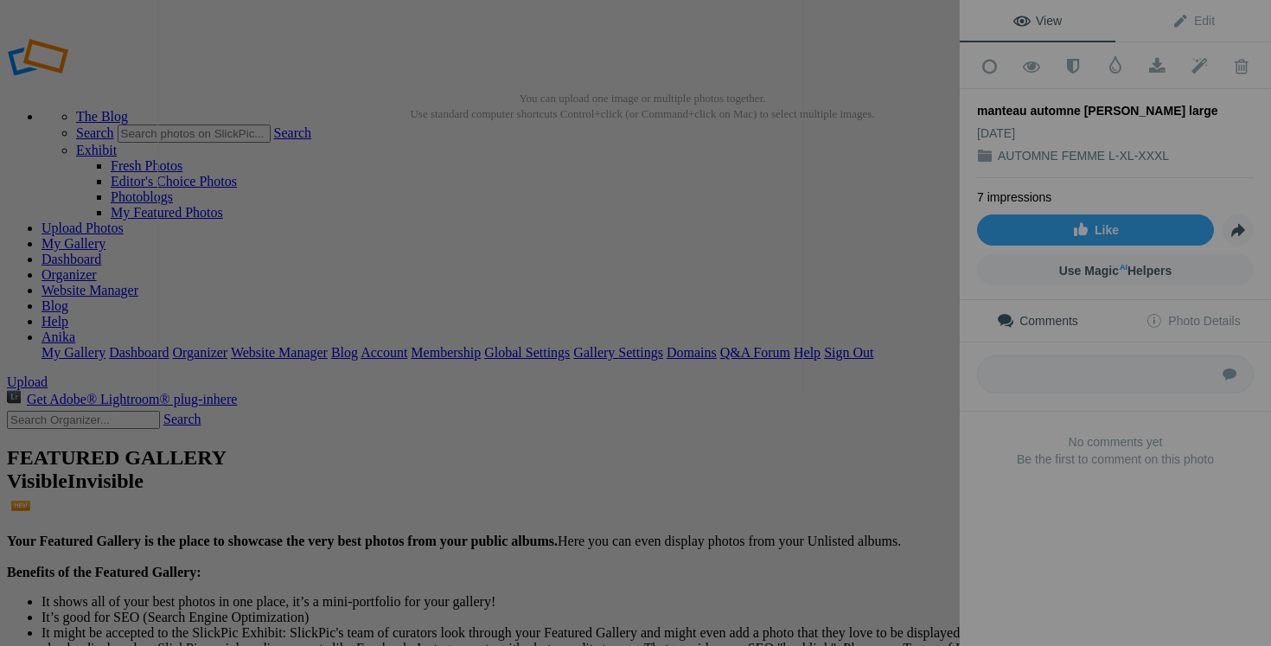
click at [934, 388] on button at bounding box center [895, 323] width 130 height 233
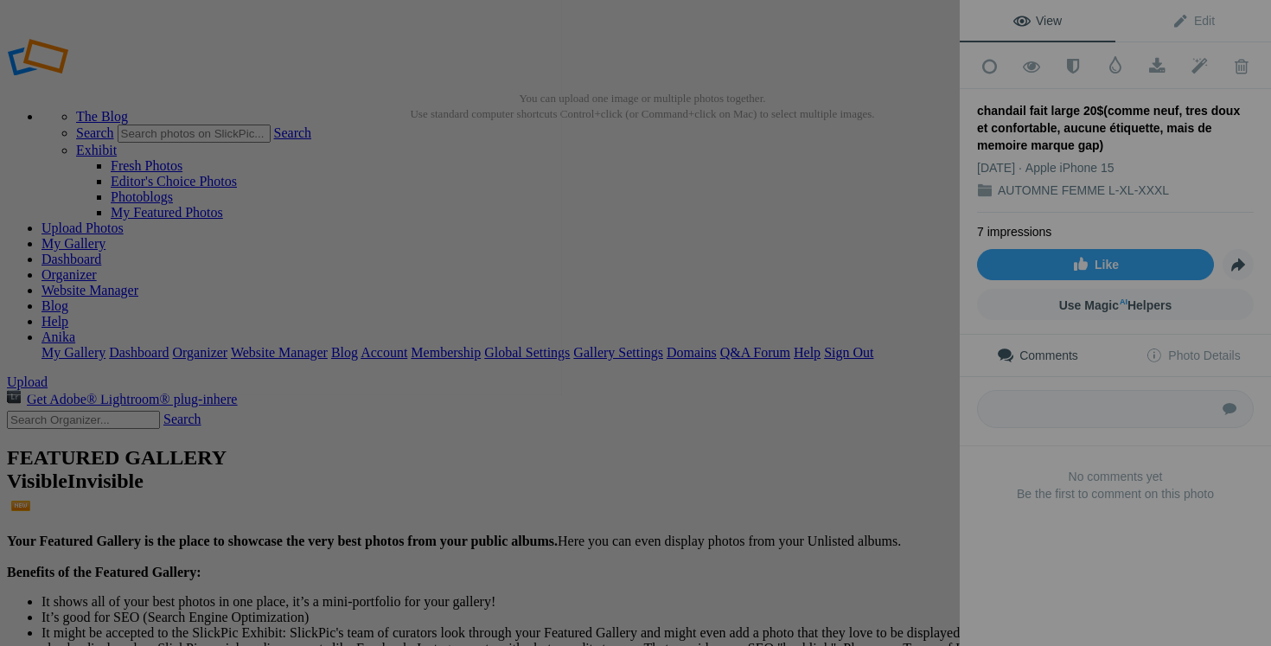
click at [857, 356] on button at bounding box center [895, 323] width 130 height 233
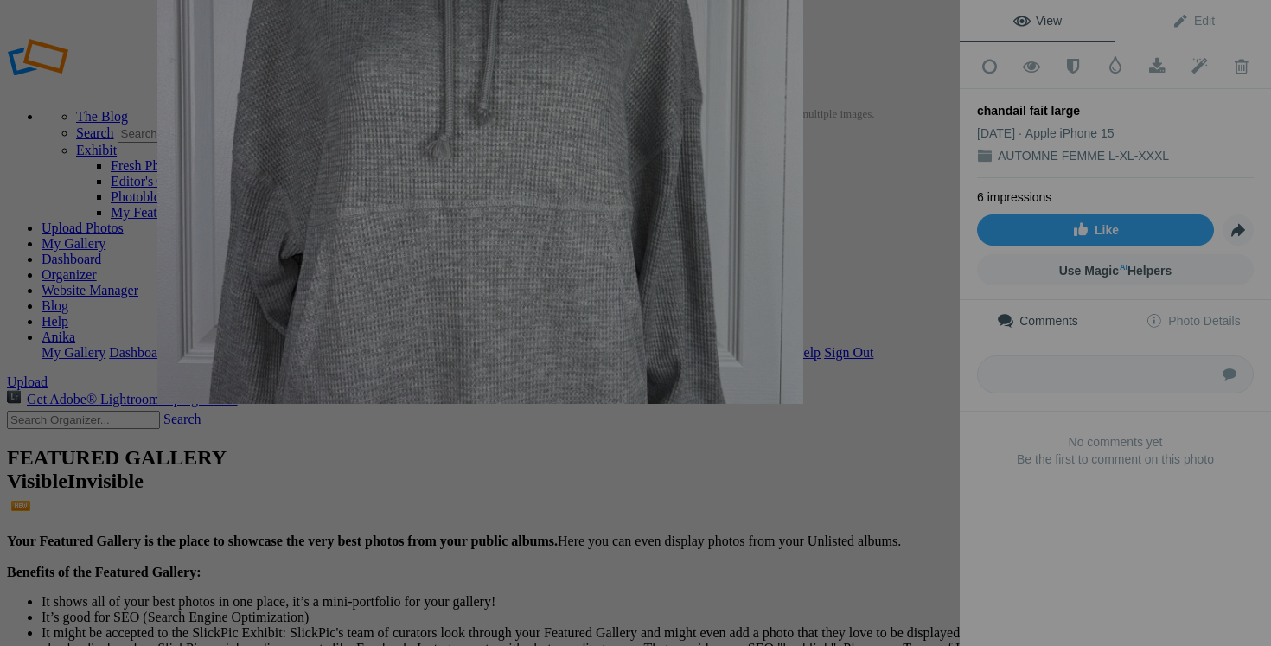
click at [906, 397] on button at bounding box center [895, 323] width 130 height 233
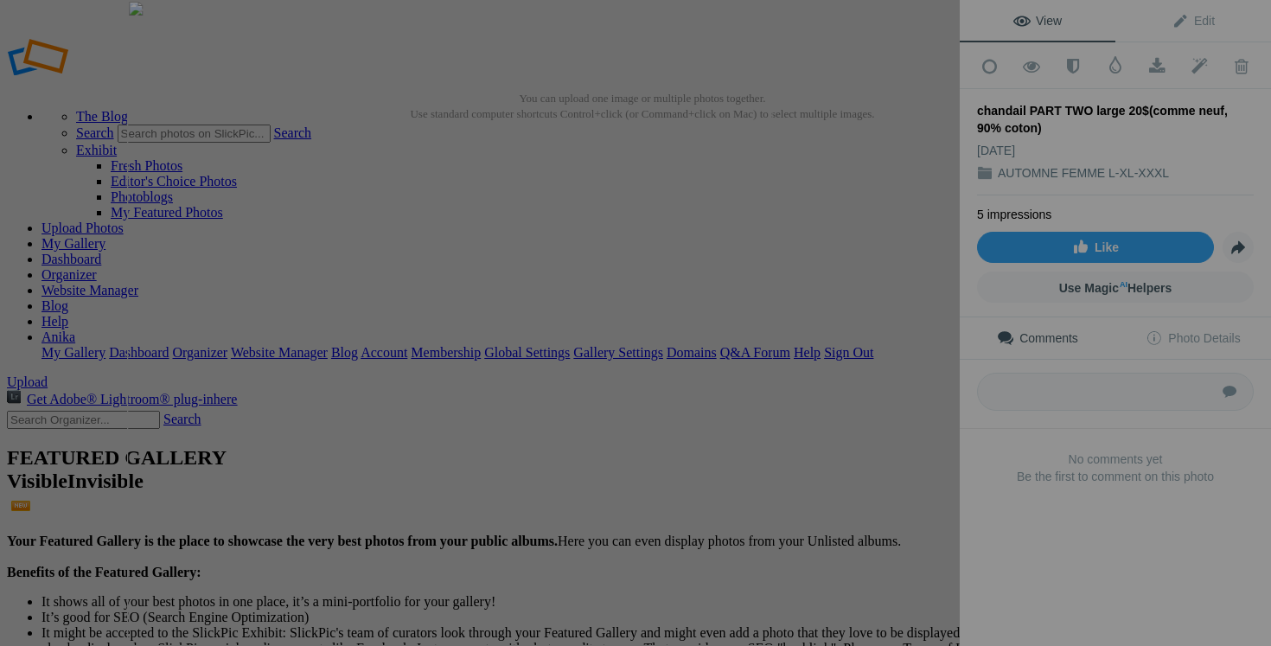
click at [867, 402] on button at bounding box center [895, 323] width 130 height 233
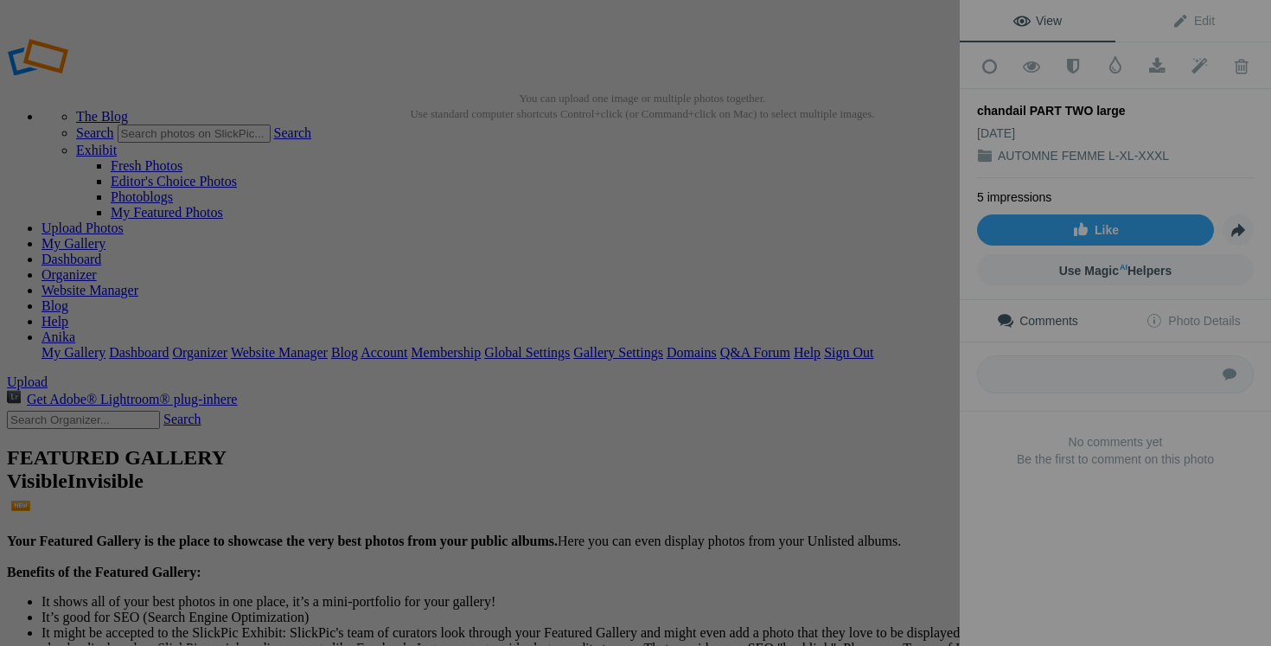
click at [897, 387] on button at bounding box center [895, 323] width 130 height 233
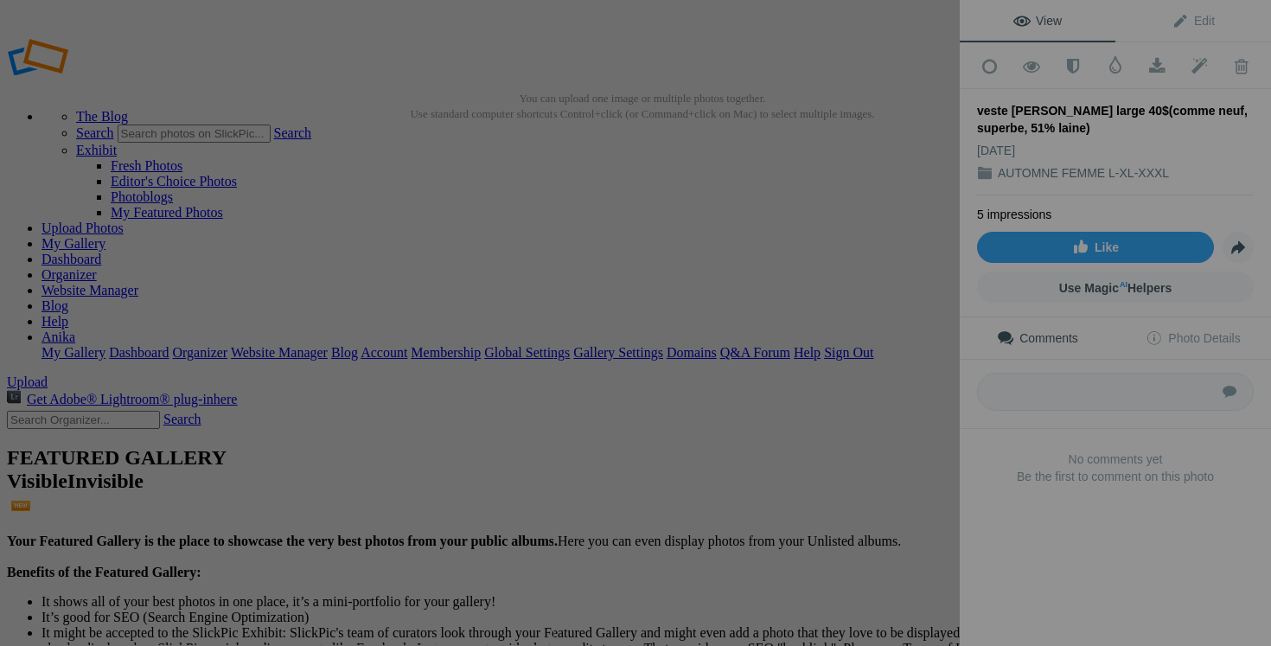
click at [860, 375] on button at bounding box center [895, 323] width 130 height 233
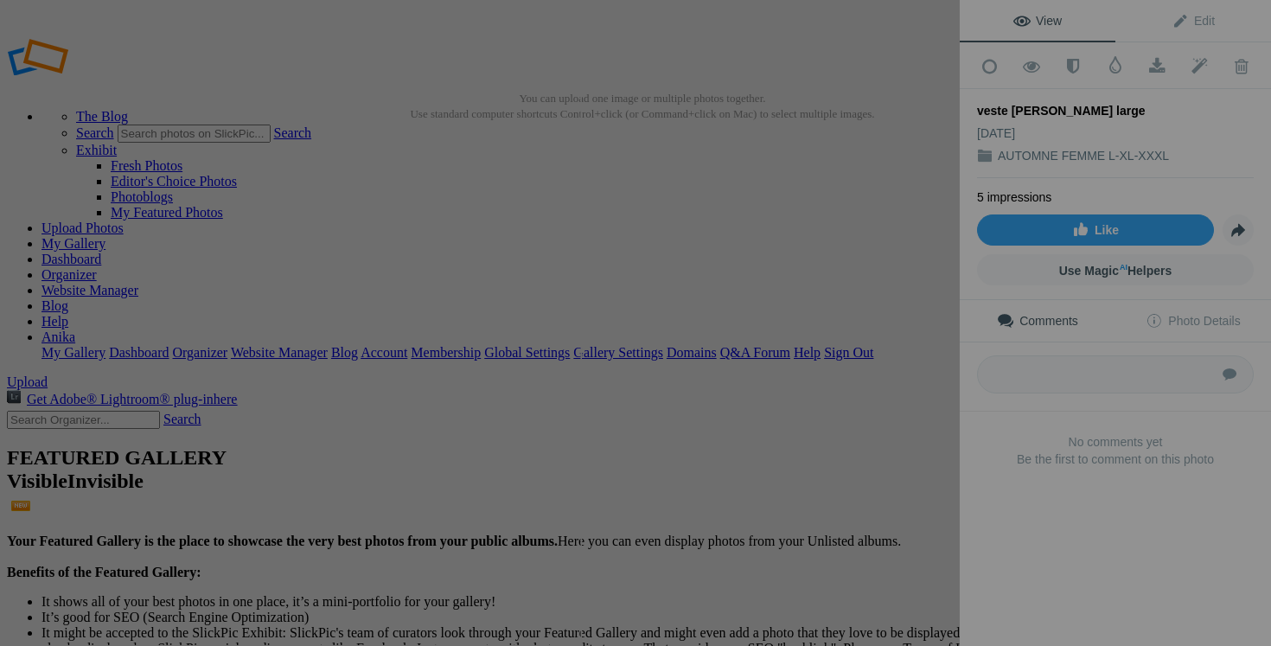
click at [905, 376] on button at bounding box center [895, 323] width 130 height 233
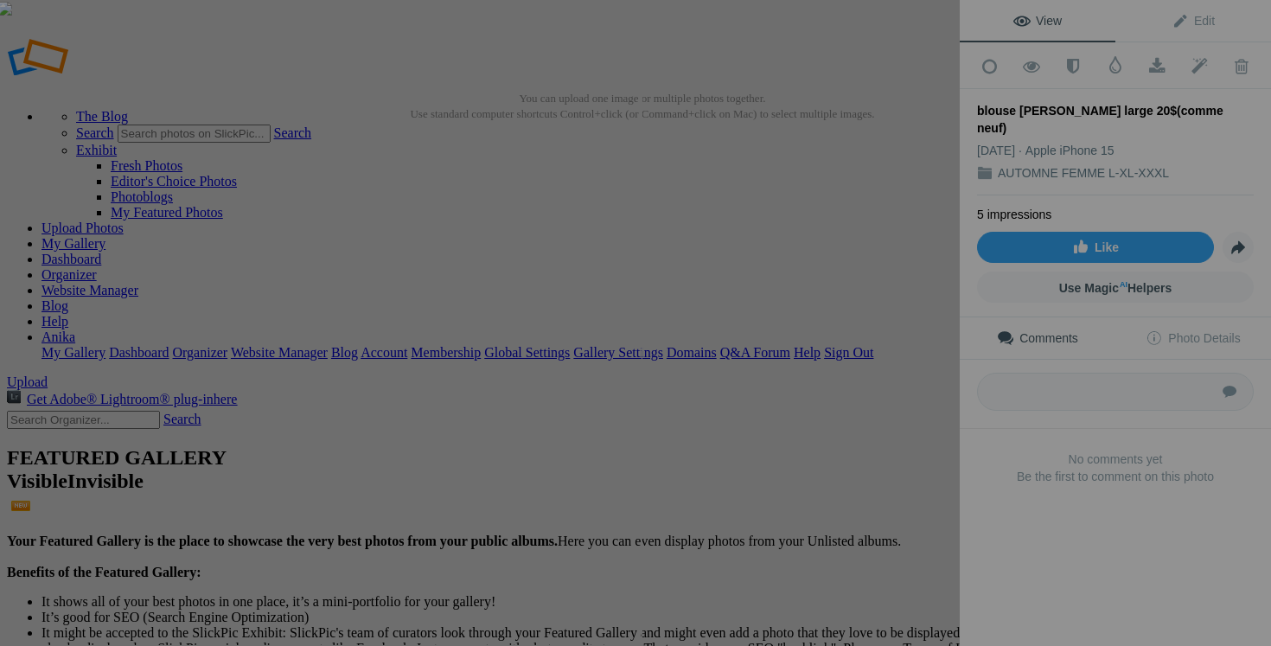
click at [892, 360] on button at bounding box center [895, 323] width 130 height 233
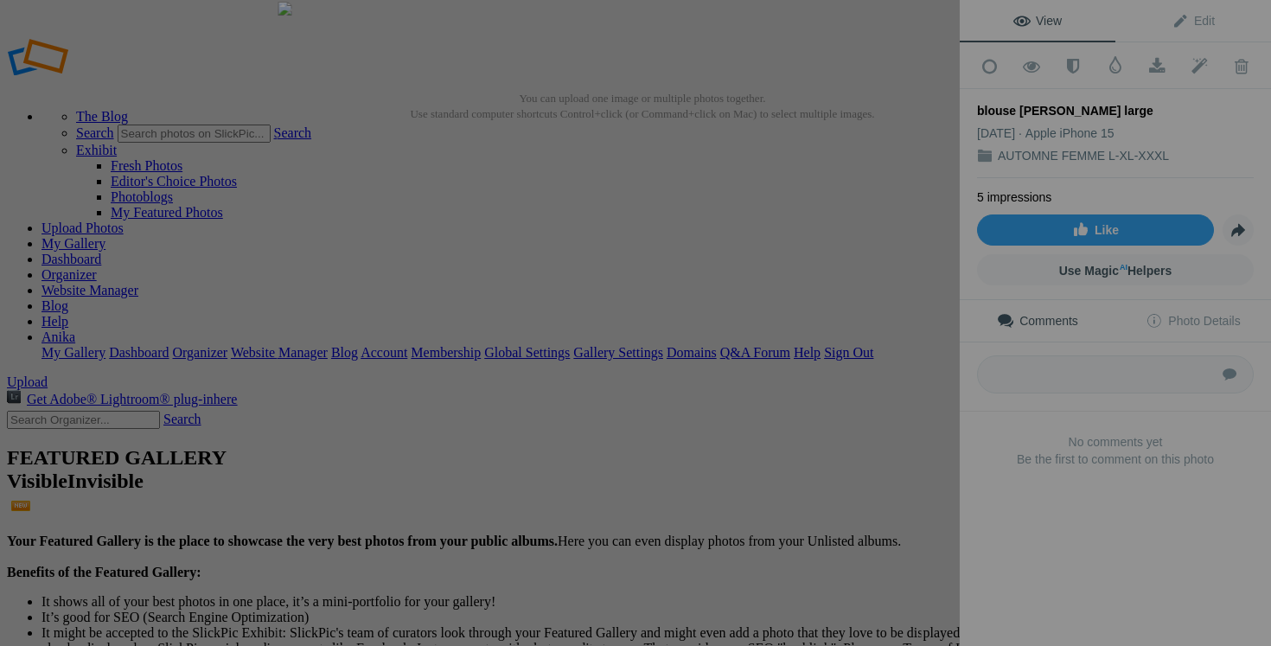
click at [900, 390] on button at bounding box center [895, 323] width 130 height 233
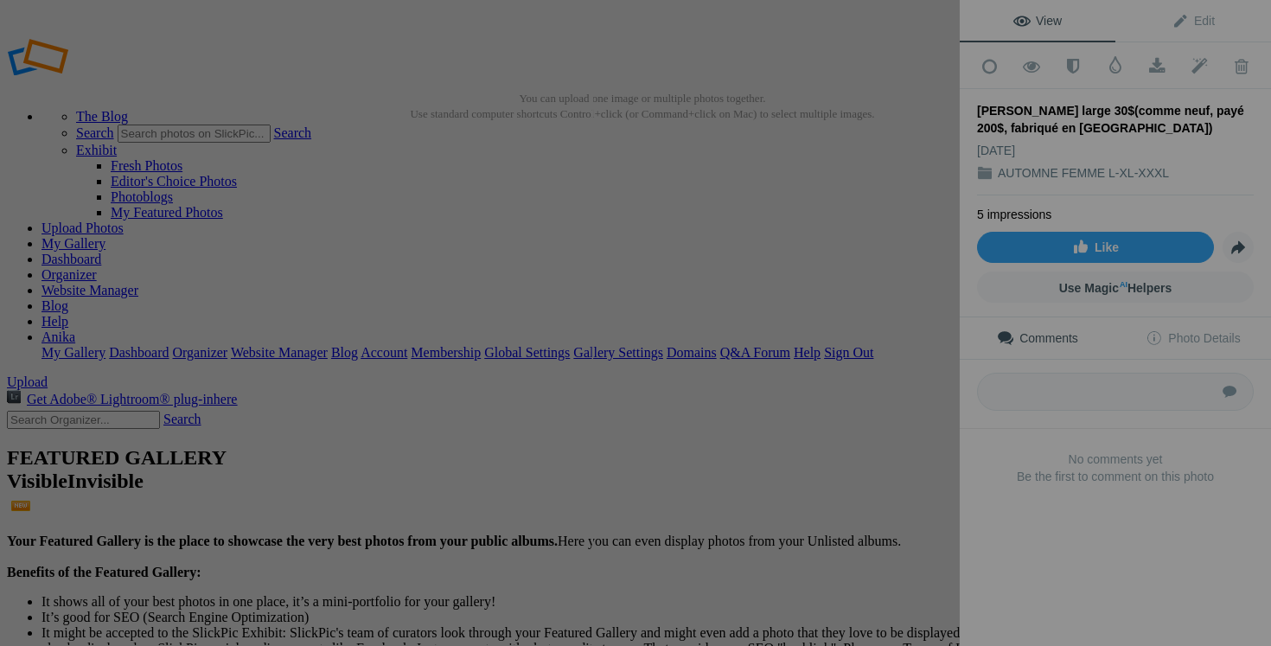
click at [900, 374] on button at bounding box center [895, 323] width 130 height 233
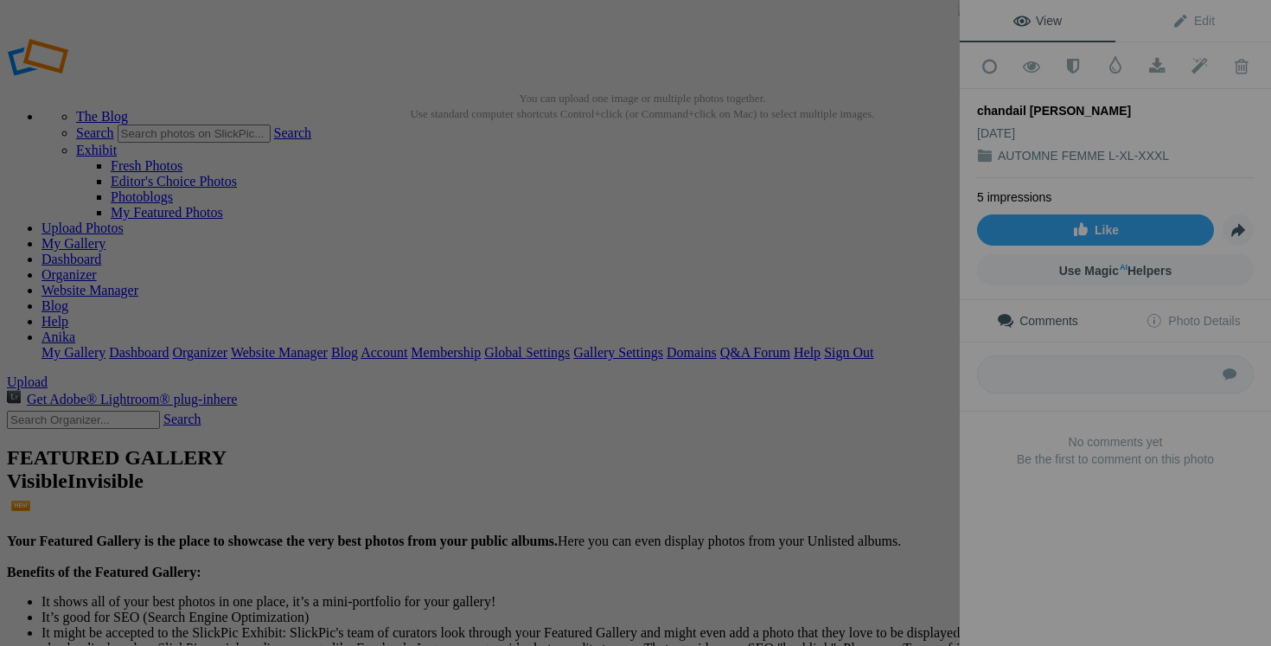
click at [851, 350] on button at bounding box center [895, 323] width 130 height 233
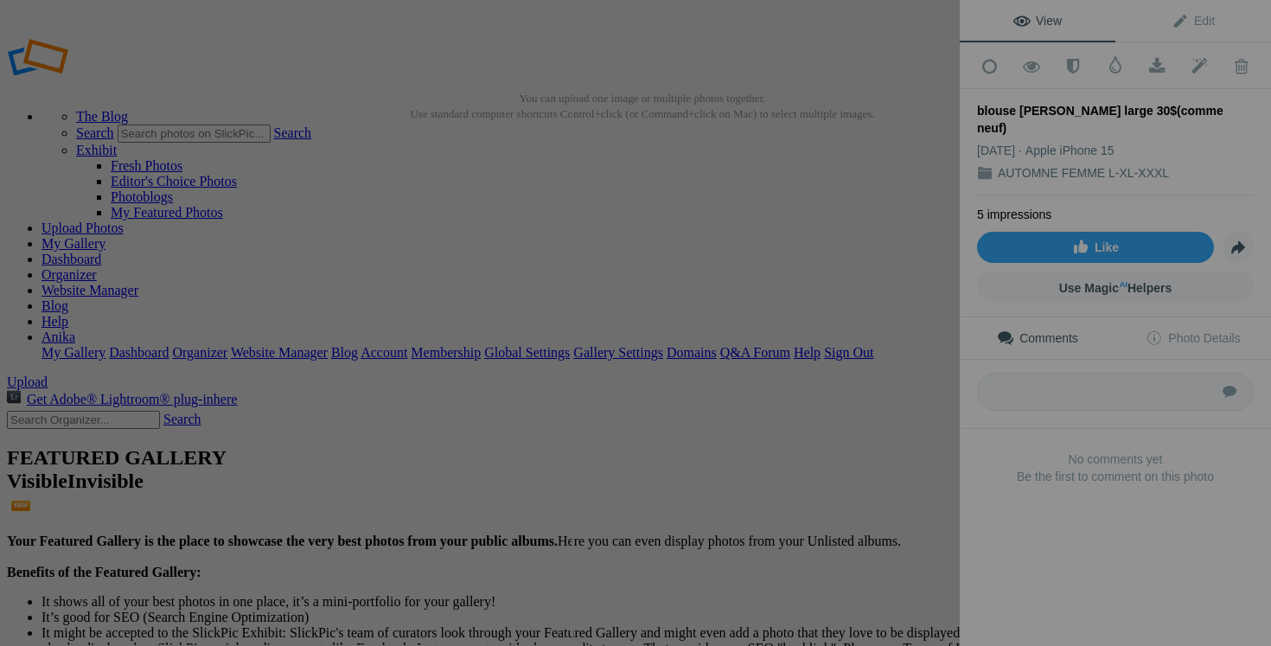
click at [898, 371] on button at bounding box center [895, 323] width 130 height 233
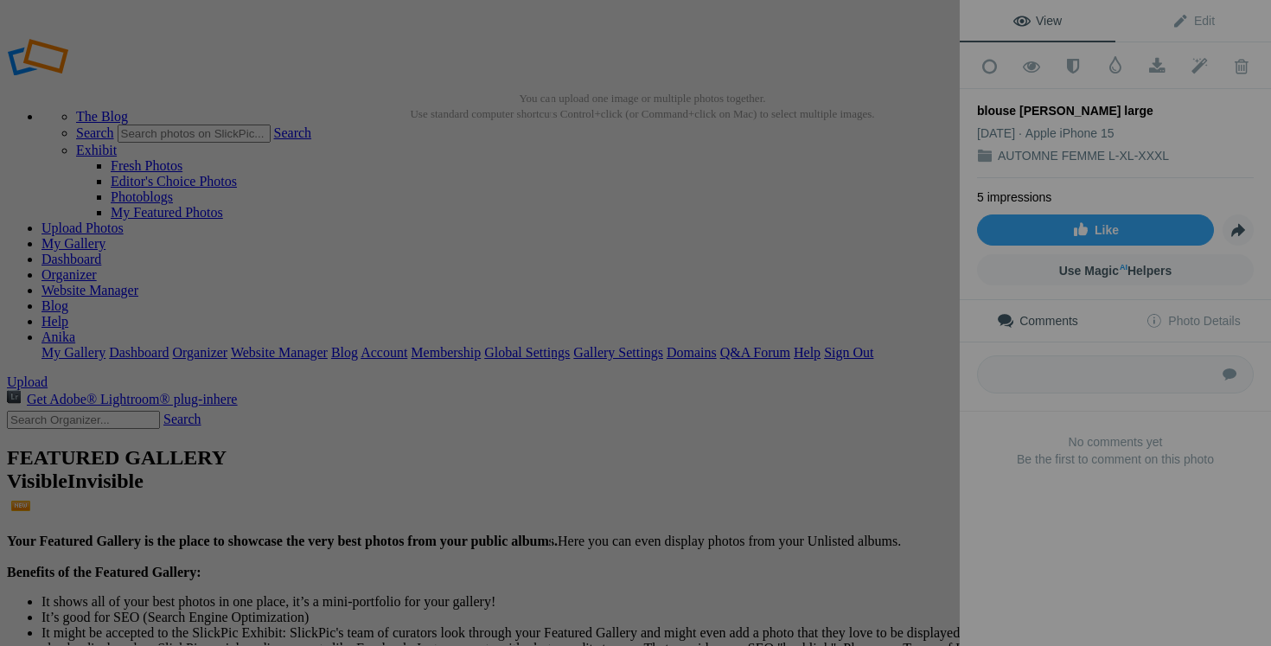
click at [914, 399] on button at bounding box center [895, 323] width 130 height 233
click at [882, 365] on button at bounding box center [895, 323] width 130 height 233
click at [823, 349] on div at bounding box center [1239, 323] width 960 height 646
click at [823, 368] on div at bounding box center [1239, 323] width 960 height 646
click at [855, 366] on button at bounding box center [895, 323] width 130 height 233
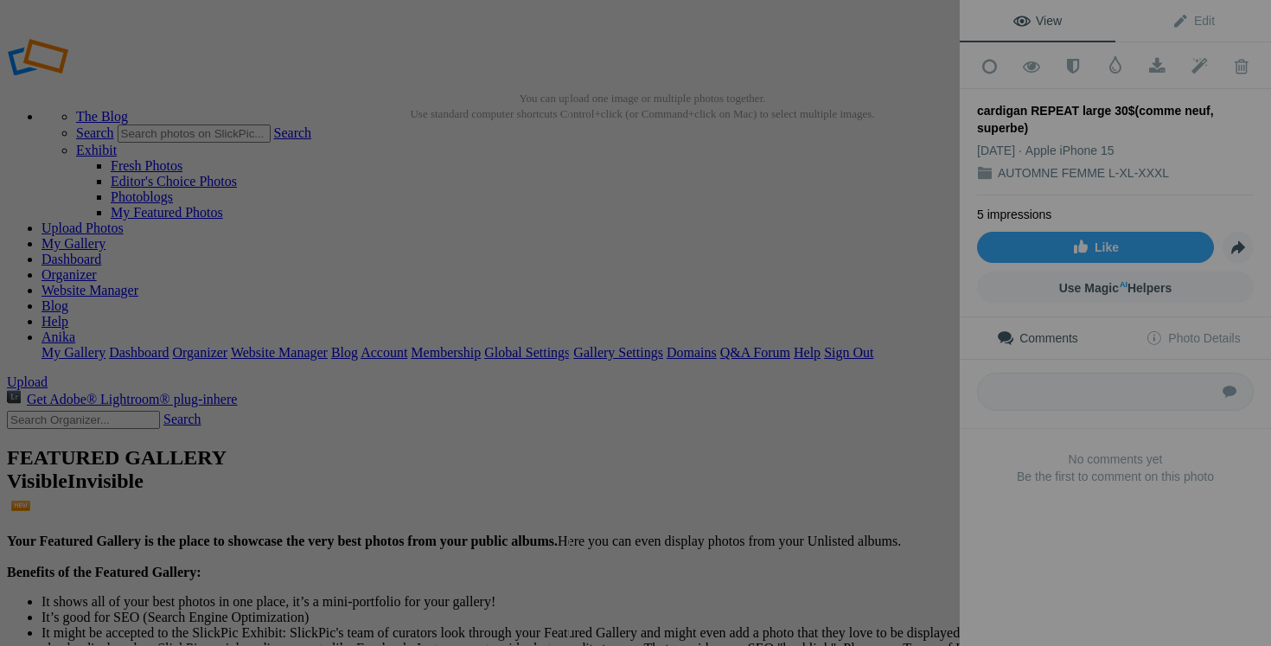
click at [915, 399] on button at bounding box center [895, 323] width 130 height 233
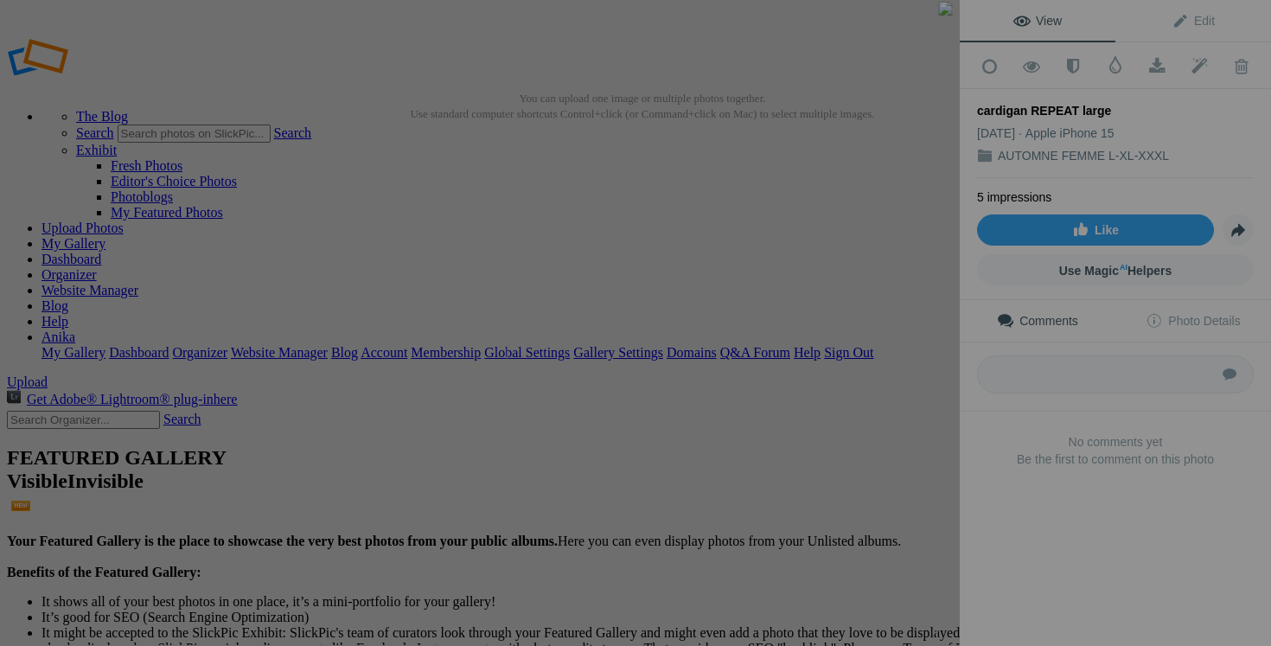
click at [809, 335] on div at bounding box center [1259, 323] width 960 height 646
click at [911, 383] on button at bounding box center [895, 323] width 130 height 233
click at [163, 390] on img at bounding box center [480, 323] width 646 height 646
click at [44, 333] on button at bounding box center [65, 323] width 130 height 233
click at [562, 291] on img at bounding box center [480, 323] width 646 height 646
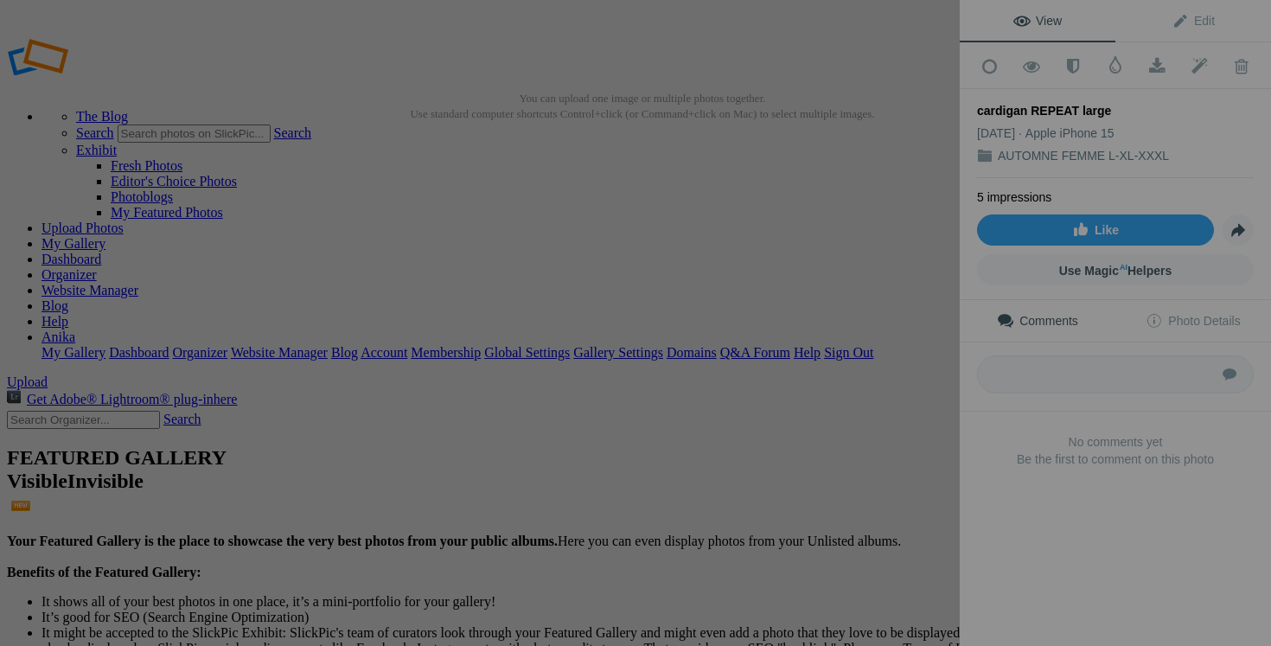
click at [562, 291] on img at bounding box center [355, 371] width 1631 height 1631
click at [920, 379] on button at bounding box center [895, 323] width 130 height 233
click at [831, 395] on button at bounding box center [895, 323] width 130 height 233
click at [892, 392] on button at bounding box center [895, 323] width 130 height 233
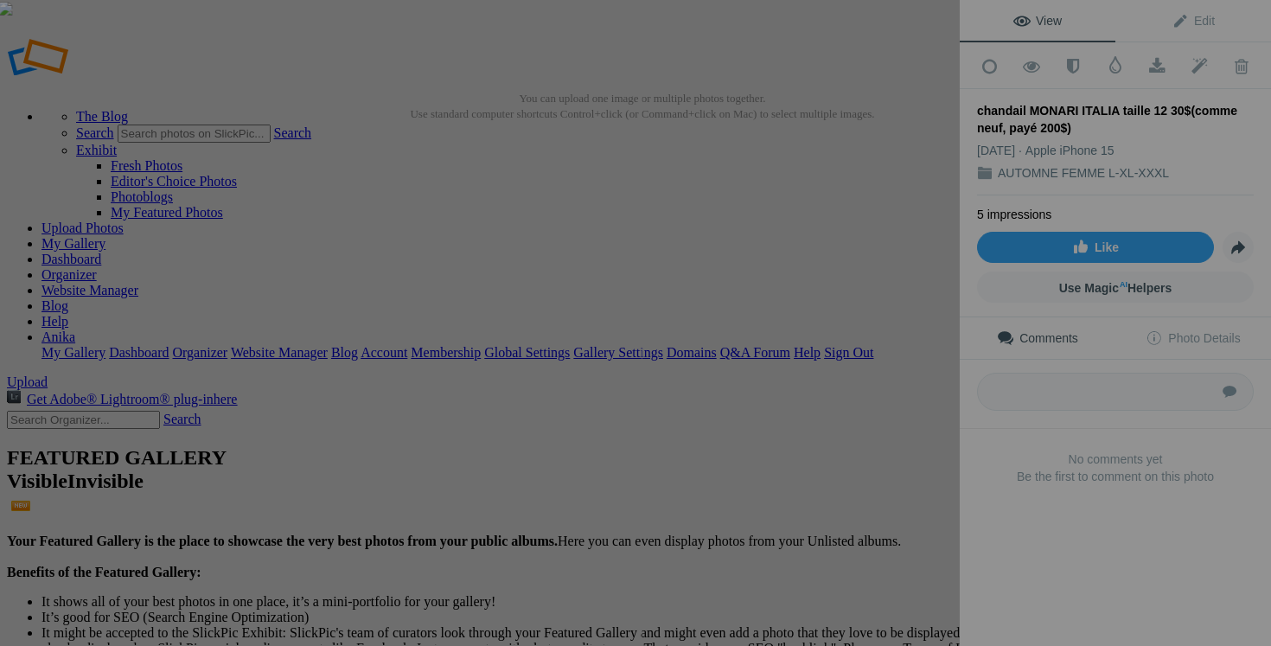
click at [828, 399] on div "chandail INDYGENA large 25$(comme neuf, payé 100$)" at bounding box center [480, 323] width 960 height 646
click at [785, 374] on div at bounding box center [477, 323] width 960 height 646
click at [848, 385] on button at bounding box center [895, 323] width 130 height 233
click at [860, 397] on button at bounding box center [895, 323] width 130 height 233
click at [493, 307] on img at bounding box center [480, 323] width 646 height 646
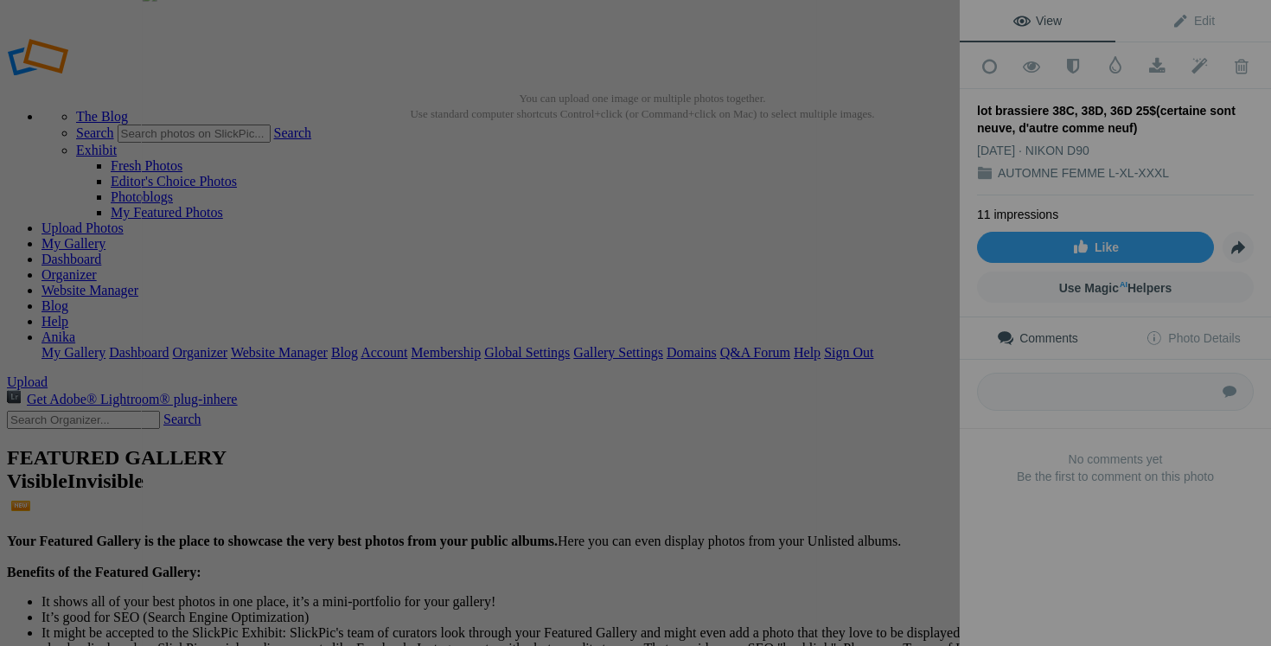
click at [493, 307] on img at bounding box center [480, 324] width 678 height 678
click at [902, 368] on button at bounding box center [895, 323] width 130 height 233
click at [826, 353] on div at bounding box center [1273, 323] width 960 height 646
click at [866, 359] on button at bounding box center [895, 323] width 130 height 233
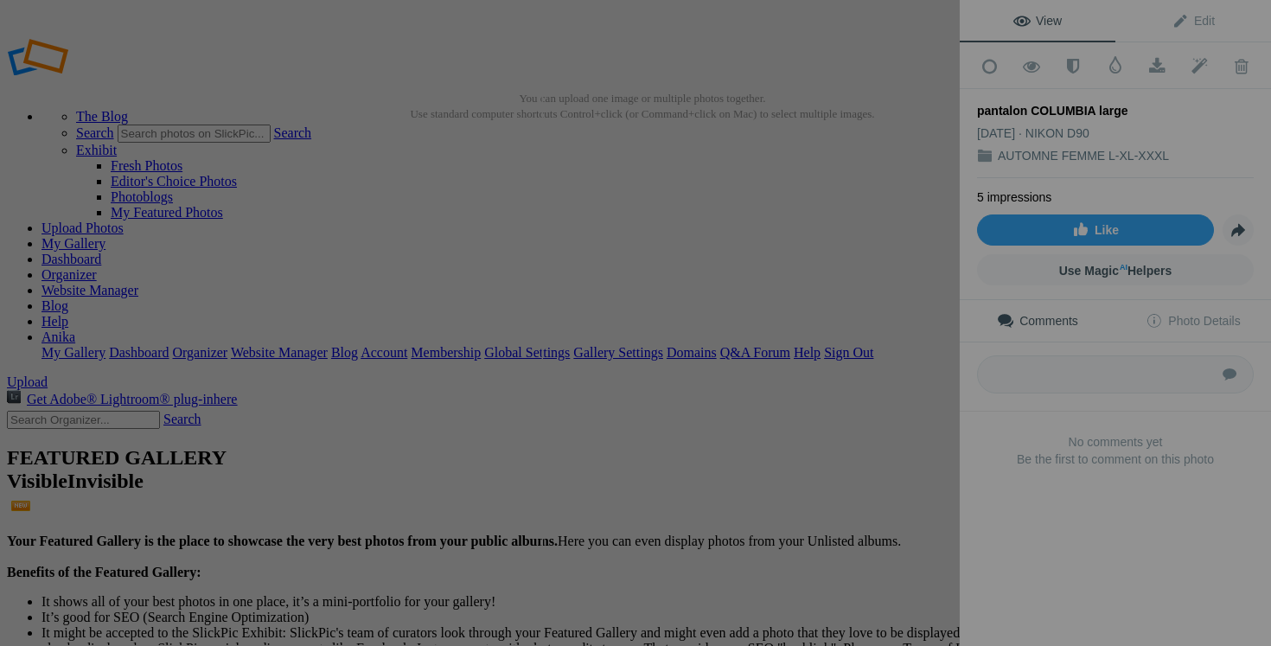
click at [877, 366] on button at bounding box center [895, 323] width 130 height 233
click at [905, 394] on button at bounding box center [895, 323] width 130 height 233
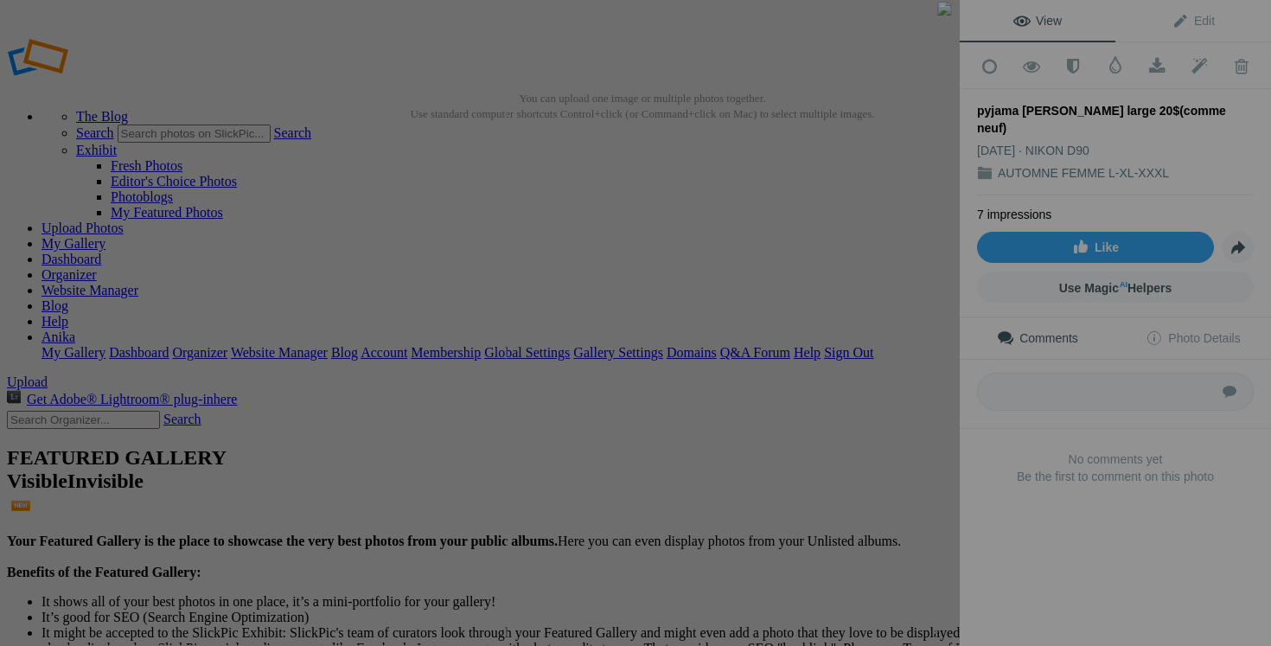
click at [817, 292] on div at bounding box center [1258, 323] width 960 height 646
click at [846, 340] on button at bounding box center [895, 323] width 130 height 233
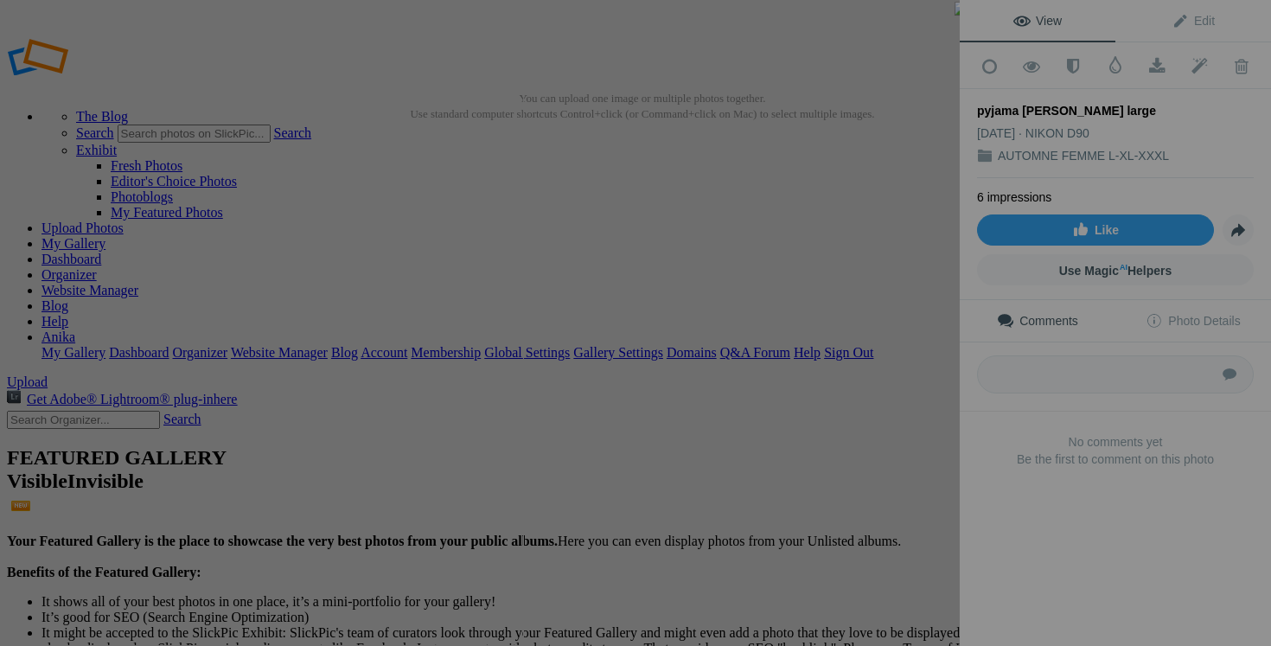
click at [873, 391] on button at bounding box center [895, 323] width 130 height 233
click at [862, 365] on button at bounding box center [895, 323] width 130 height 233
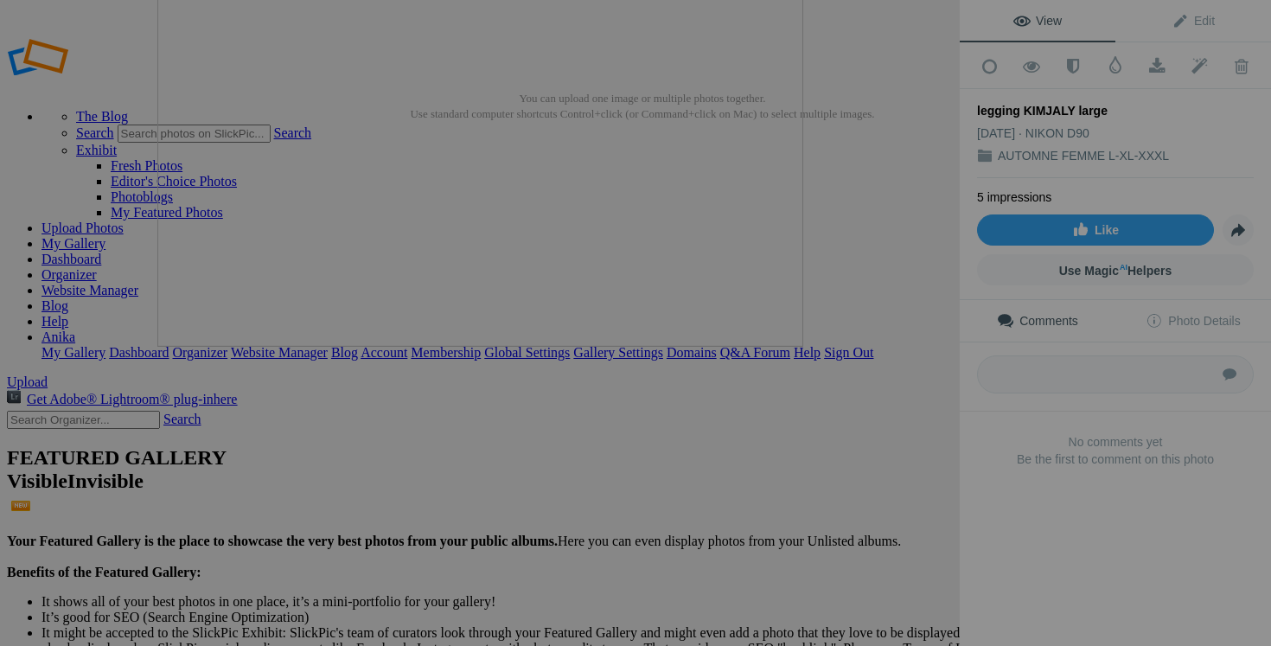
click at [875, 343] on button at bounding box center [895, 323] width 130 height 233
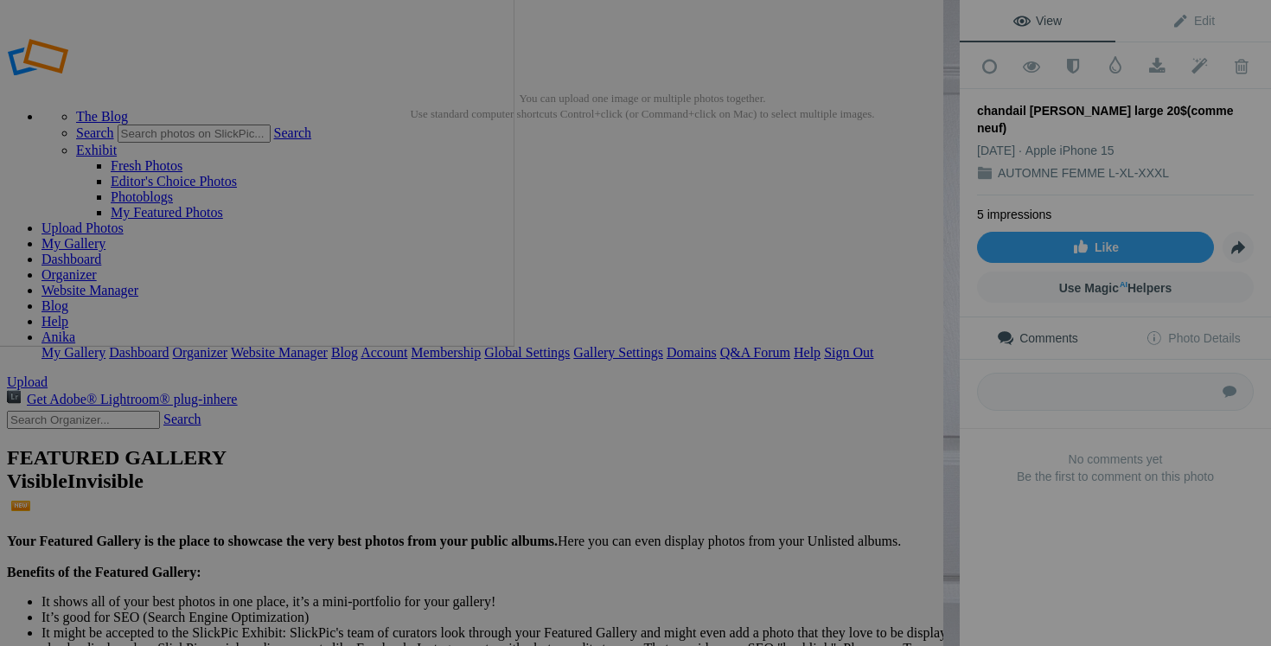
click at [858, 361] on button at bounding box center [895, 323] width 130 height 233
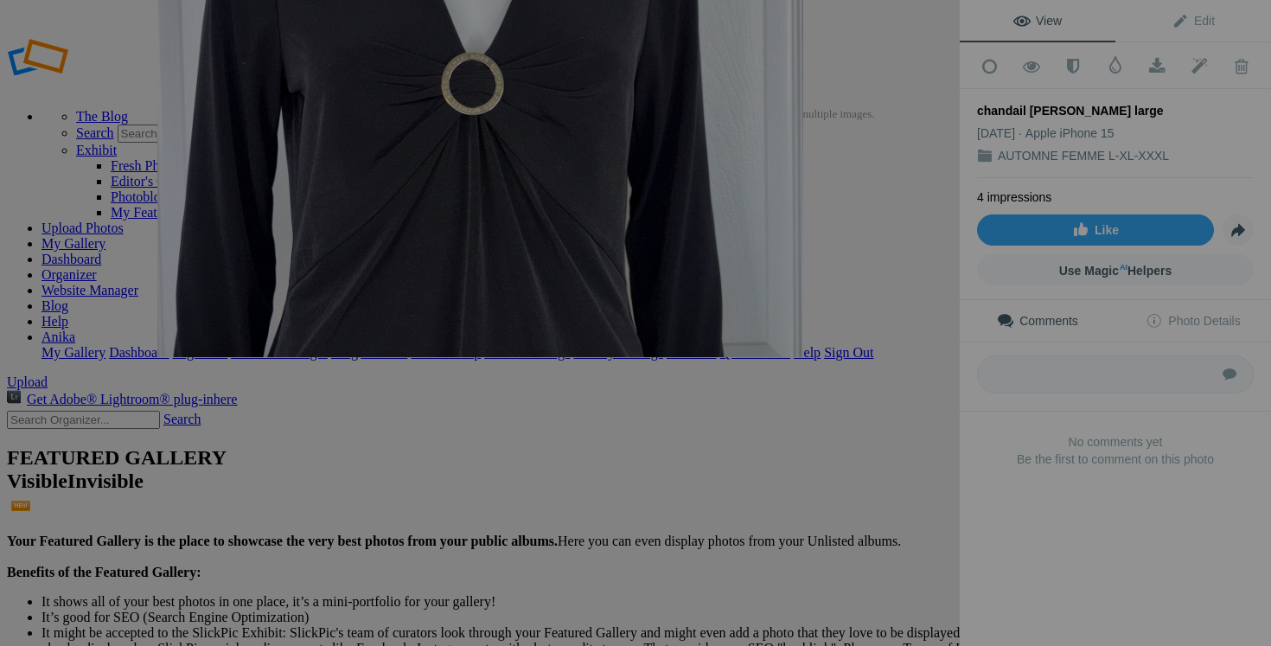
click at [830, 345] on button at bounding box center [895, 323] width 130 height 233
